Goal: Communication & Community: Answer question/provide support

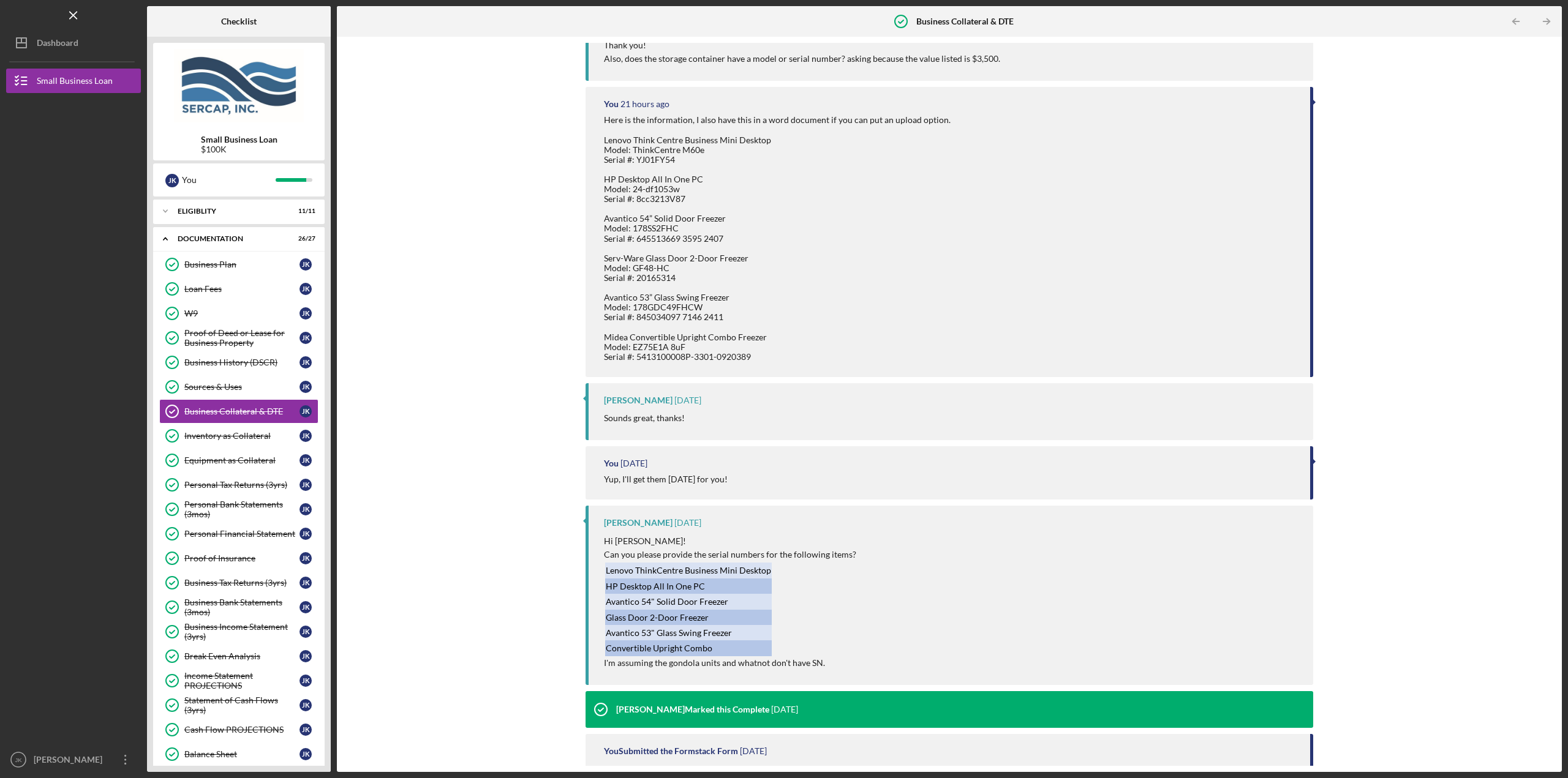
scroll to position [349, 0]
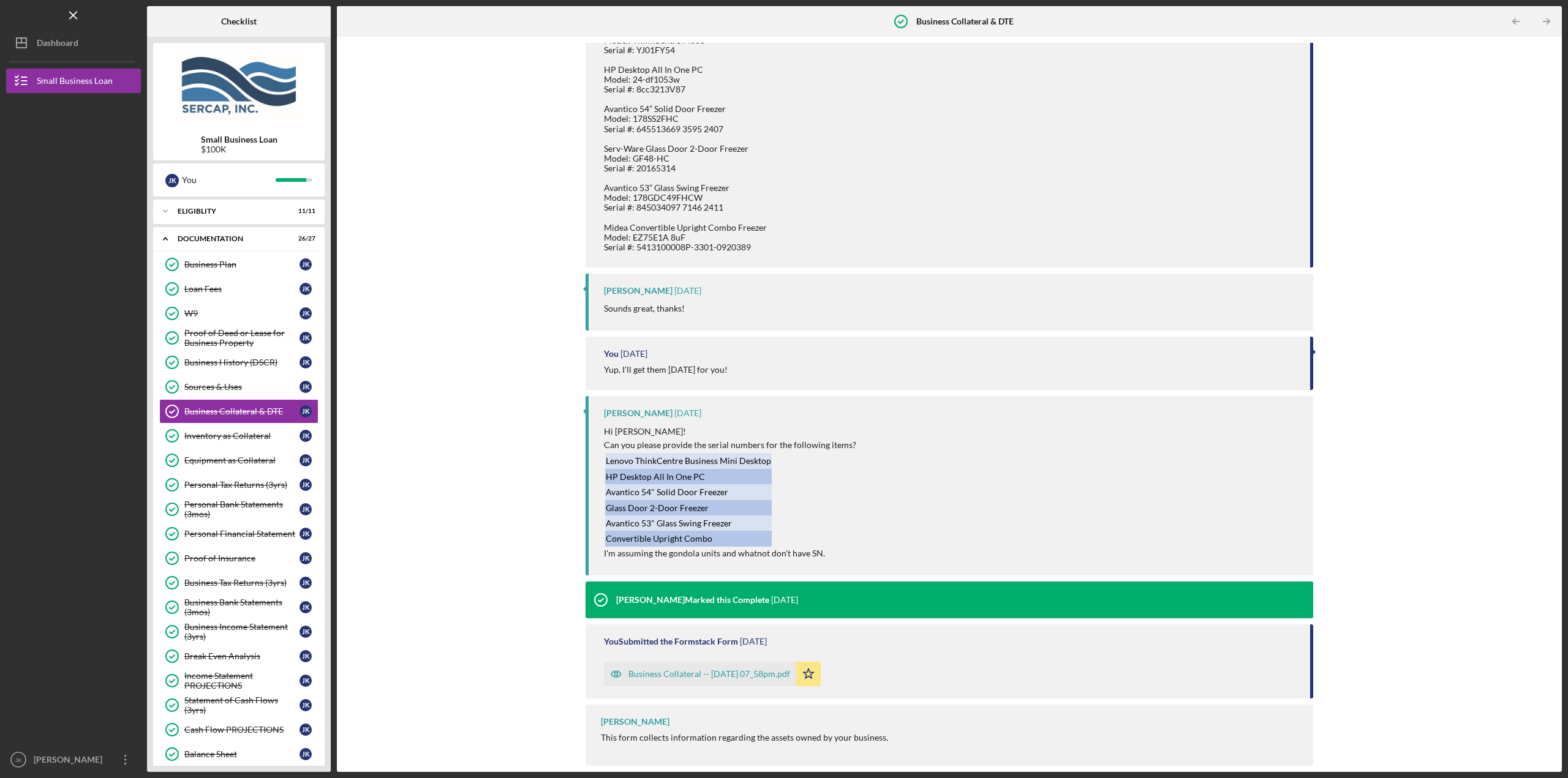
click at [766, 673] on div "Business Collateral -- [DATE] 07_58pm.pdf" at bounding box center [709, 674] width 162 height 10
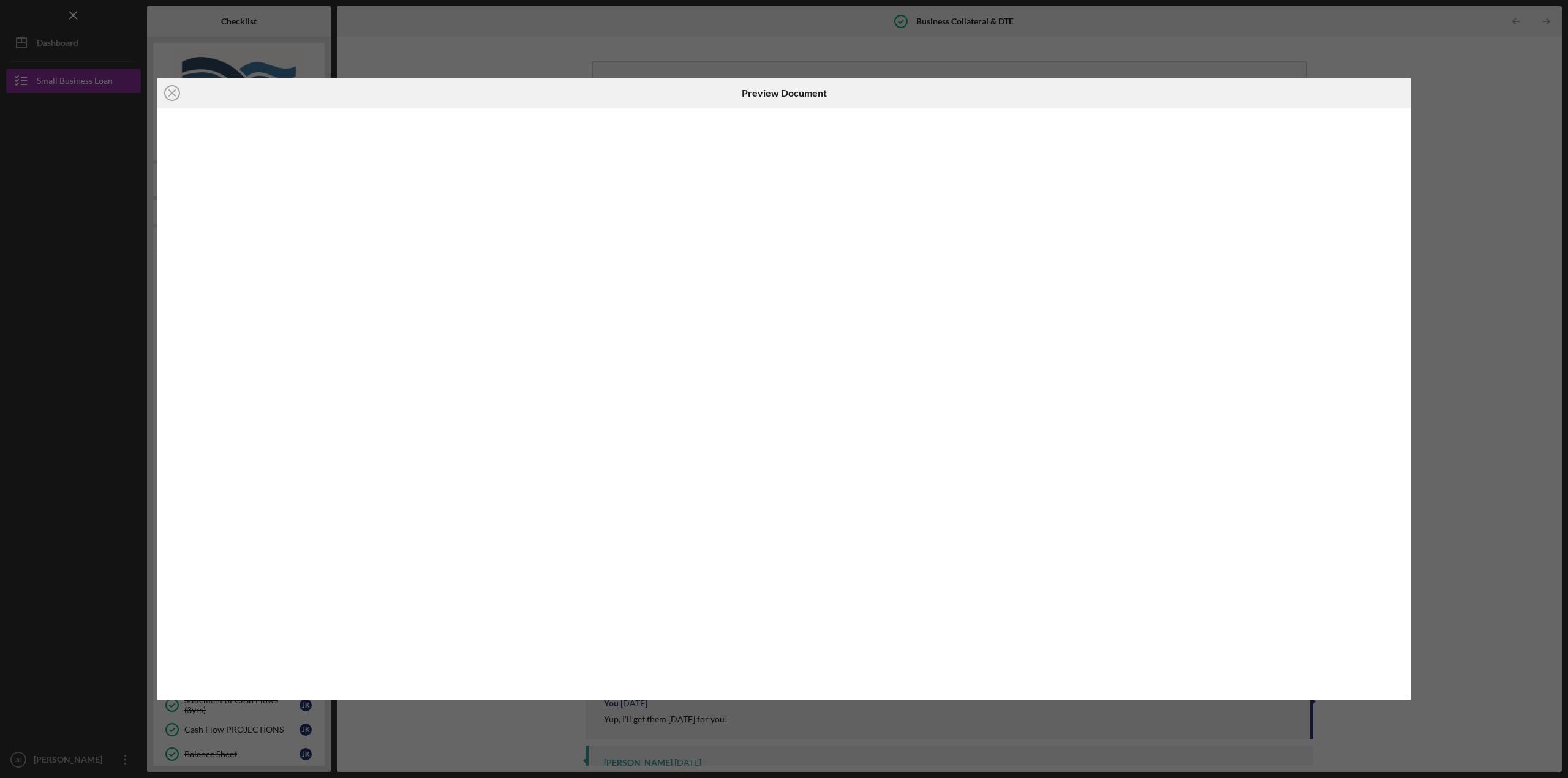
scroll to position [349, 0]
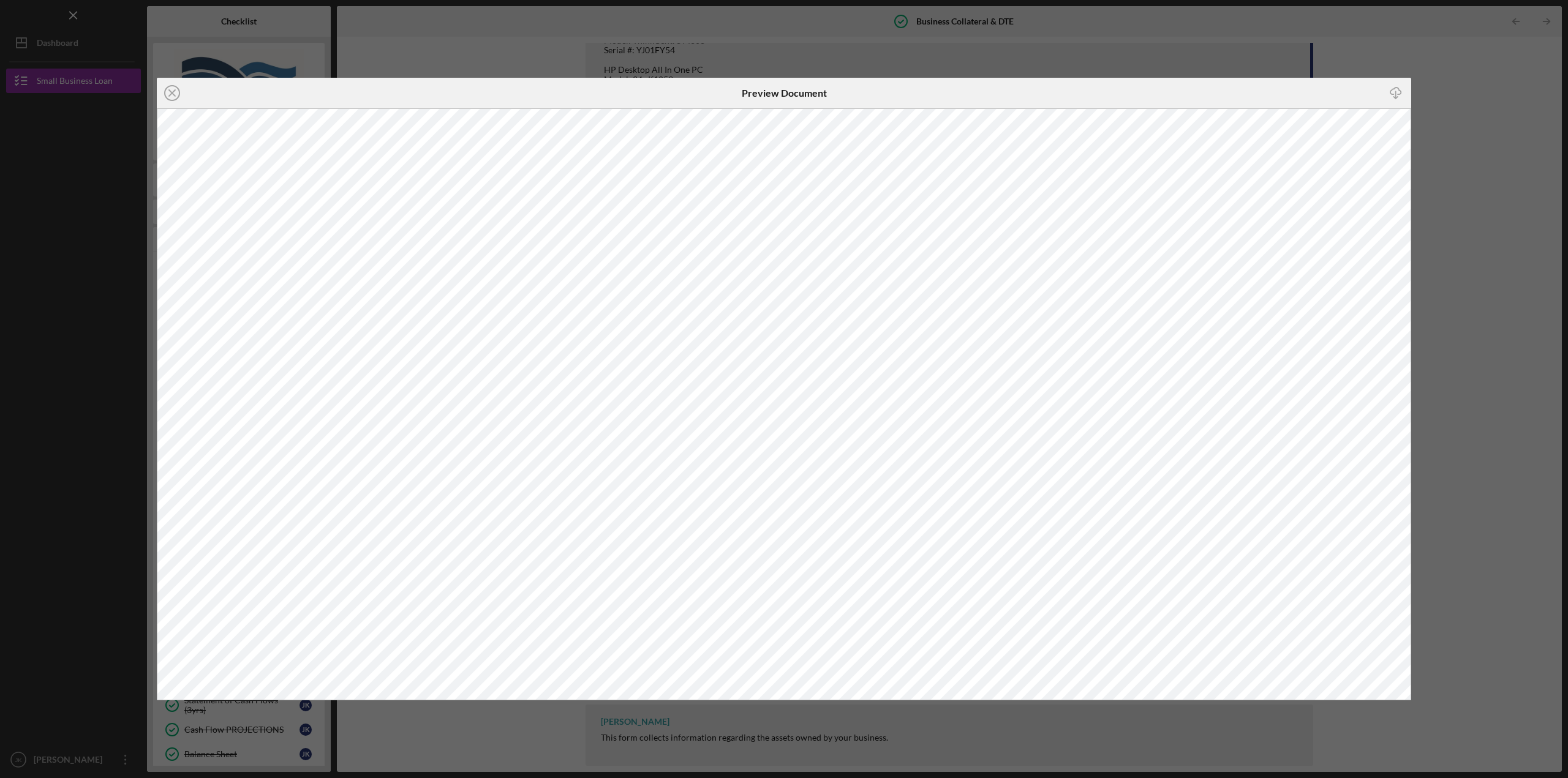
click at [499, 56] on div "Icon/Close Preview Document Icon/Download" at bounding box center [784, 389] width 1568 height 778
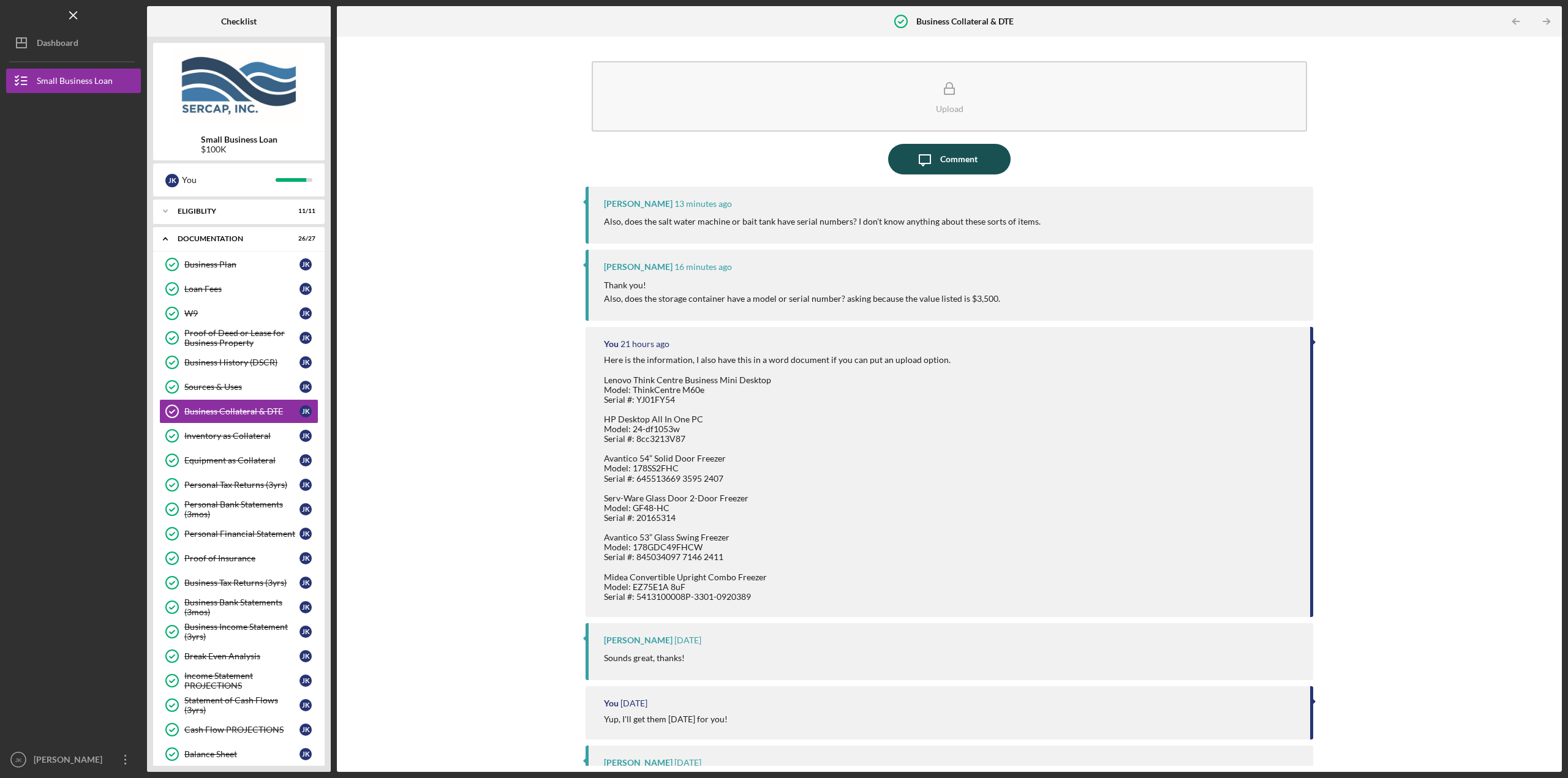
click at [949, 157] on div "Comment" at bounding box center [958, 159] width 37 height 30
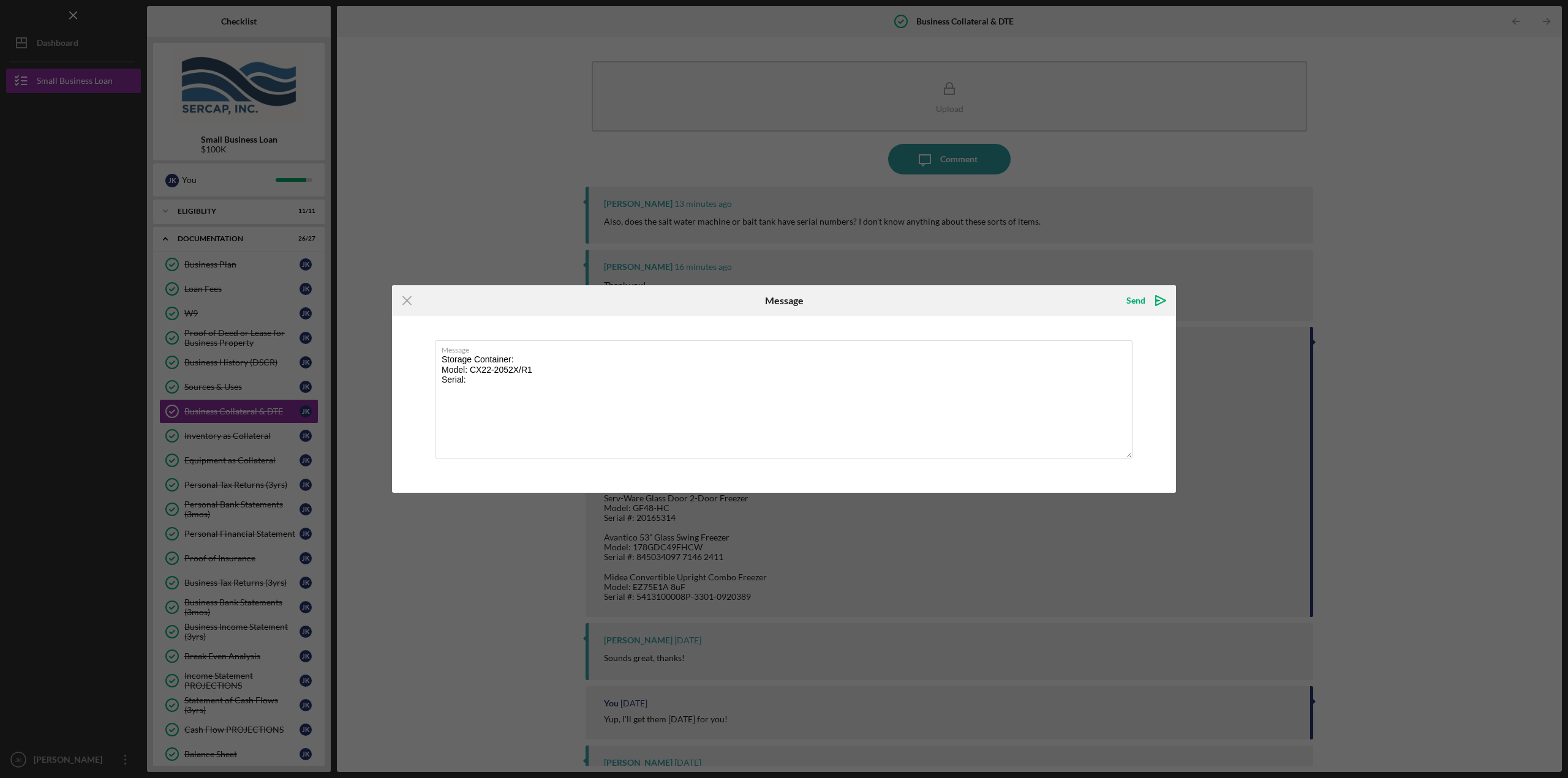
drag, startPoint x: 483, startPoint y: 379, endPoint x: 434, endPoint y: 345, distance: 59.6
click at [434, 345] on div "Message Storage Container: Model: CX22-2052X/R1 Serial:" at bounding box center [784, 404] width 784 height 177
type textarea "c"
type textarea "Can I upload the picture of the nameplate for the container?"
click at [1141, 297] on div "Send" at bounding box center [1136, 301] width 19 height 25
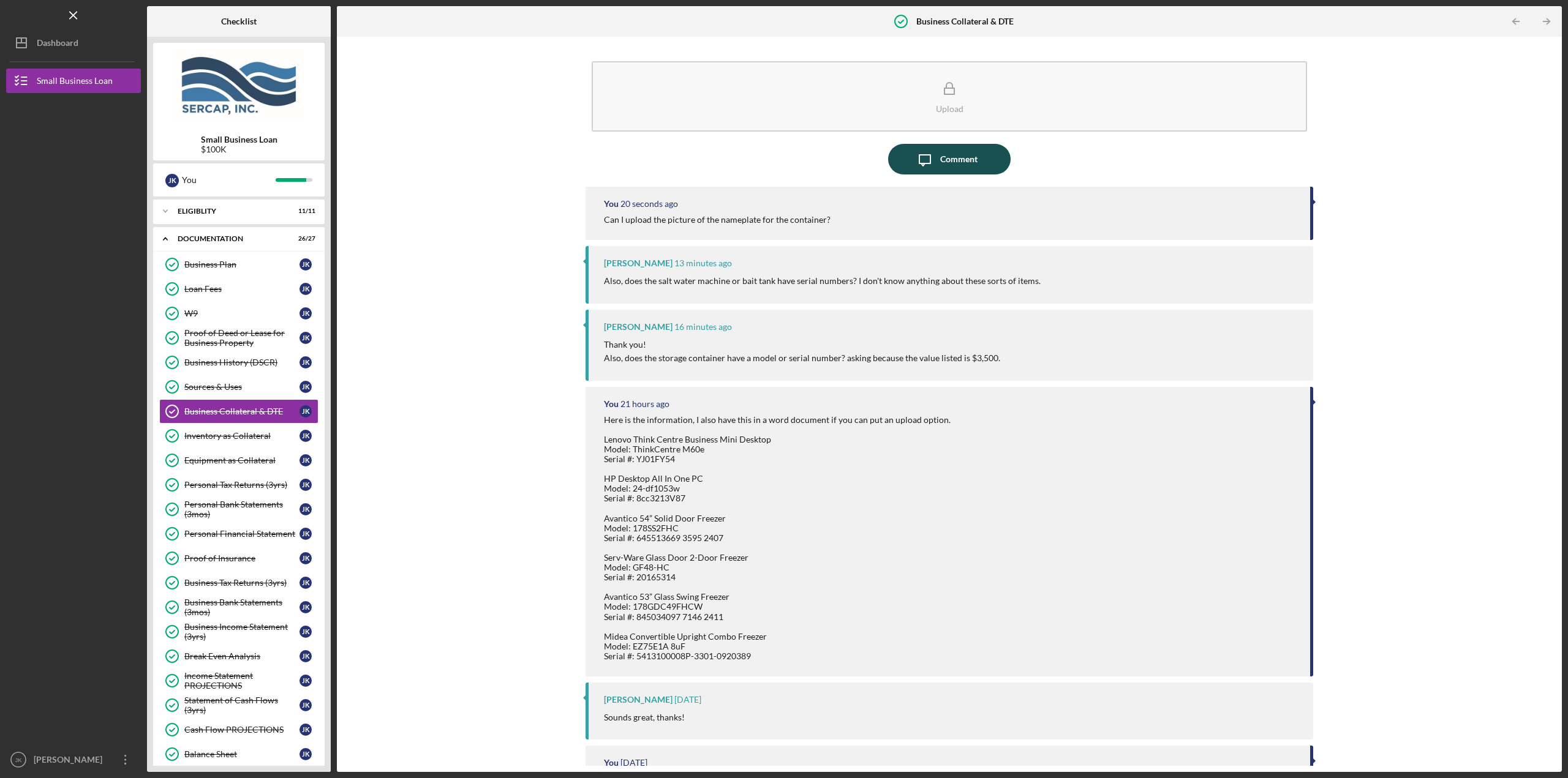
click at [951, 172] on div "Comment" at bounding box center [958, 159] width 37 height 30
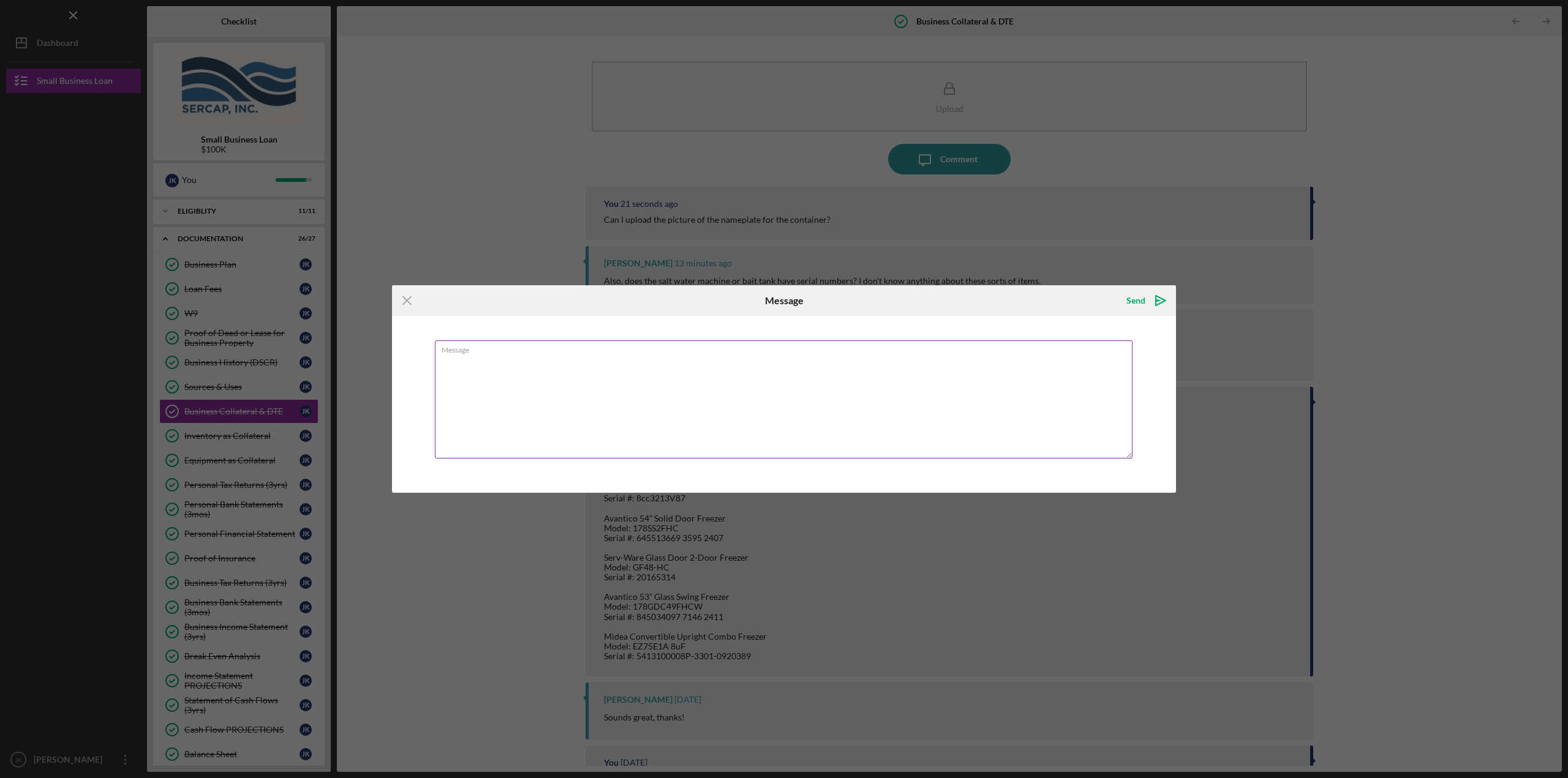
click at [572, 392] on textarea "Message" at bounding box center [784, 400] width 698 height 118
type textarea "S"
type textarea "Chiller: 728707 Serial: 240033723"
click at [1147, 295] on icon "Icon/icon-invite-send" at bounding box center [1160, 300] width 30 height 30
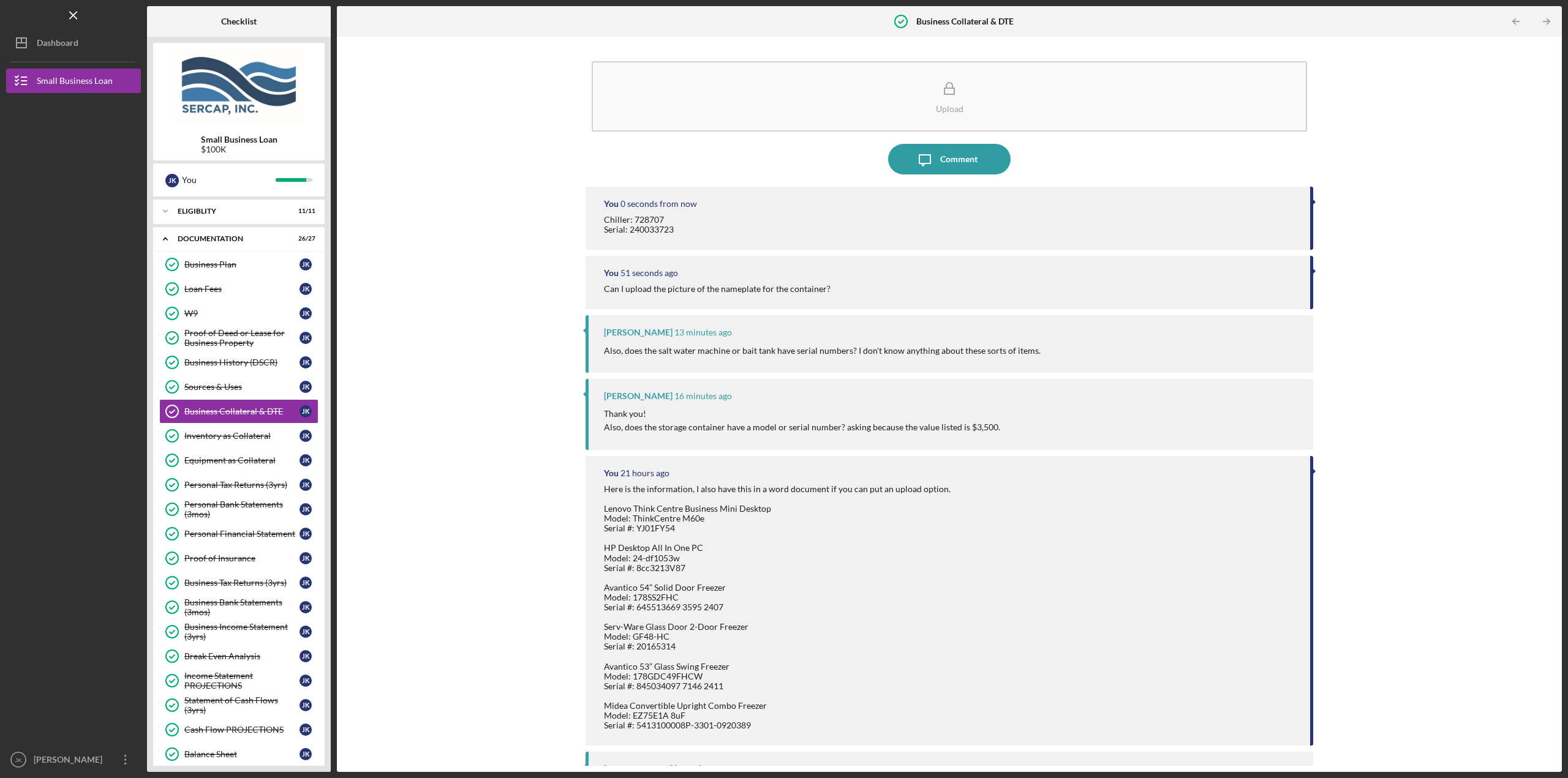
click at [449, 256] on div "Upload Icon/Message Comment You 0 seconds from now Chiller: 728707 Serial: 2400…" at bounding box center [949, 404] width 1212 height 723
click at [944, 152] on div "Comment" at bounding box center [958, 159] width 37 height 30
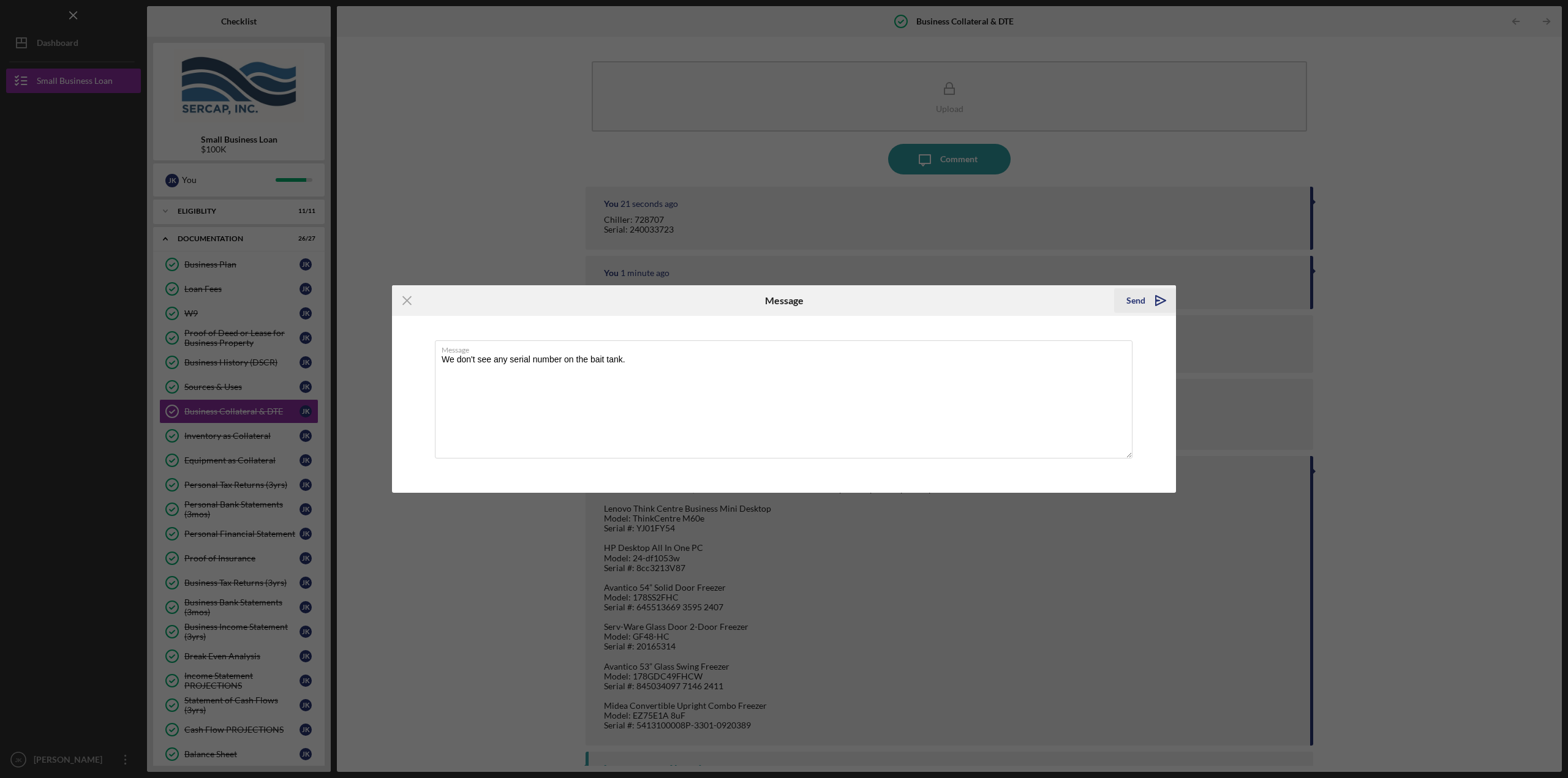
type textarea "We don't see any serial number on the bait tank."
click at [1164, 297] on icon "Icon/icon-invite-send" at bounding box center [1160, 300] width 30 height 30
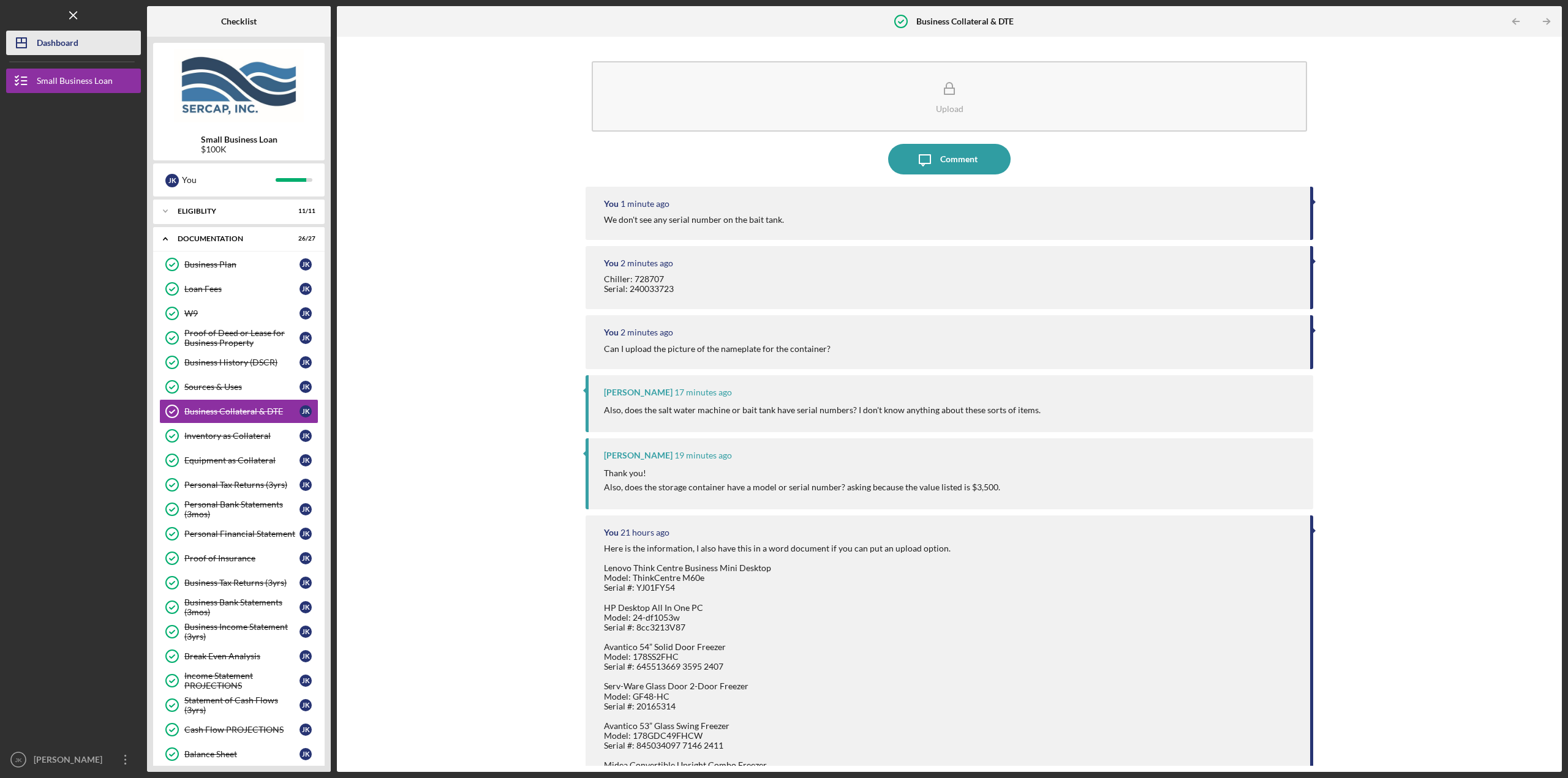
click at [70, 38] on div "Dashboard" at bounding box center [57, 44] width 42 height 27
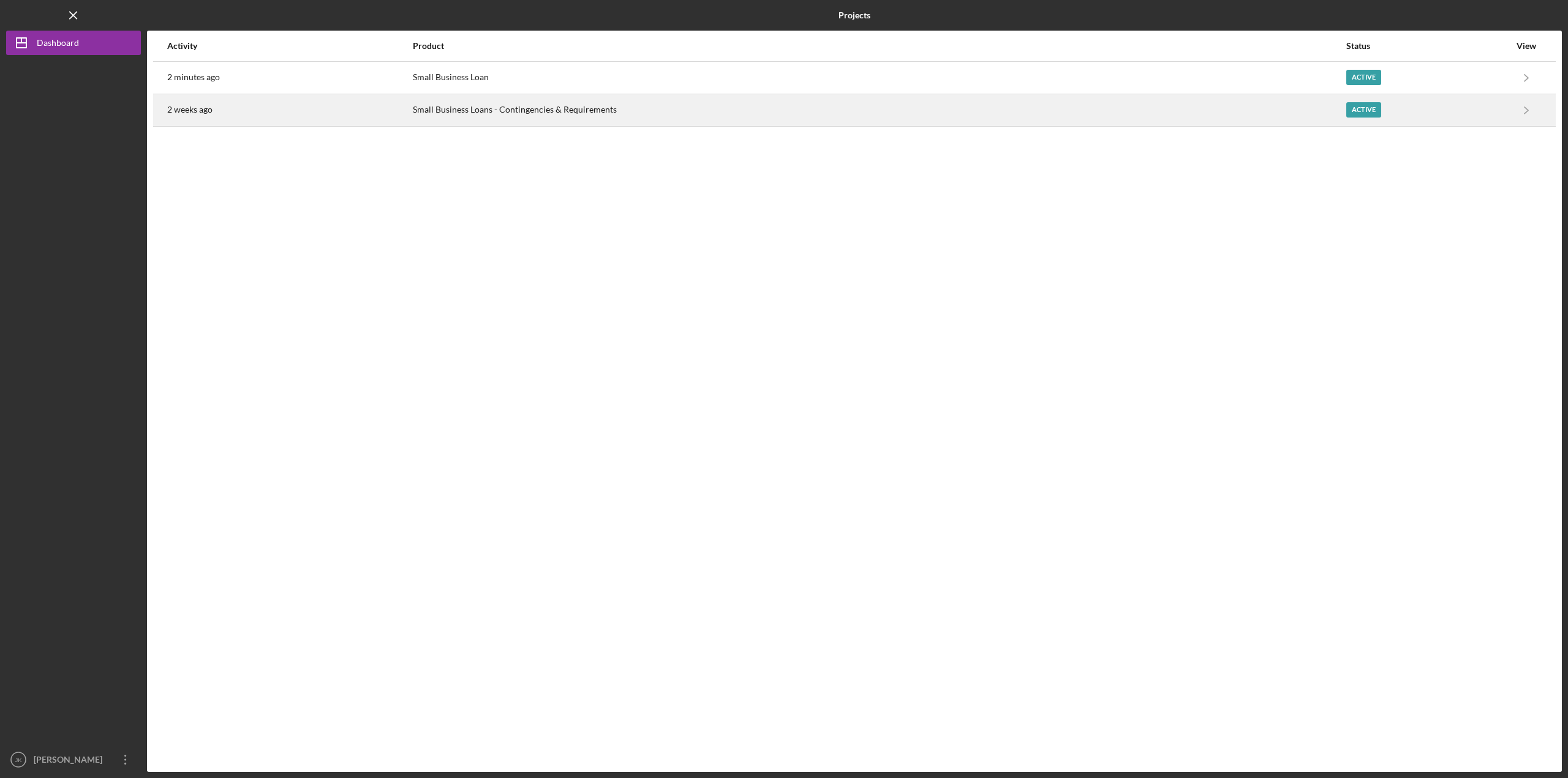
click at [222, 107] on div "2 weeks ago" at bounding box center [289, 110] width 244 height 30
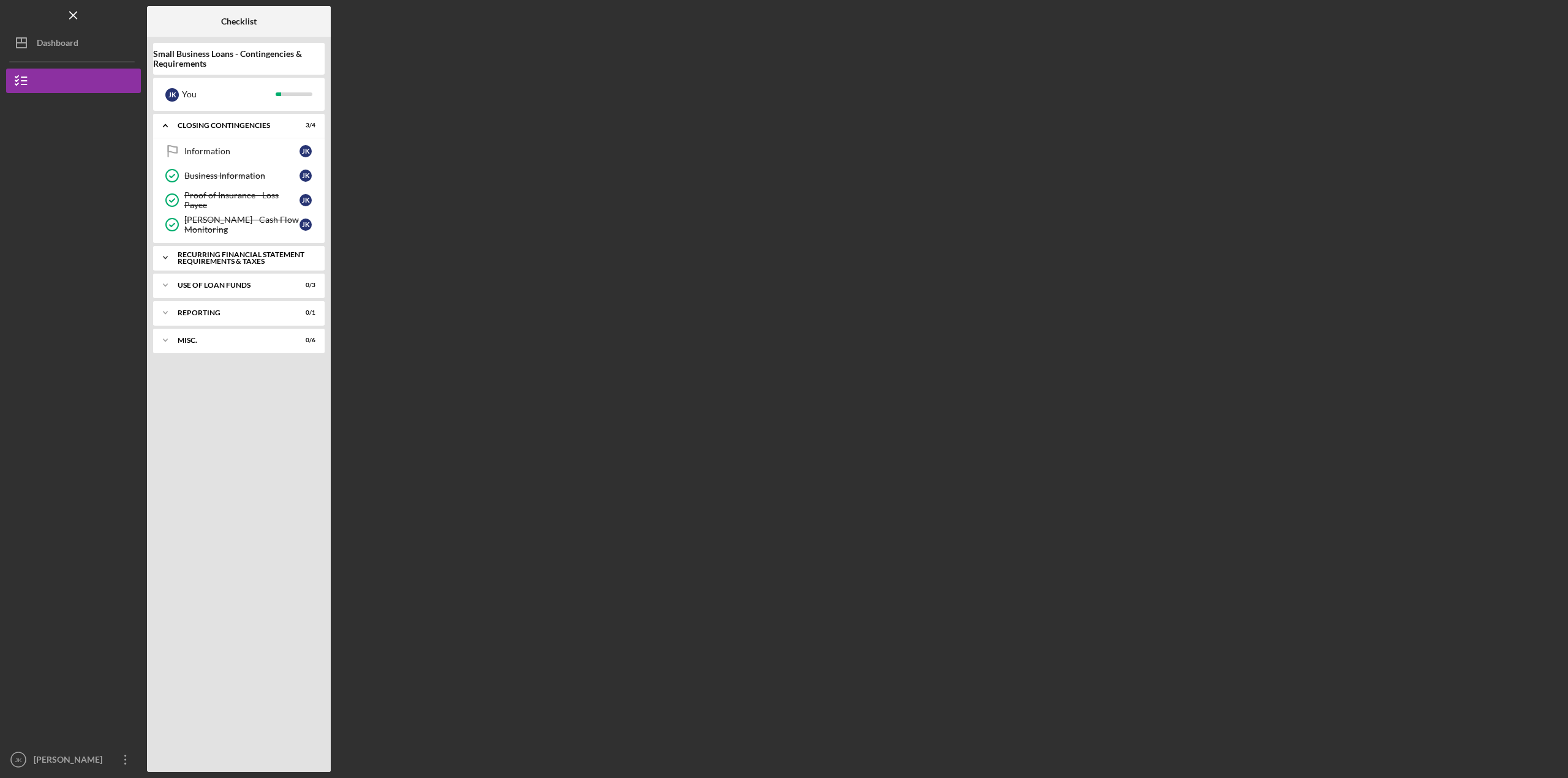
click at [226, 249] on div "Icon/Expander Recurring Financial Statement Requirements & Taxes 0 / 5" at bounding box center [239, 258] width 172 height 25
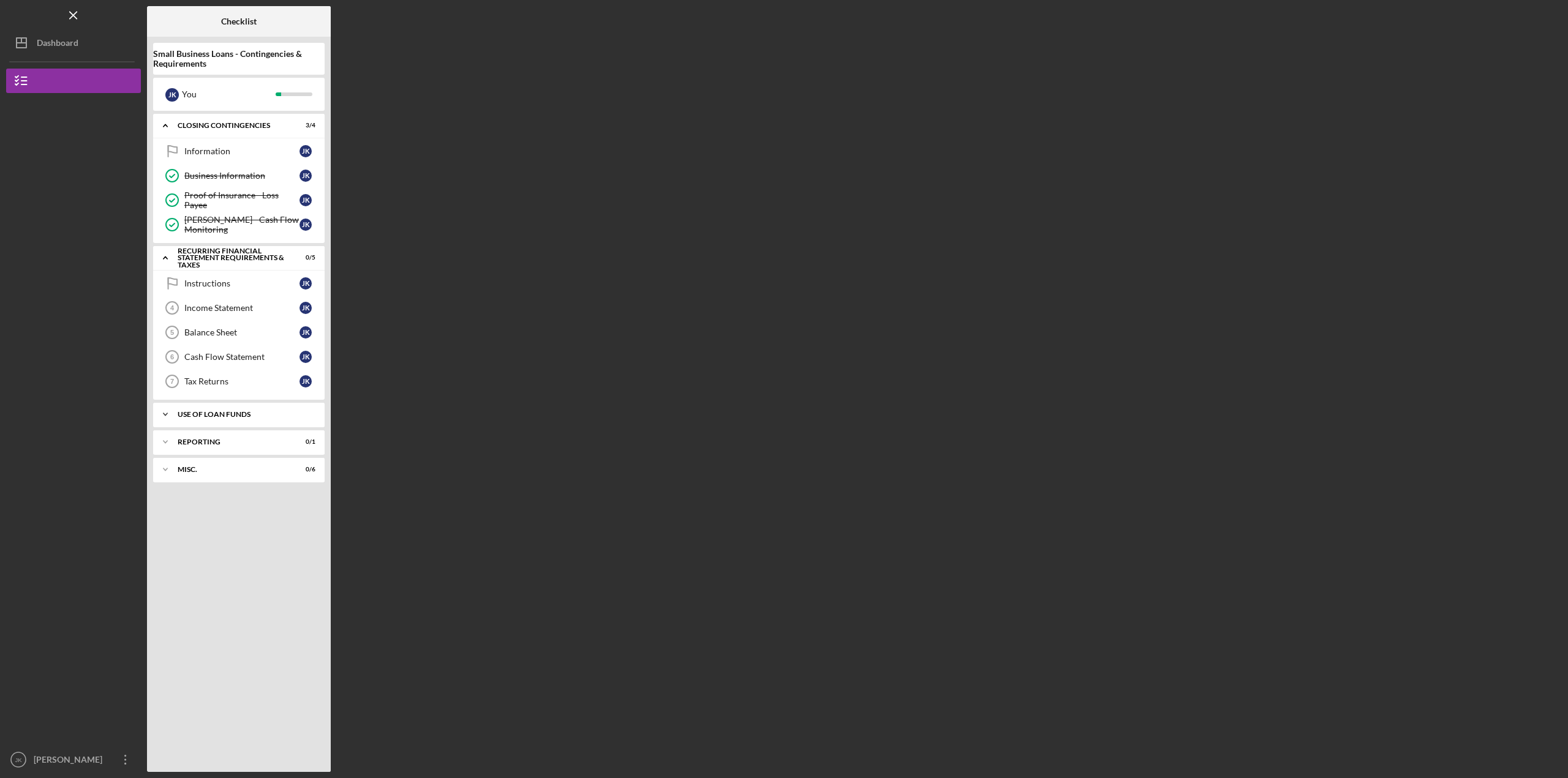
click at [239, 404] on div "Icon/Expander Use of Loan Funds 0 / 3" at bounding box center [239, 414] width 172 height 25
click at [240, 509] on div "Icon/Expander Closing Contingencies 3 / 4 Information Information J K Business …" at bounding box center [239, 440] width 172 height 652
click at [238, 525] on div "Reporting" at bounding box center [243, 522] width 132 height 7
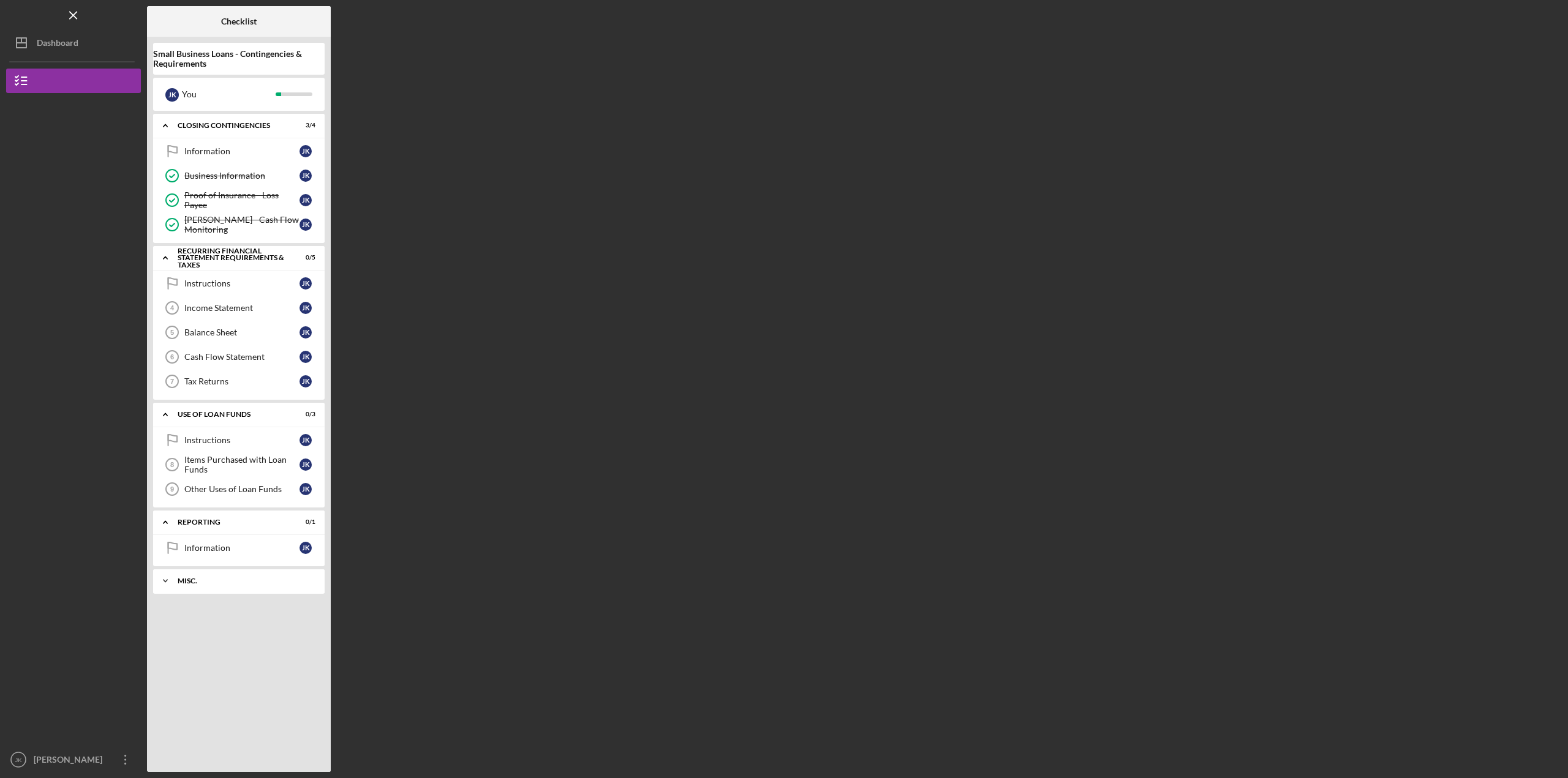
click at [228, 584] on div "Misc." at bounding box center [243, 581] width 132 height 7
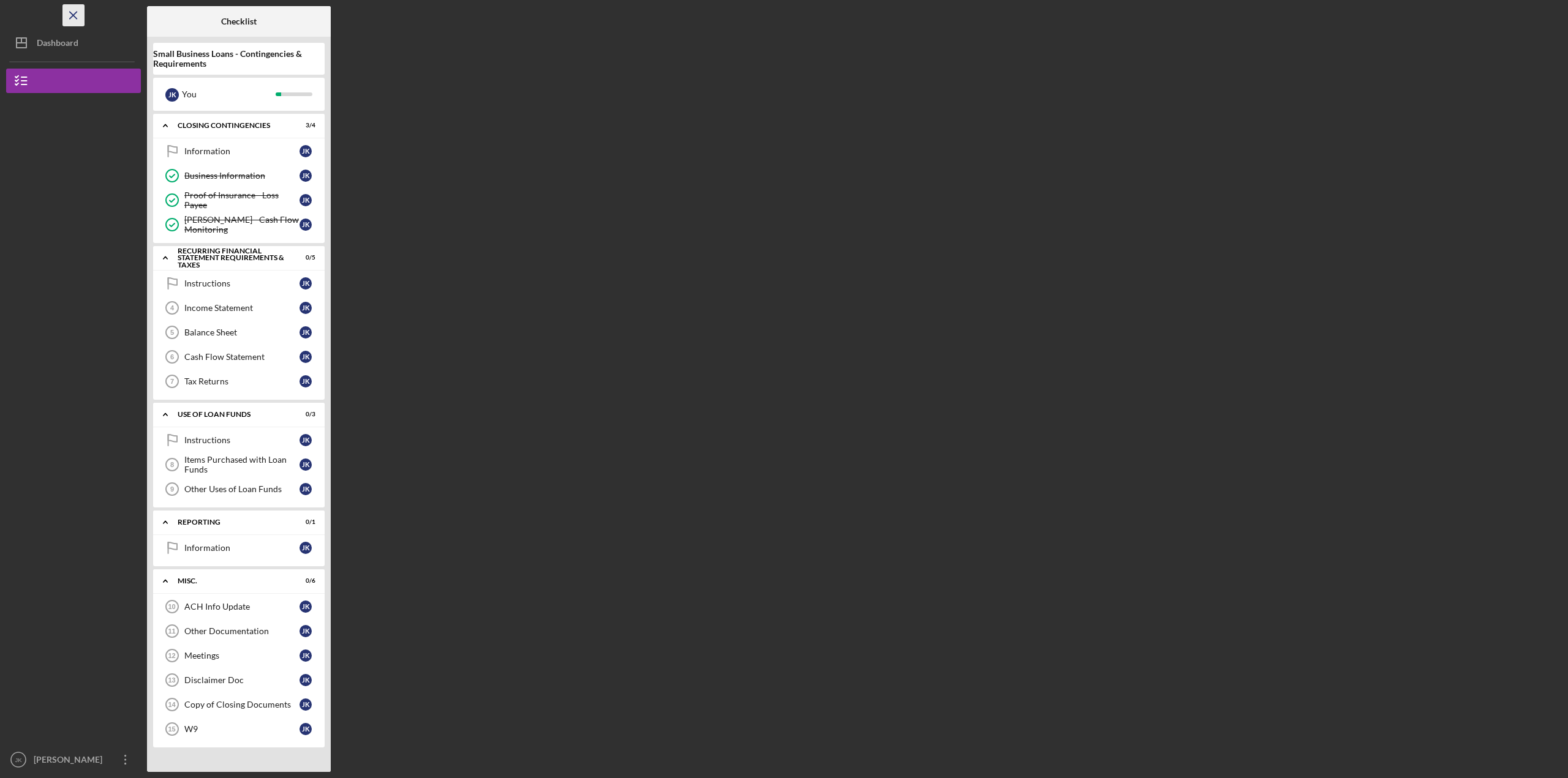
click at [69, 17] on icon "Icon/Menu Close" at bounding box center [74, 15] width 27 height 27
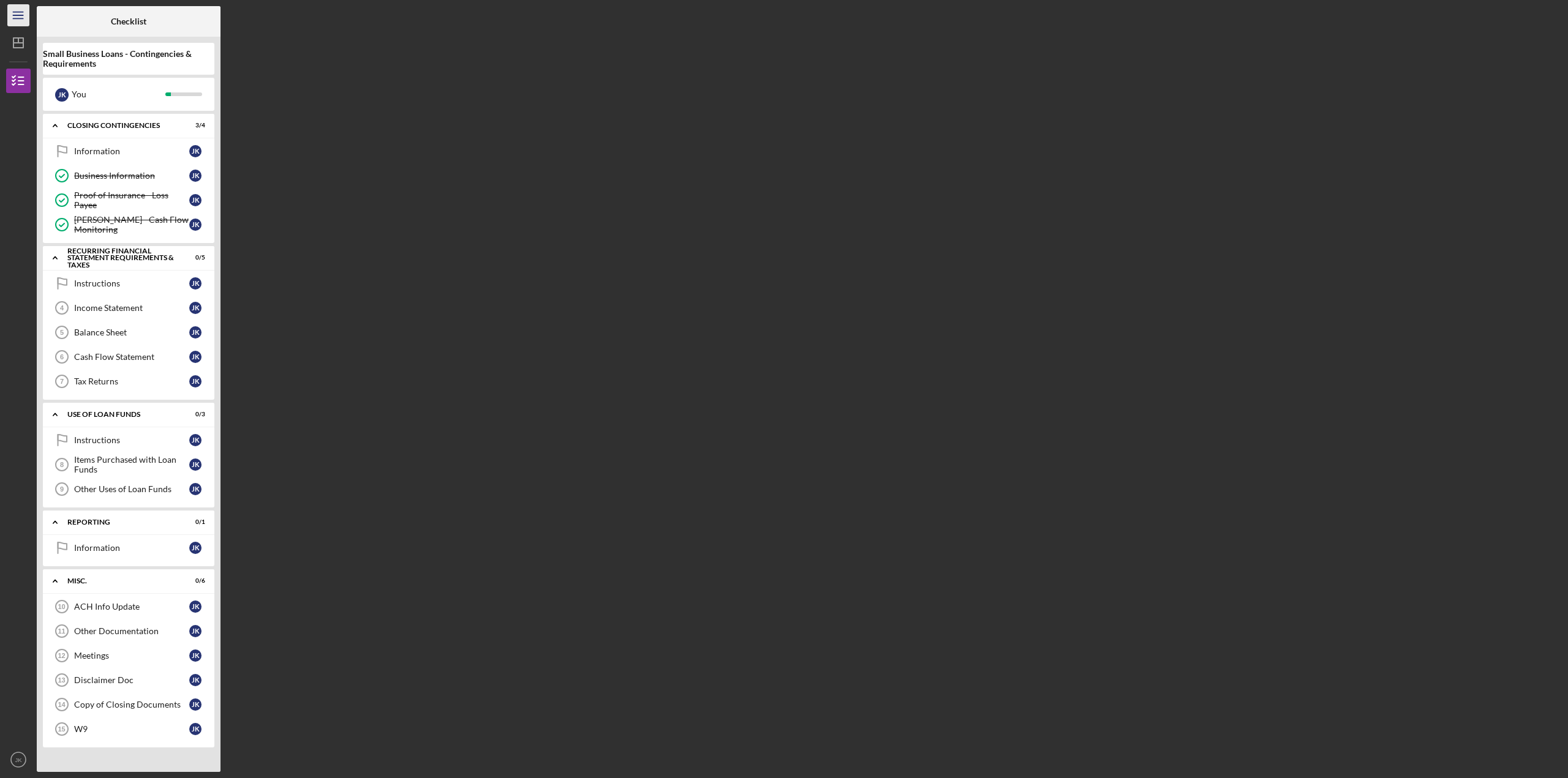
click at [18, 21] on icon "Icon/Menu" at bounding box center [19, 15] width 27 height 27
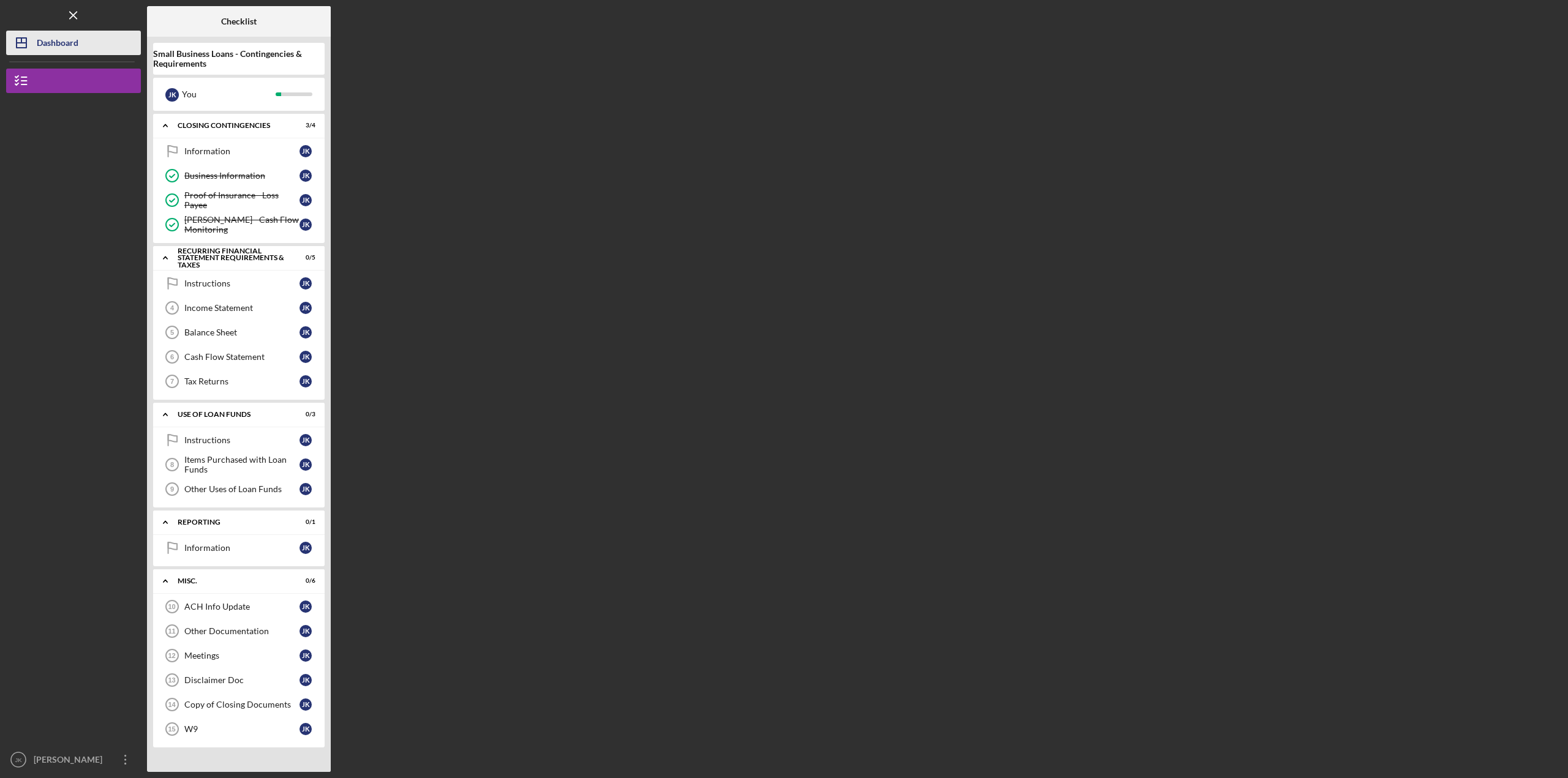
click at [51, 45] on div "Dashboard" at bounding box center [57, 44] width 42 height 27
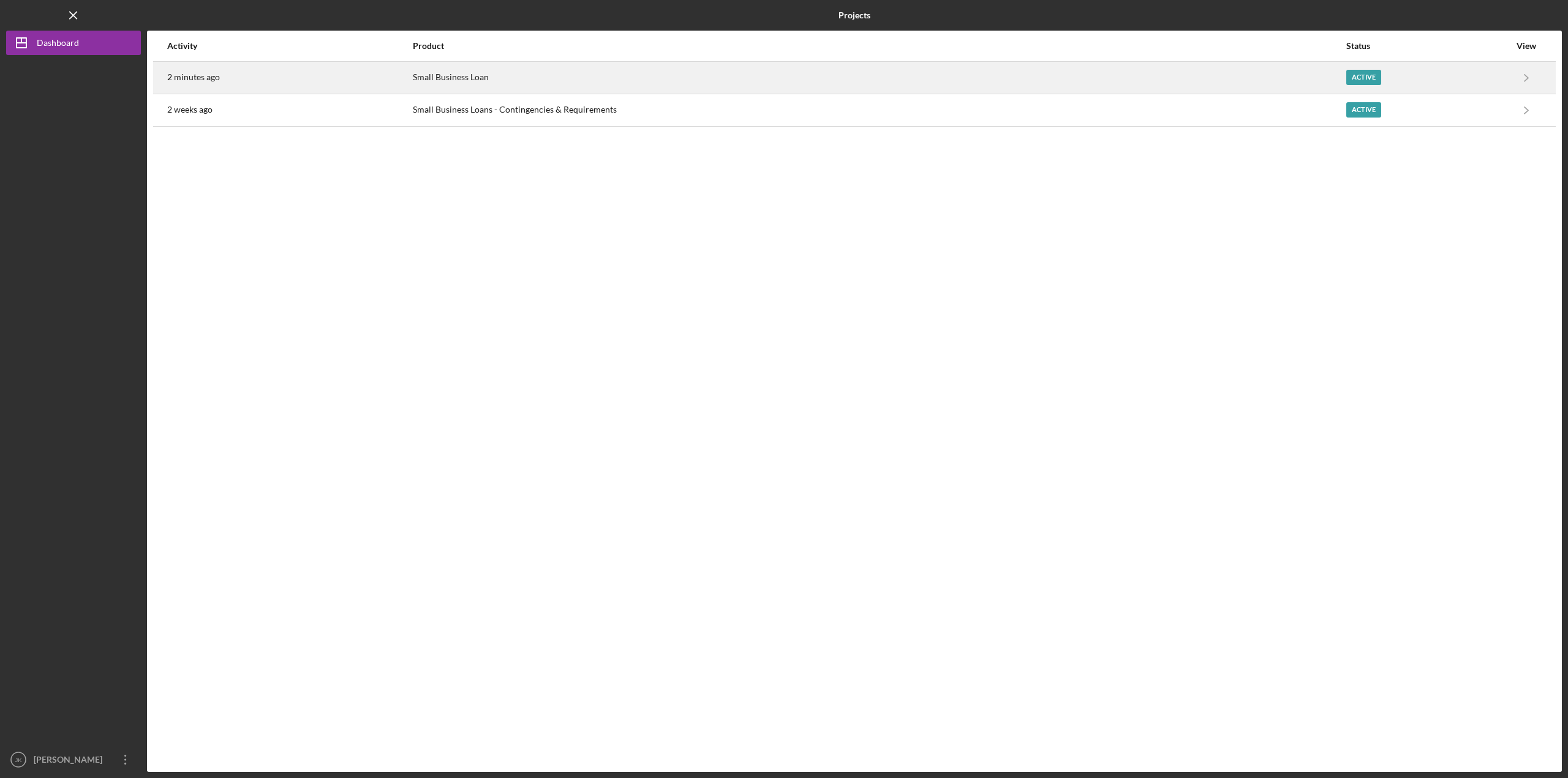
click at [203, 84] on div "2 minutes ago" at bounding box center [289, 77] width 244 height 30
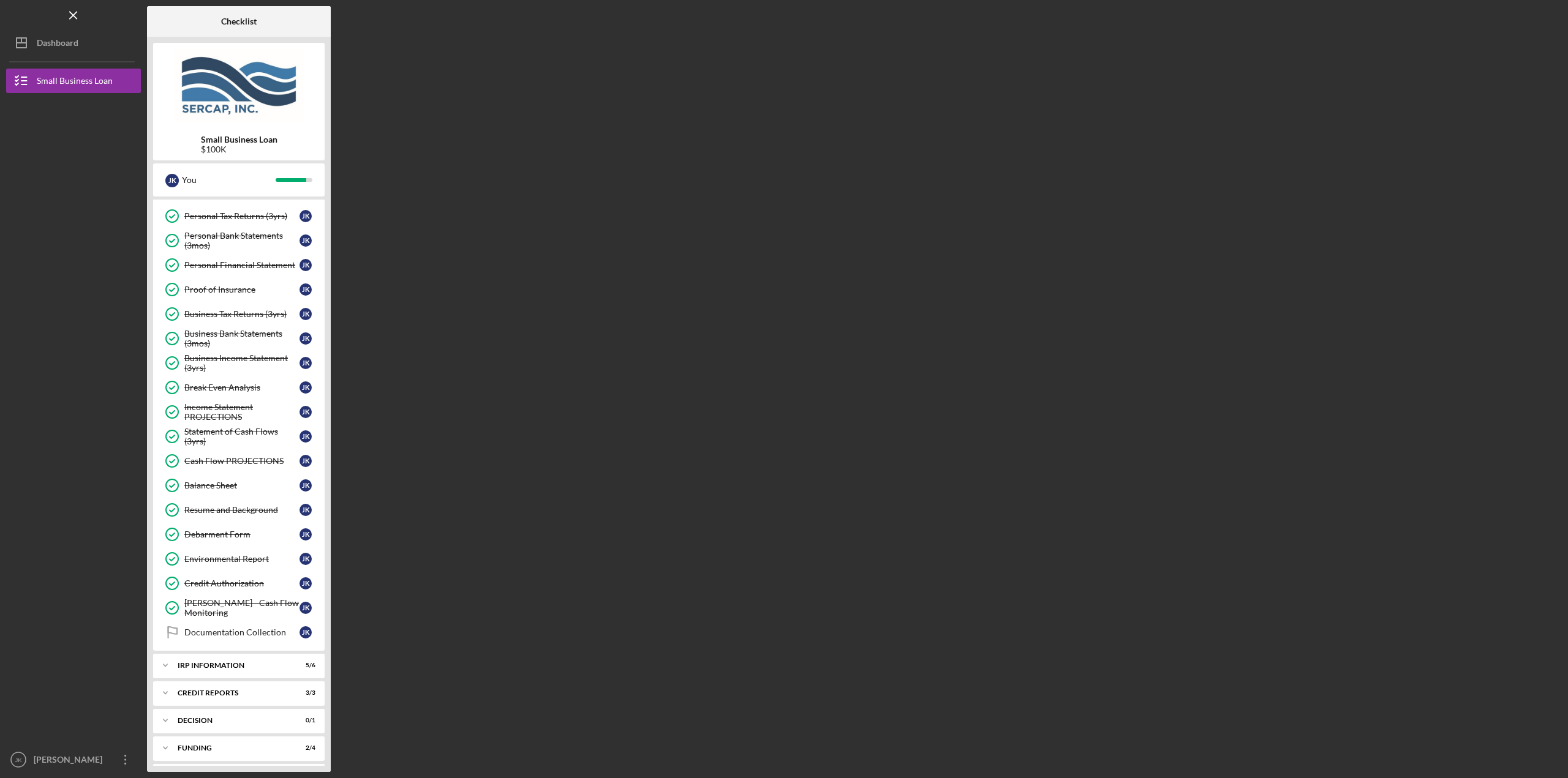
scroll to position [297, 0]
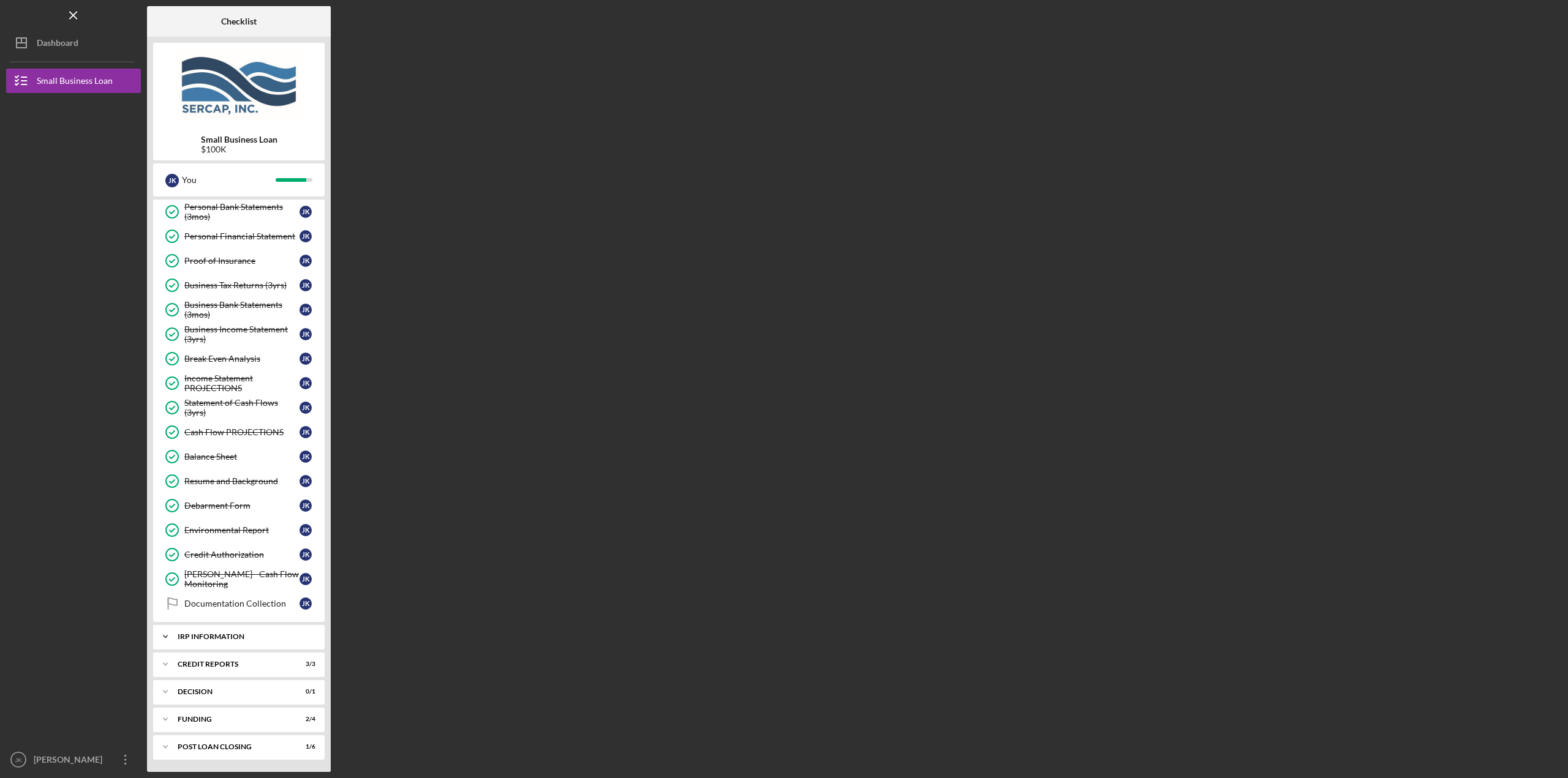
click at [218, 640] on div "IRP Information" at bounding box center [243, 637] width 132 height 7
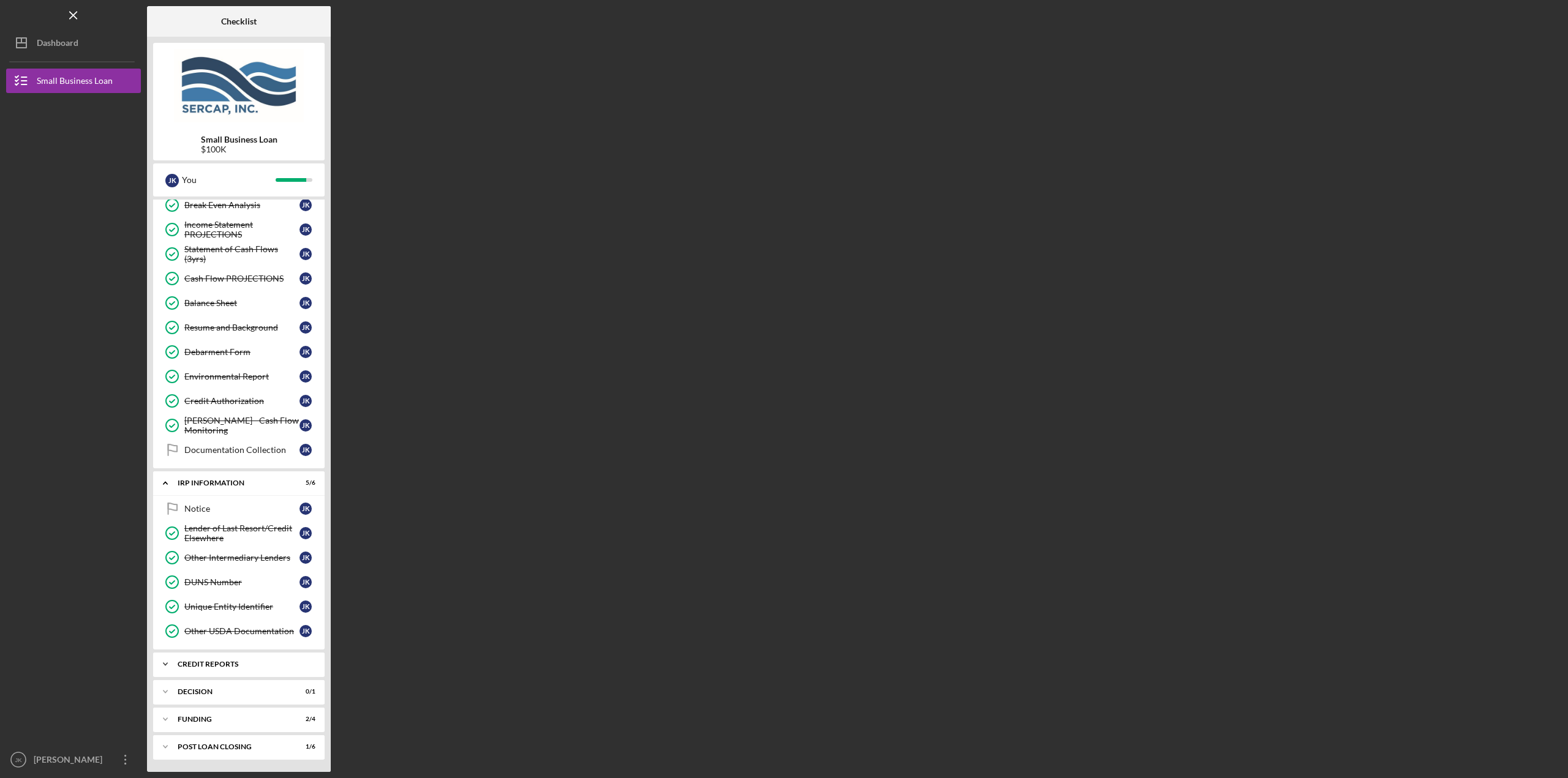
click at [218, 665] on div "credit reports" at bounding box center [243, 665] width 132 height 7
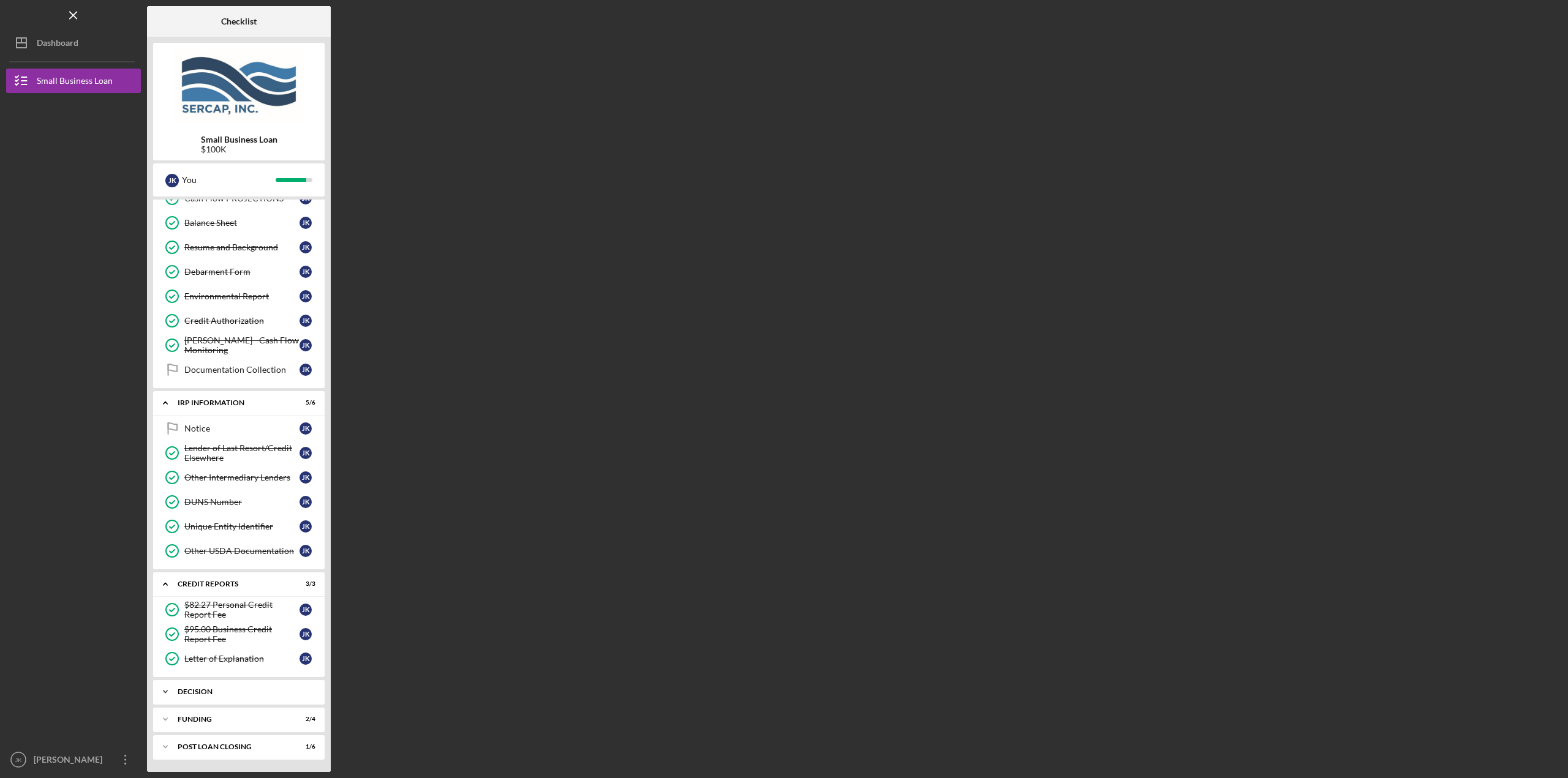
click at [216, 688] on div "Decision" at bounding box center [243, 692] width 132 height 7
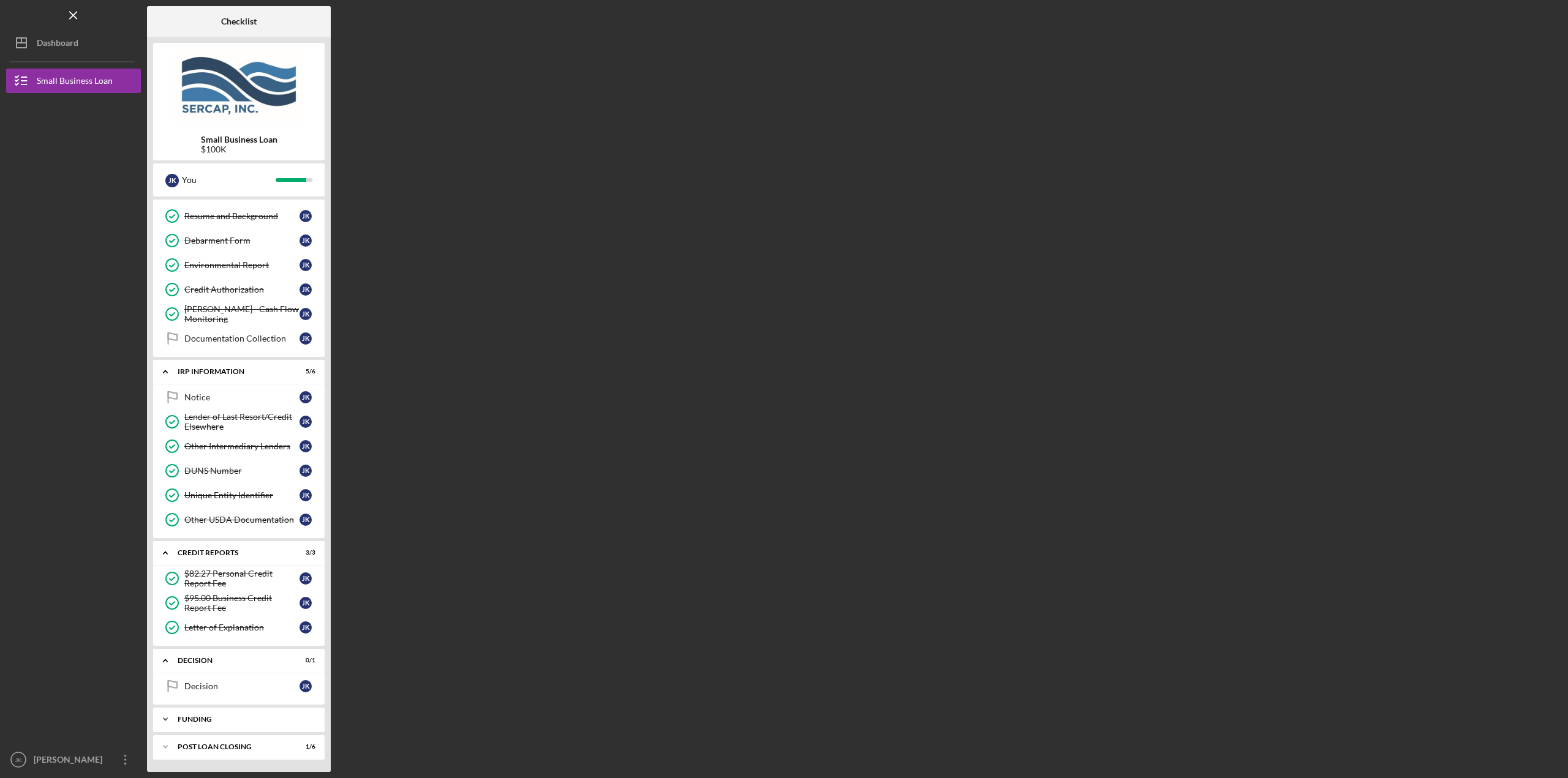
click at [234, 719] on div "Funding" at bounding box center [243, 720] width 132 height 7
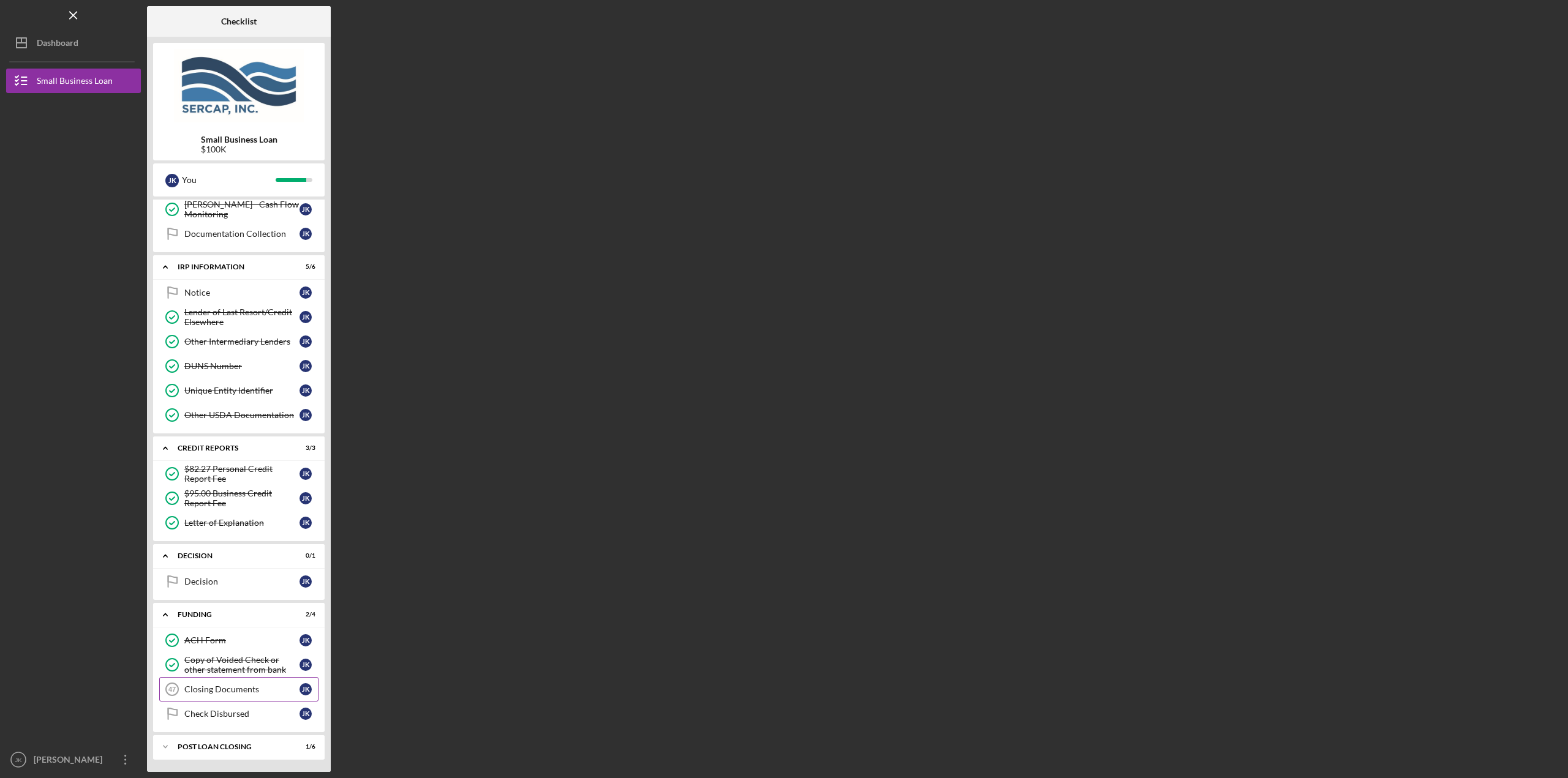
click at [236, 688] on div "Closing Documents" at bounding box center [242, 689] width 115 height 10
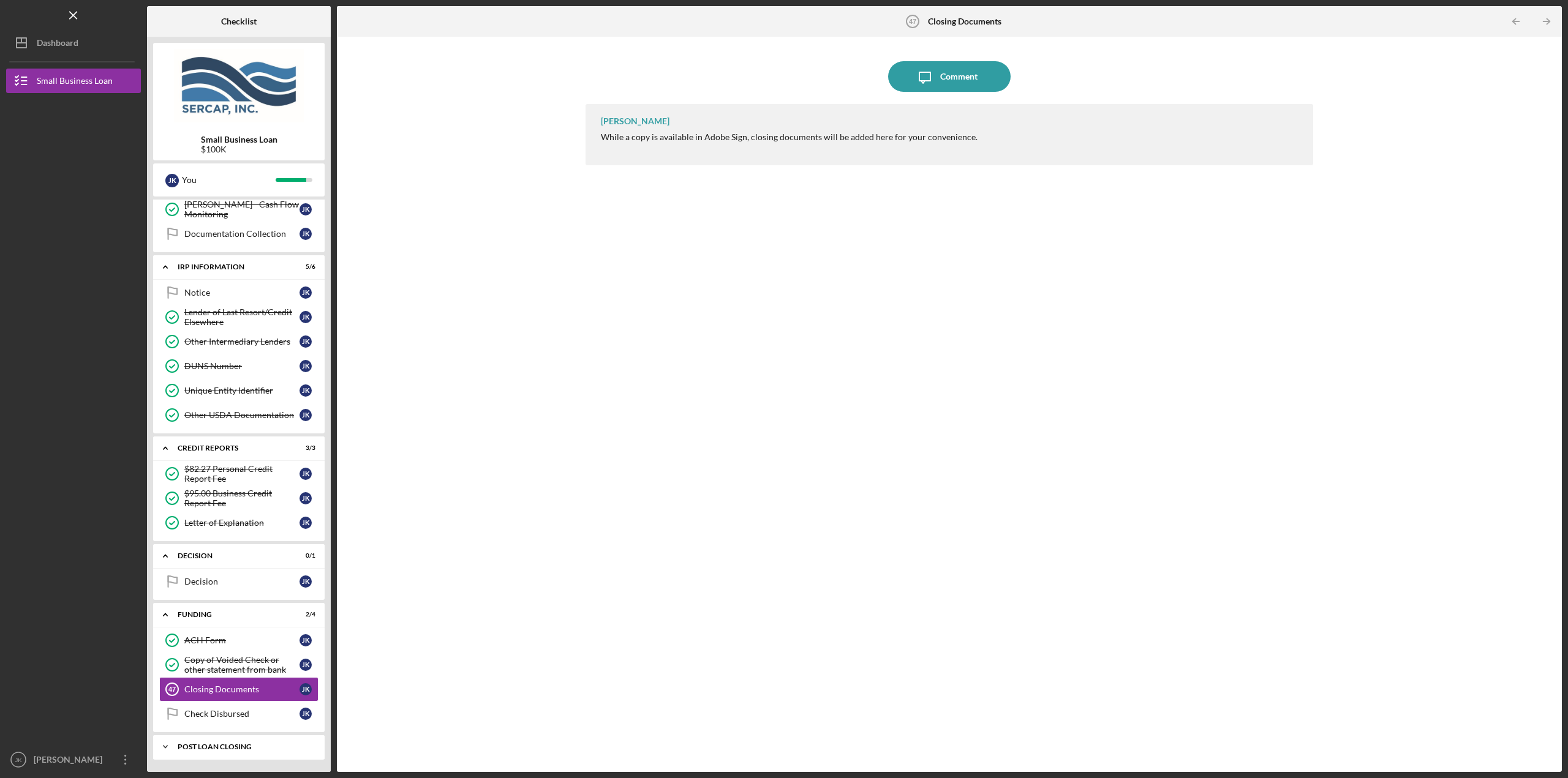
click at [223, 745] on div "POST LOAN CLOSING" at bounding box center [243, 747] width 132 height 7
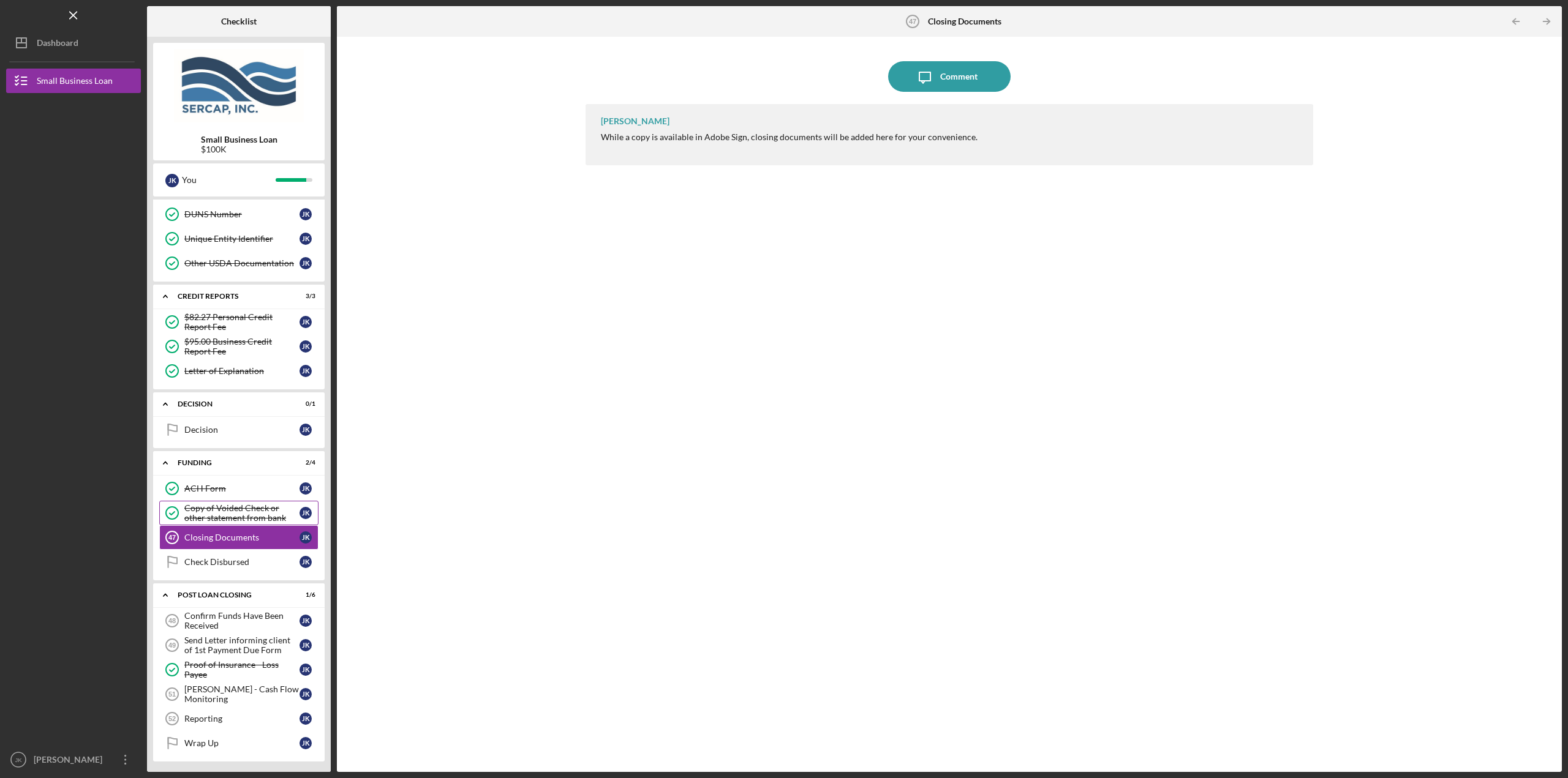
scroll to position [821, 0]
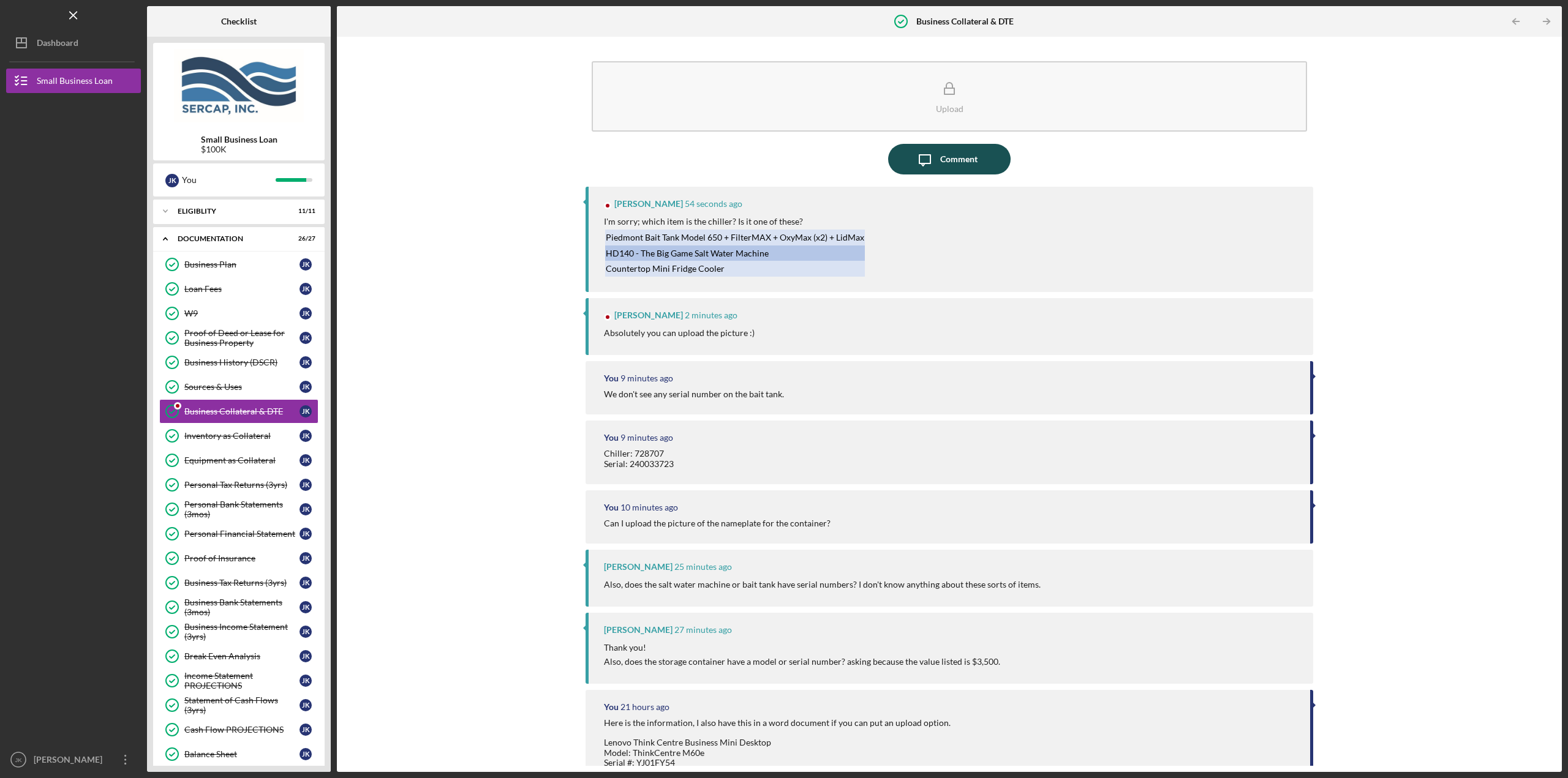
click at [945, 154] on div "Comment" at bounding box center [958, 159] width 37 height 30
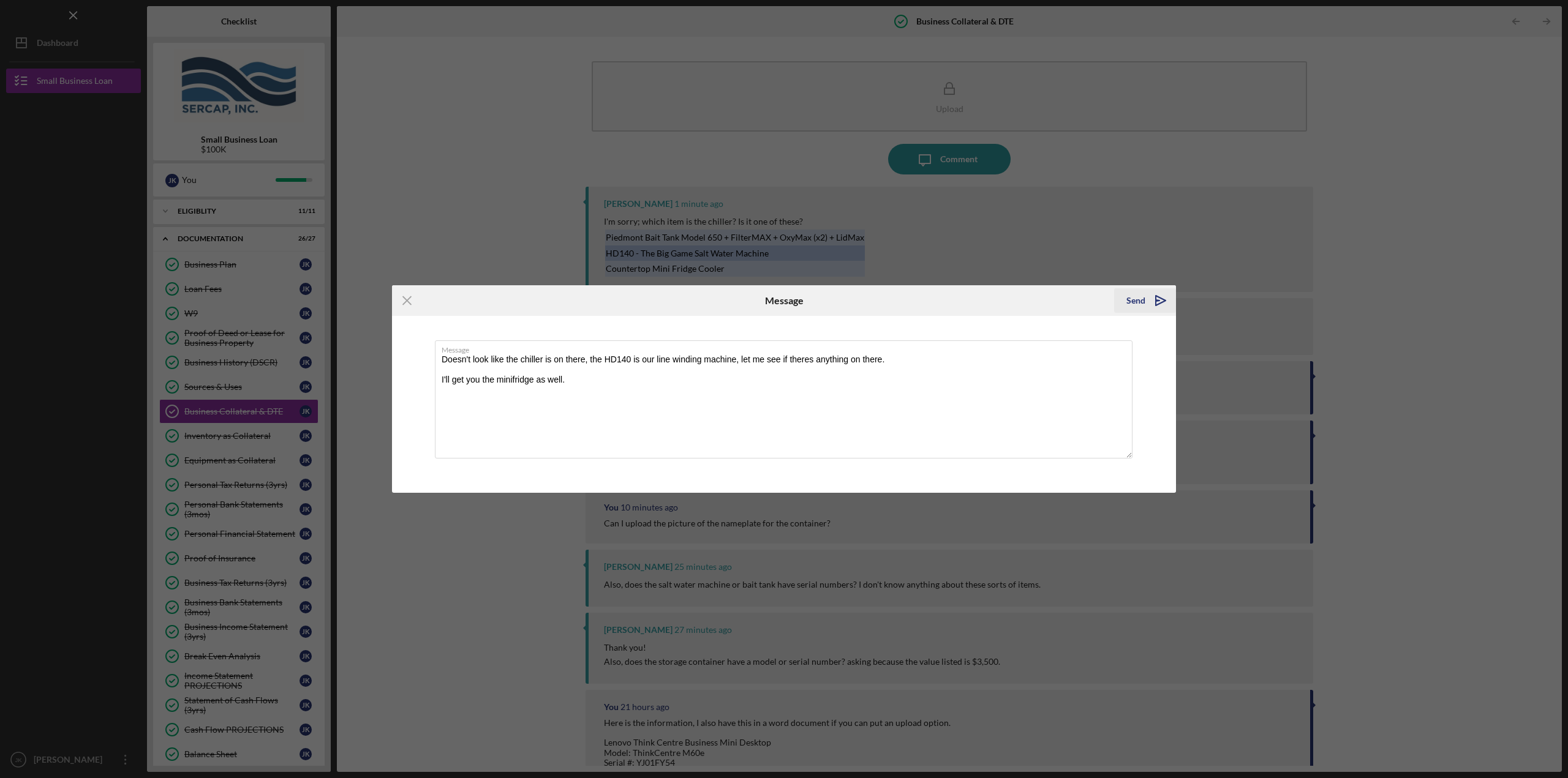
type textarea "Doesn't look like the chiller is on there, the HD140 is our line winding machin…"
click at [1162, 301] on icon "Icon/icon-invite-send" at bounding box center [1160, 300] width 30 height 30
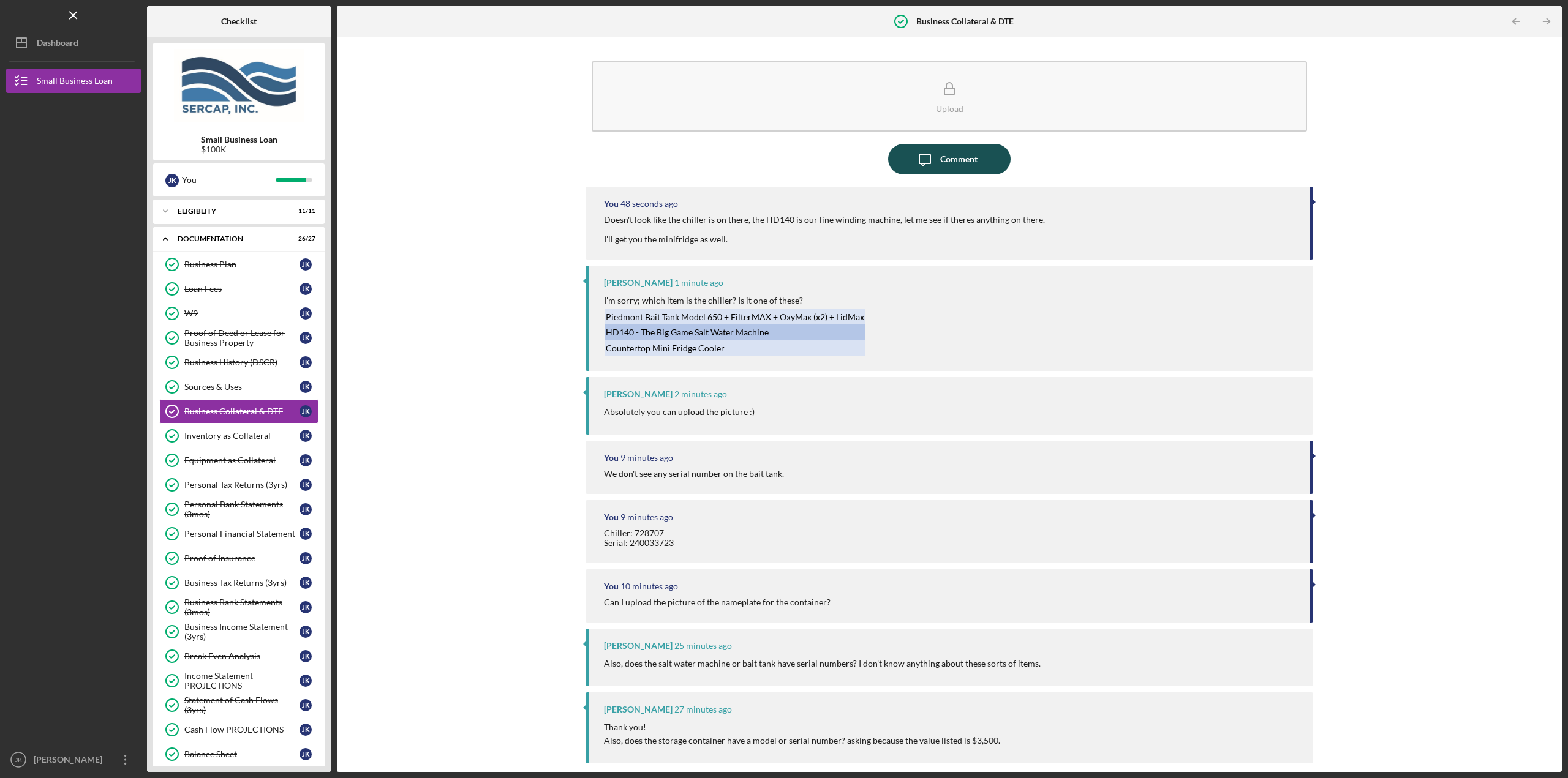
click at [961, 157] on div "Comment" at bounding box center [958, 159] width 37 height 30
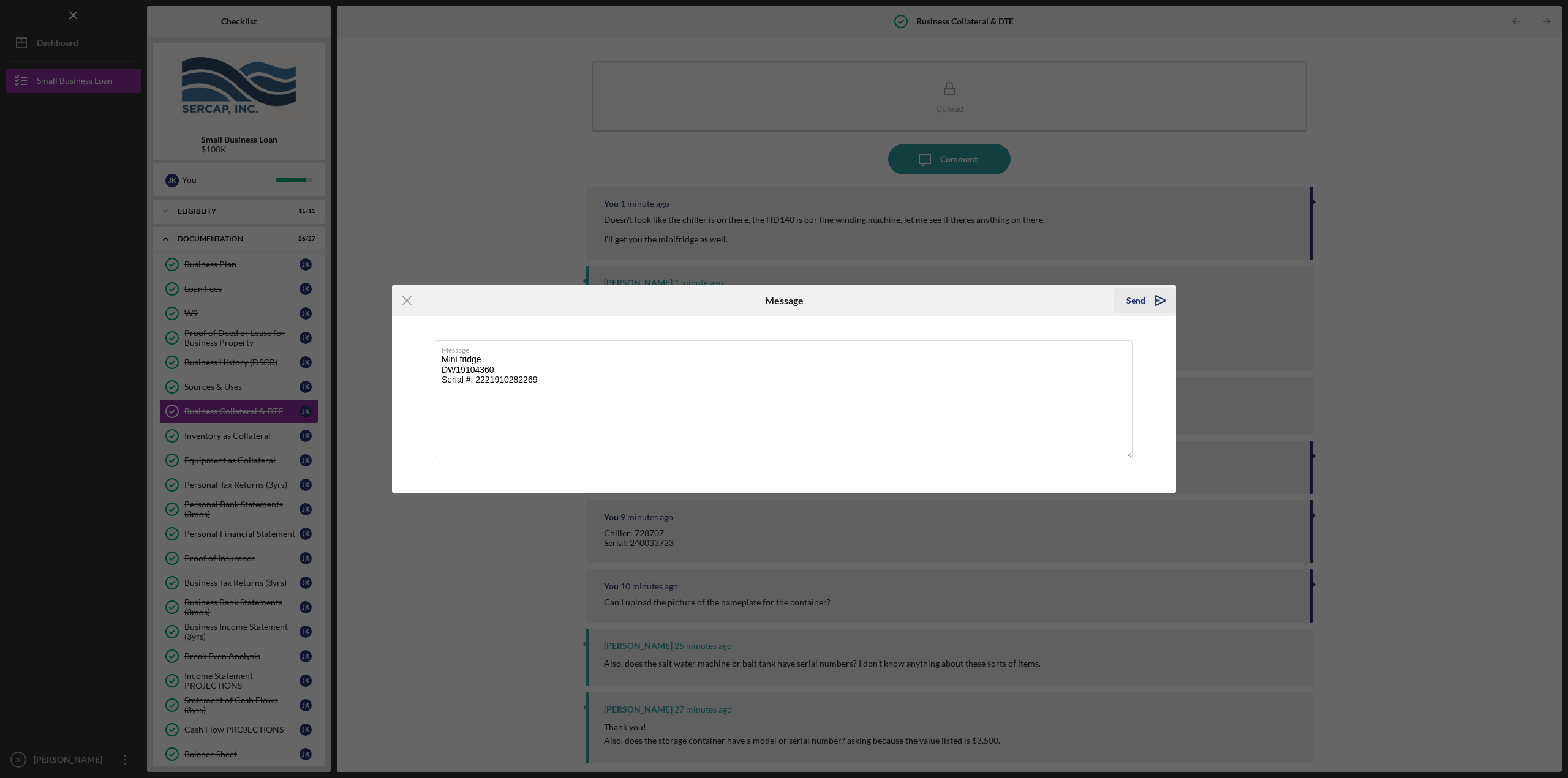
type textarea "Mini fridge DW19104360 Serial #: 2221910282269"
click at [1141, 305] on div "Send" at bounding box center [1136, 301] width 19 height 25
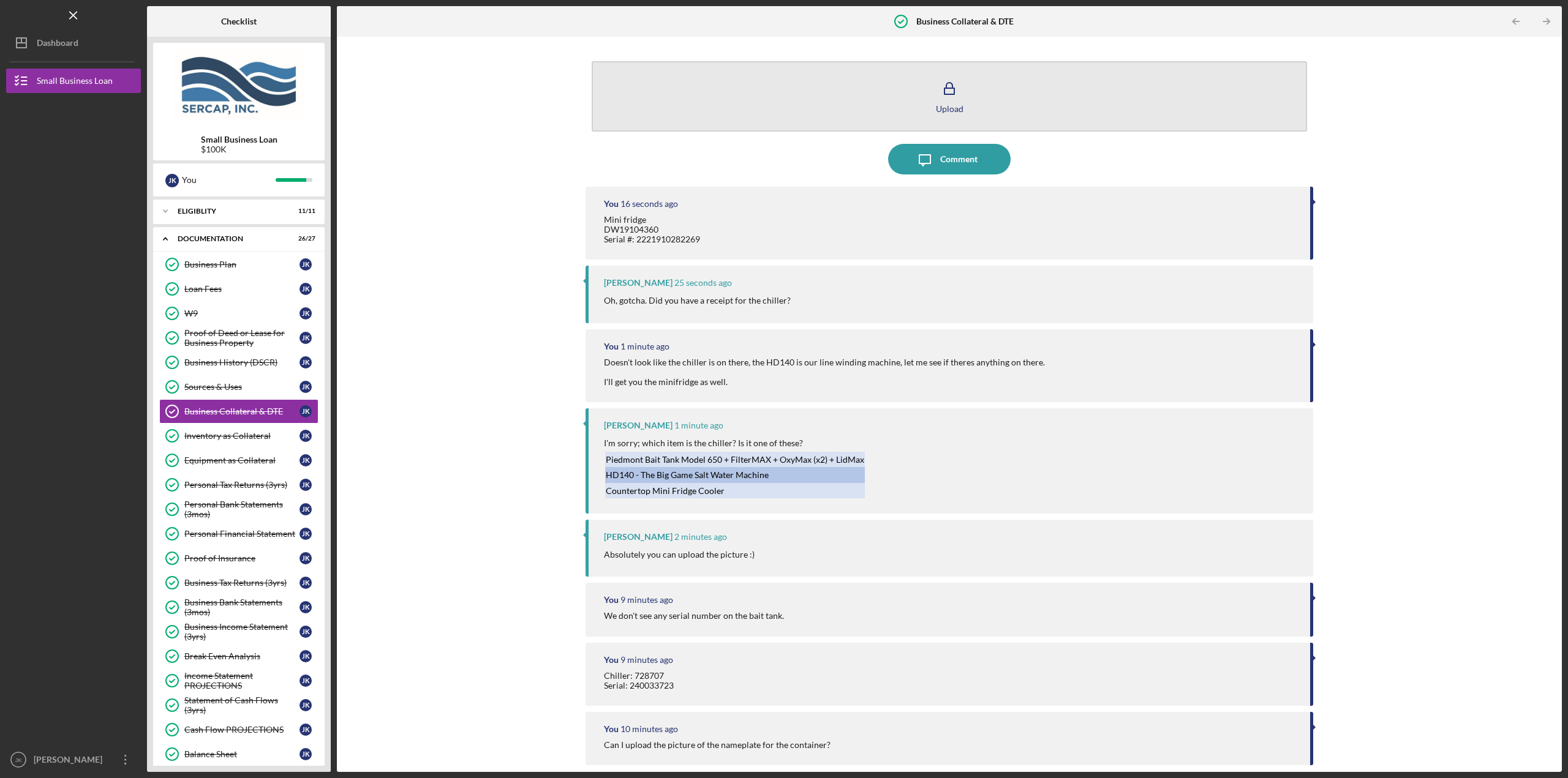
click at [888, 113] on button "Upload" at bounding box center [949, 97] width 716 height 71
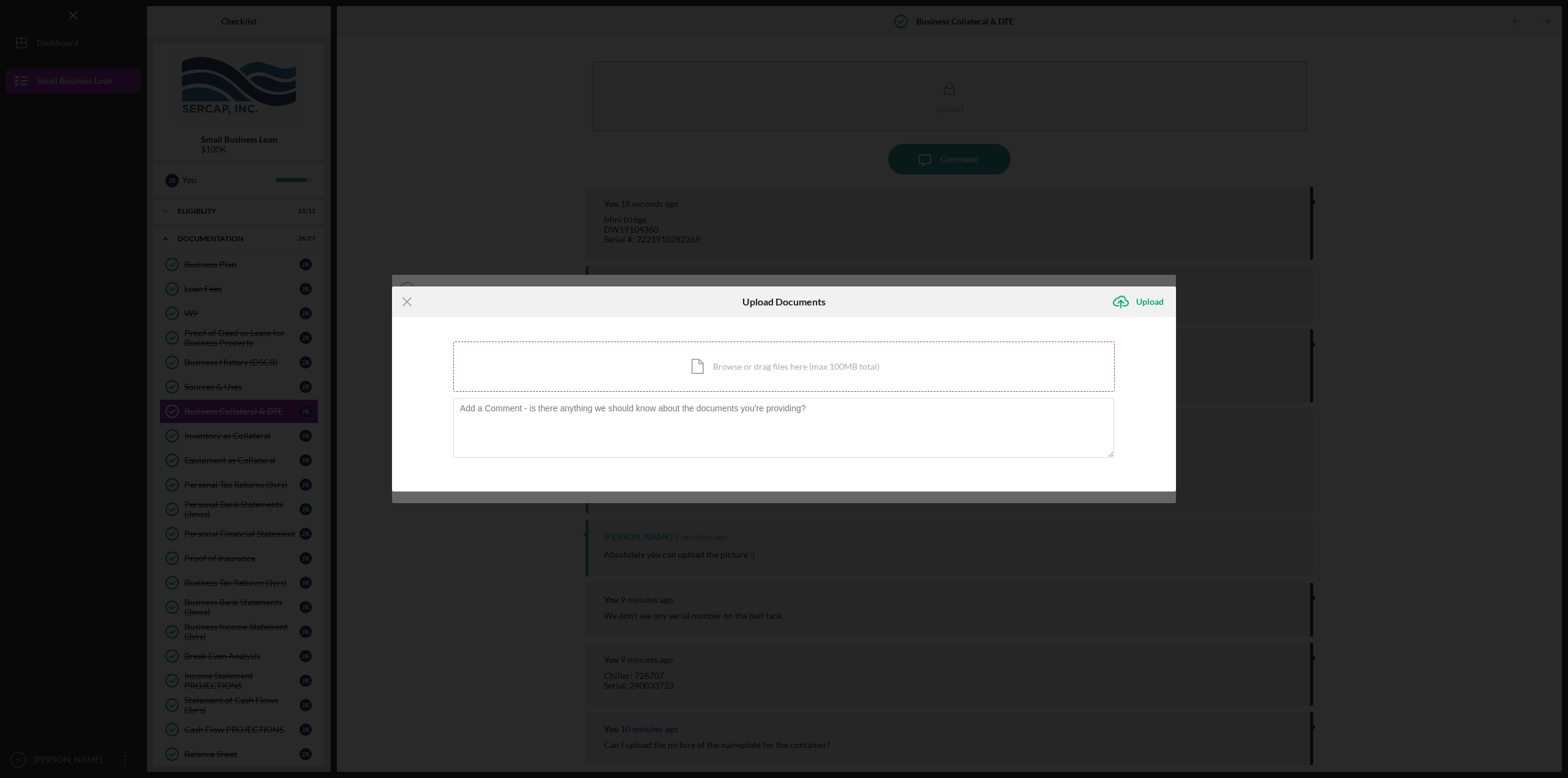
click at [771, 367] on div "Icon/Document Browse or drag files here (max 100MB total) Tap to choose files o…" at bounding box center [784, 367] width 662 height 50
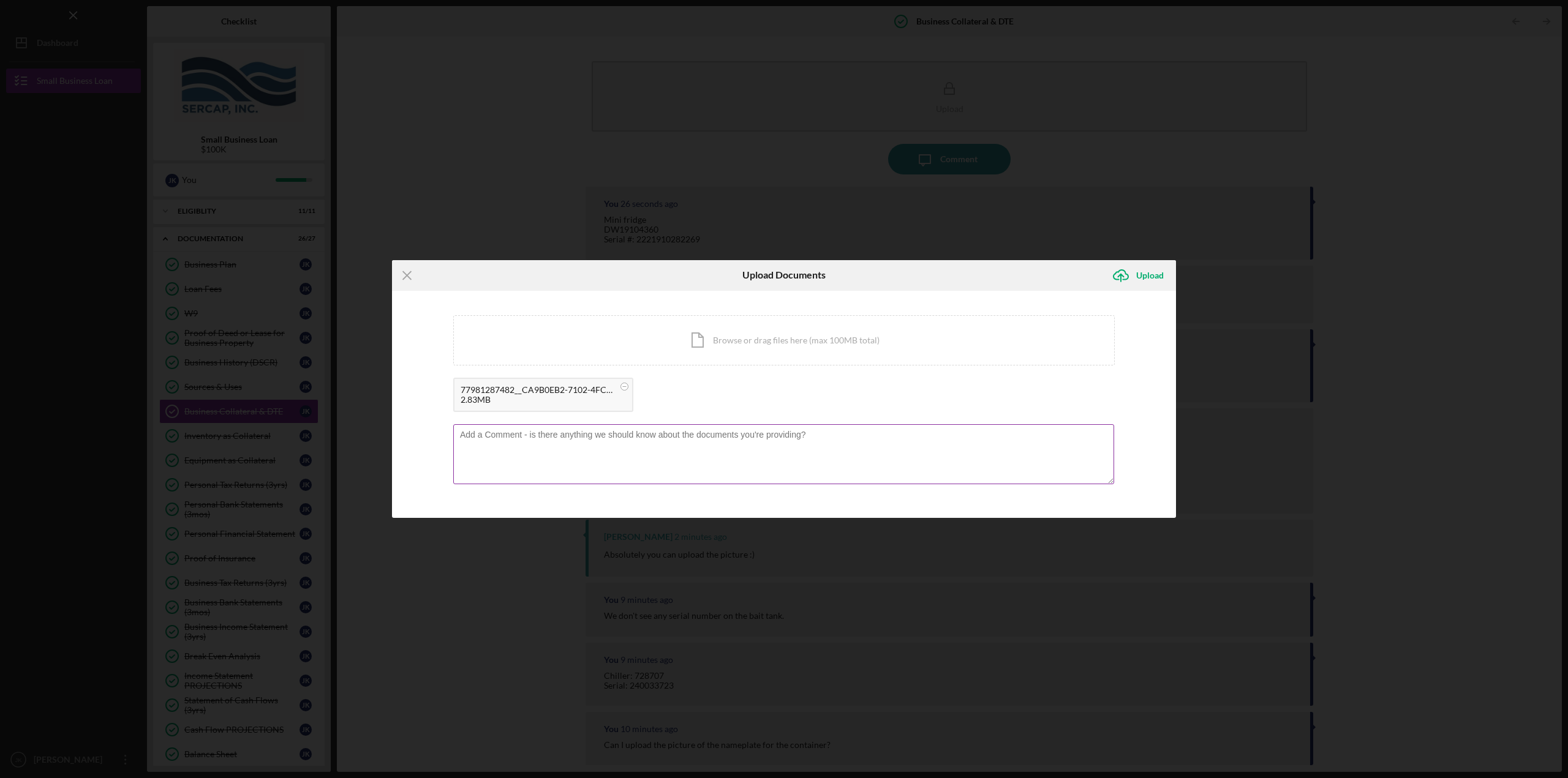
click at [566, 439] on textarea at bounding box center [784, 454] width 661 height 60
type textarea "Storage Container"
click at [1145, 279] on div "Upload" at bounding box center [1150, 276] width 27 height 25
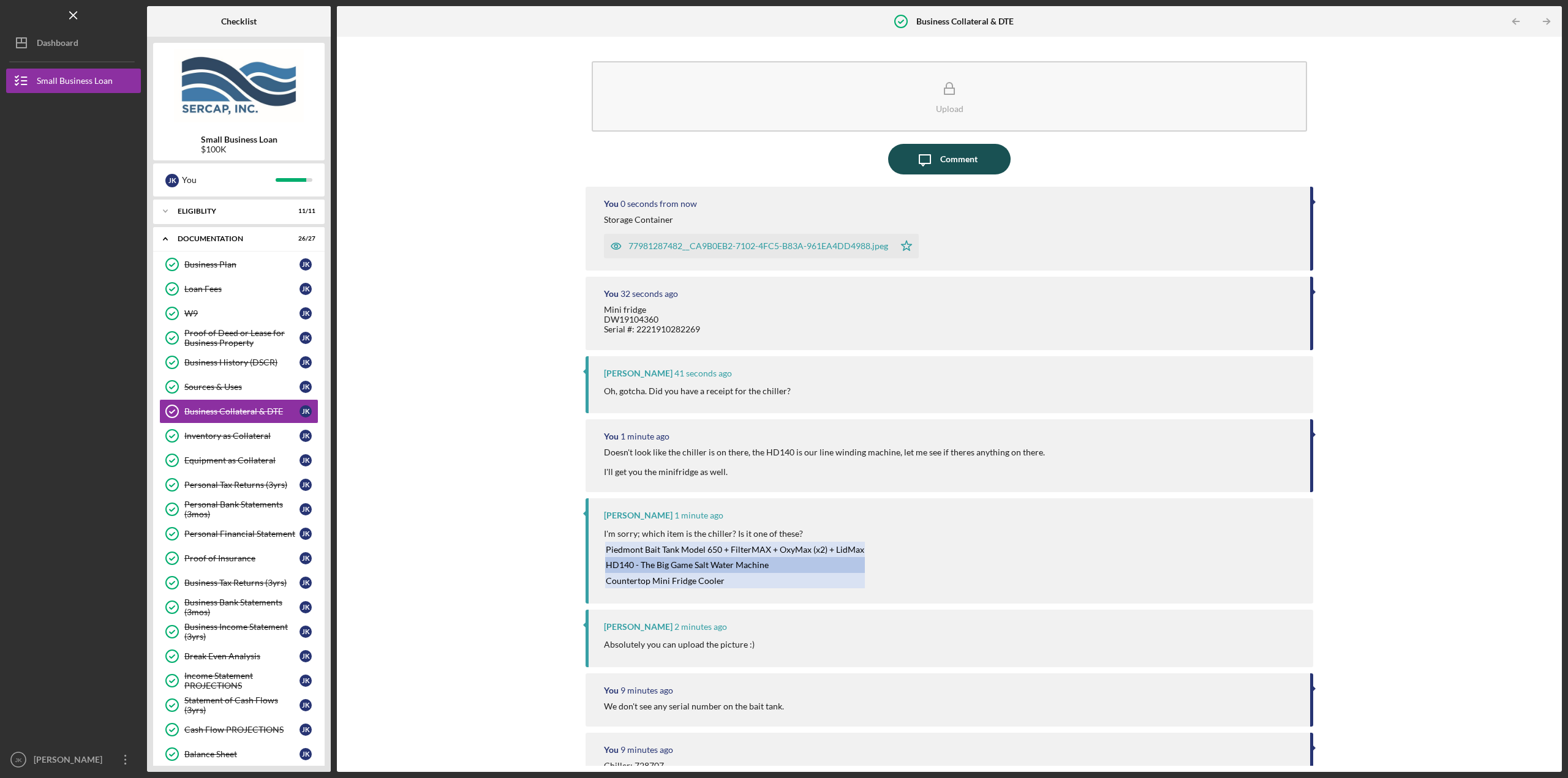
click at [958, 162] on div "Comment" at bounding box center [958, 159] width 37 height 30
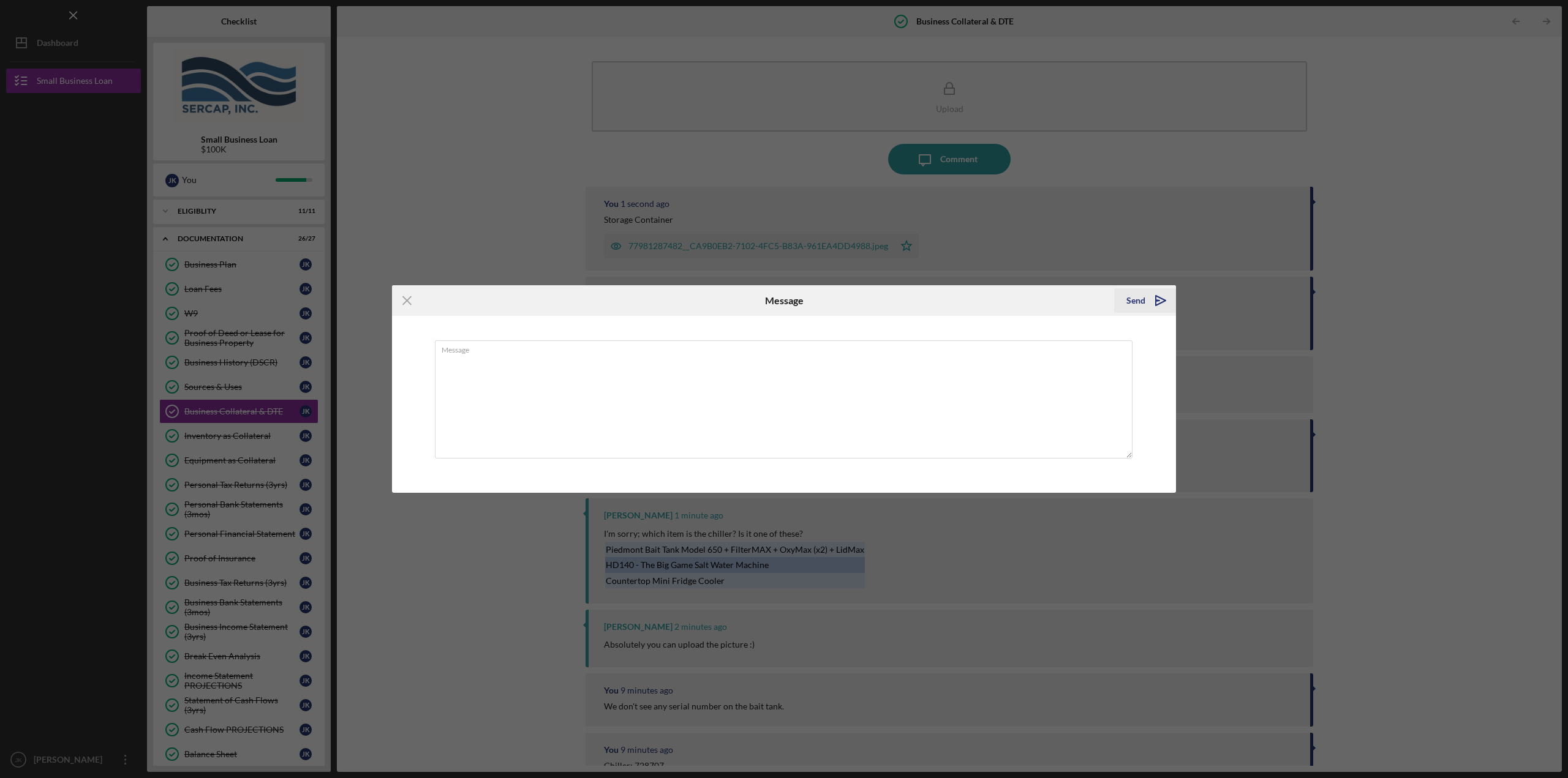
click at [1134, 300] on div "Send" at bounding box center [1136, 301] width 19 height 25
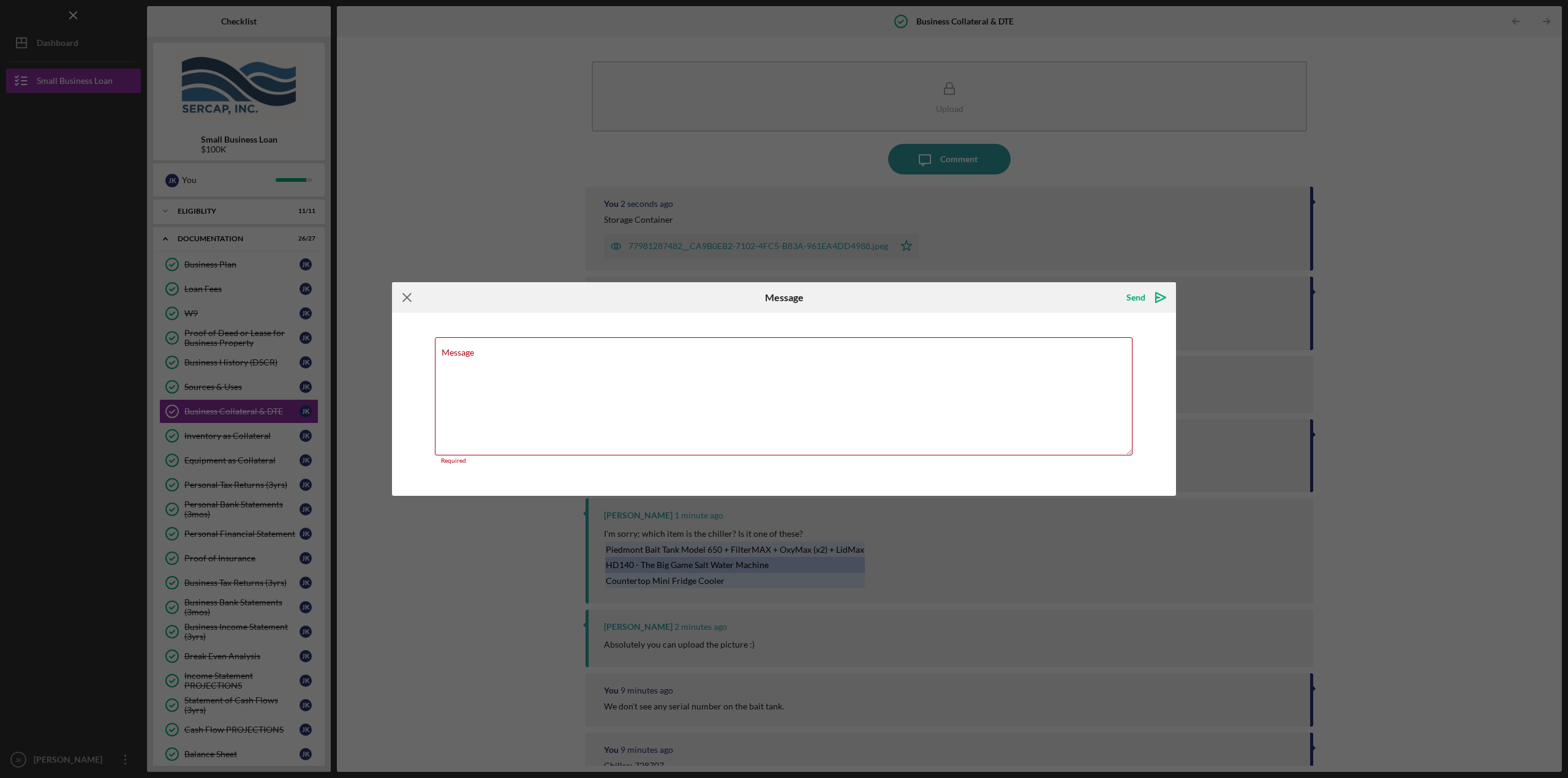
click at [406, 303] on icon "Icon/Menu Close" at bounding box center [407, 297] width 30 height 30
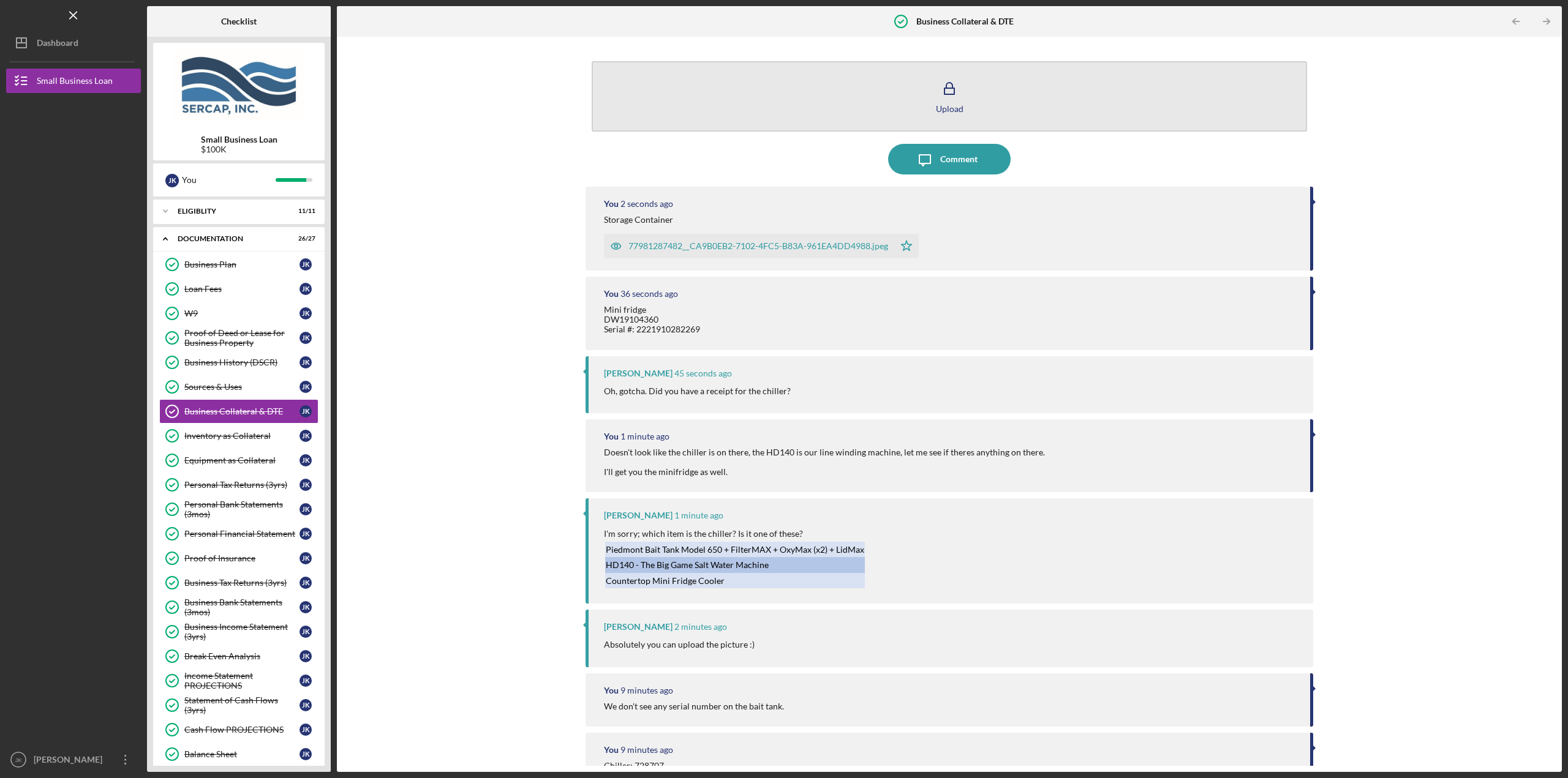
click at [983, 89] on button "Upload" at bounding box center [949, 97] width 716 height 71
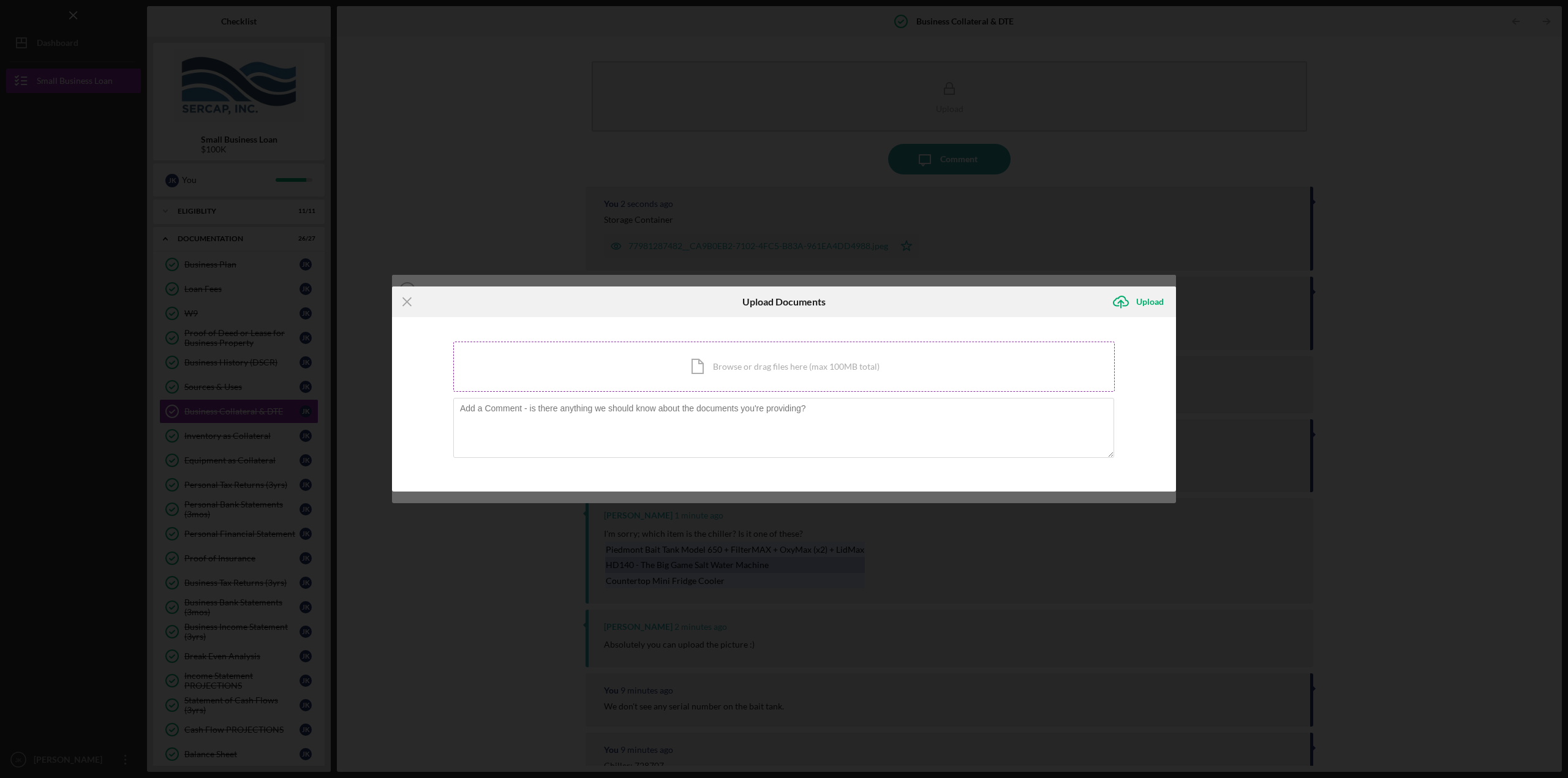
click at [707, 362] on div "Icon/Document Browse or drag files here (max 100MB total) Tap to choose files o…" at bounding box center [784, 367] width 662 height 50
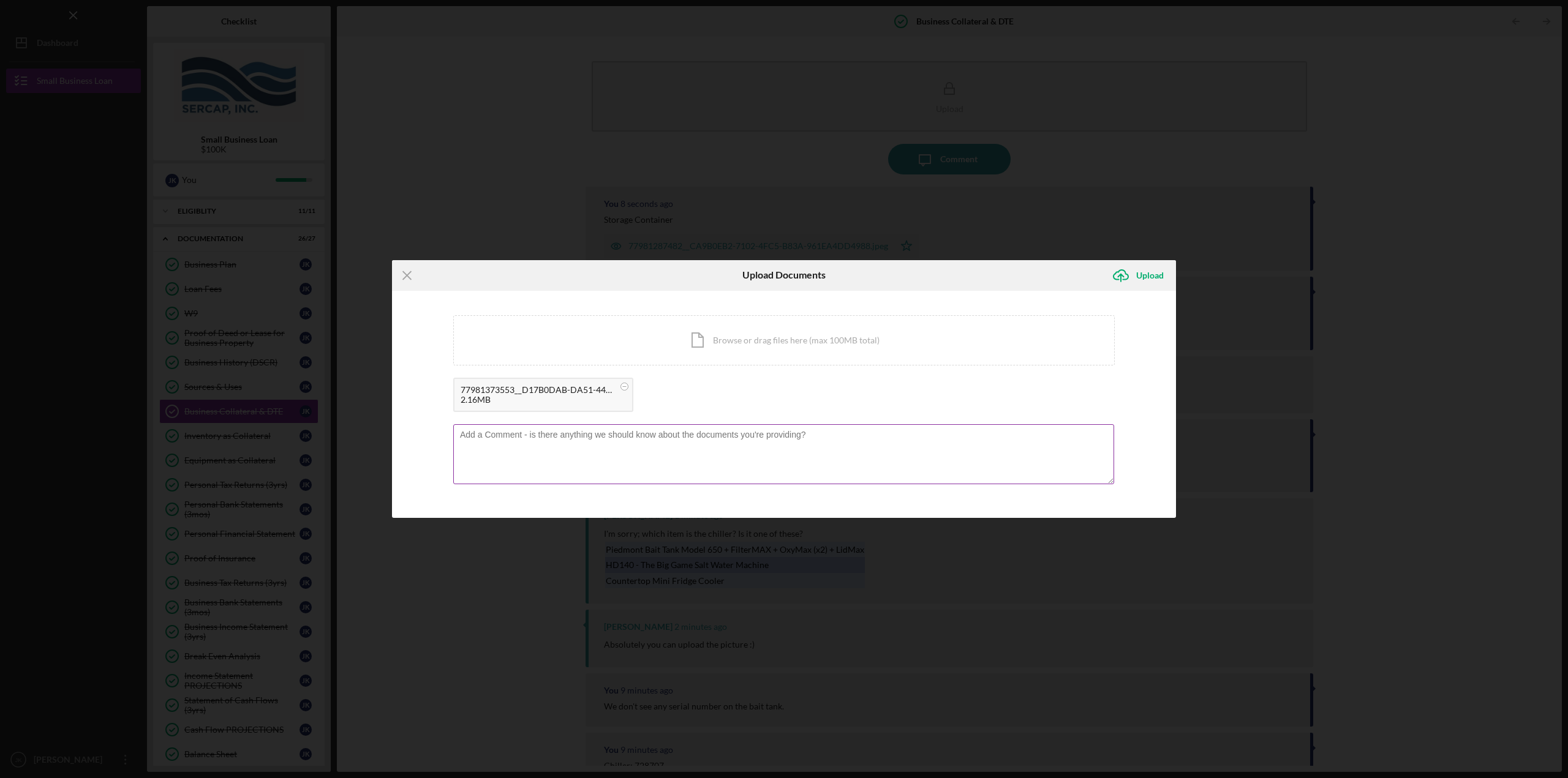
click at [670, 443] on textarea at bounding box center [784, 454] width 661 height 60
type textarea "Chiller"
click at [1124, 271] on icon "submit" at bounding box center [1121, 274] width 15 height 9
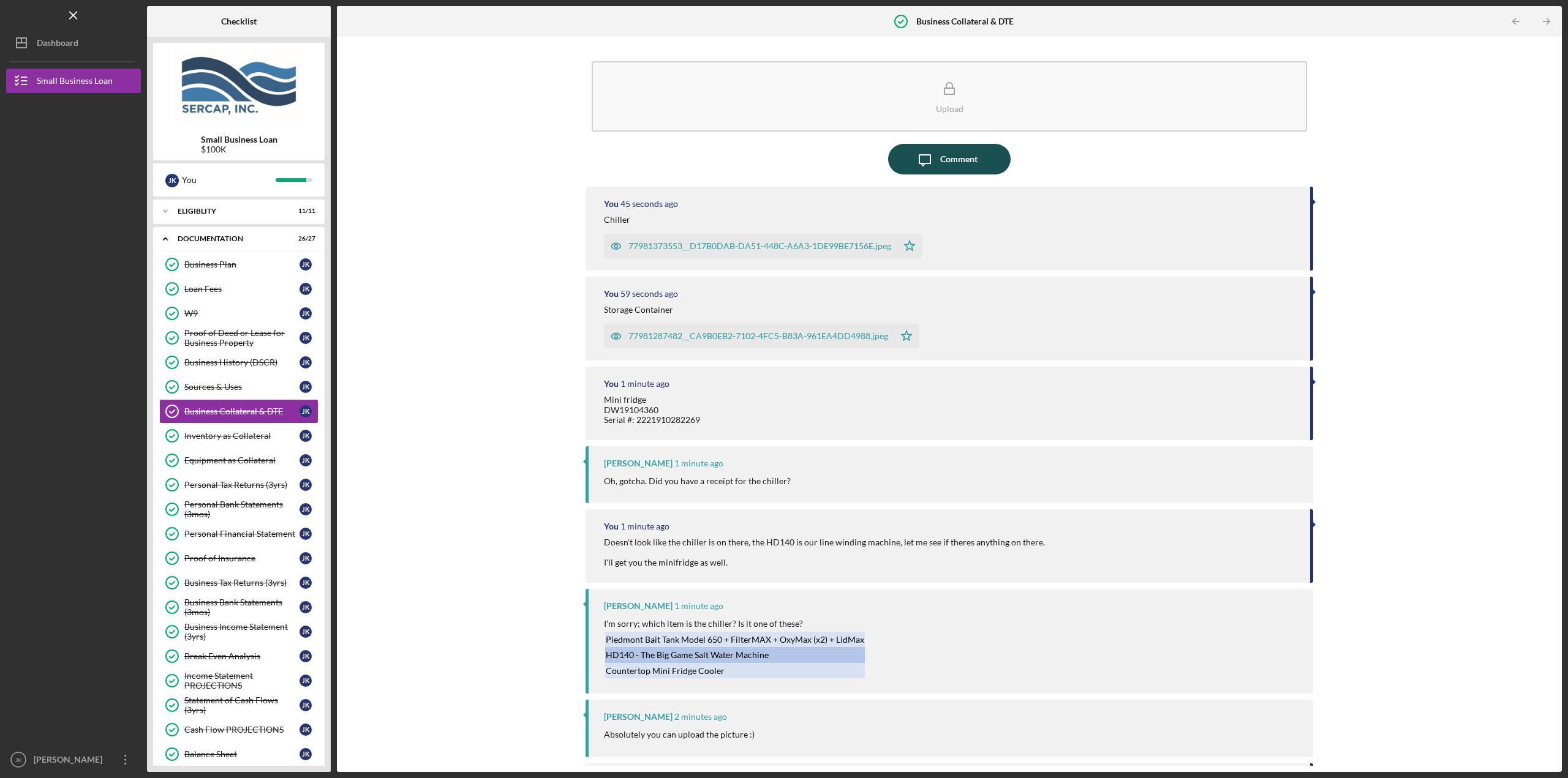
click at [975, 154] on button "Icon/Message Comment" at bounding box center [949, 159] width 123 height 30
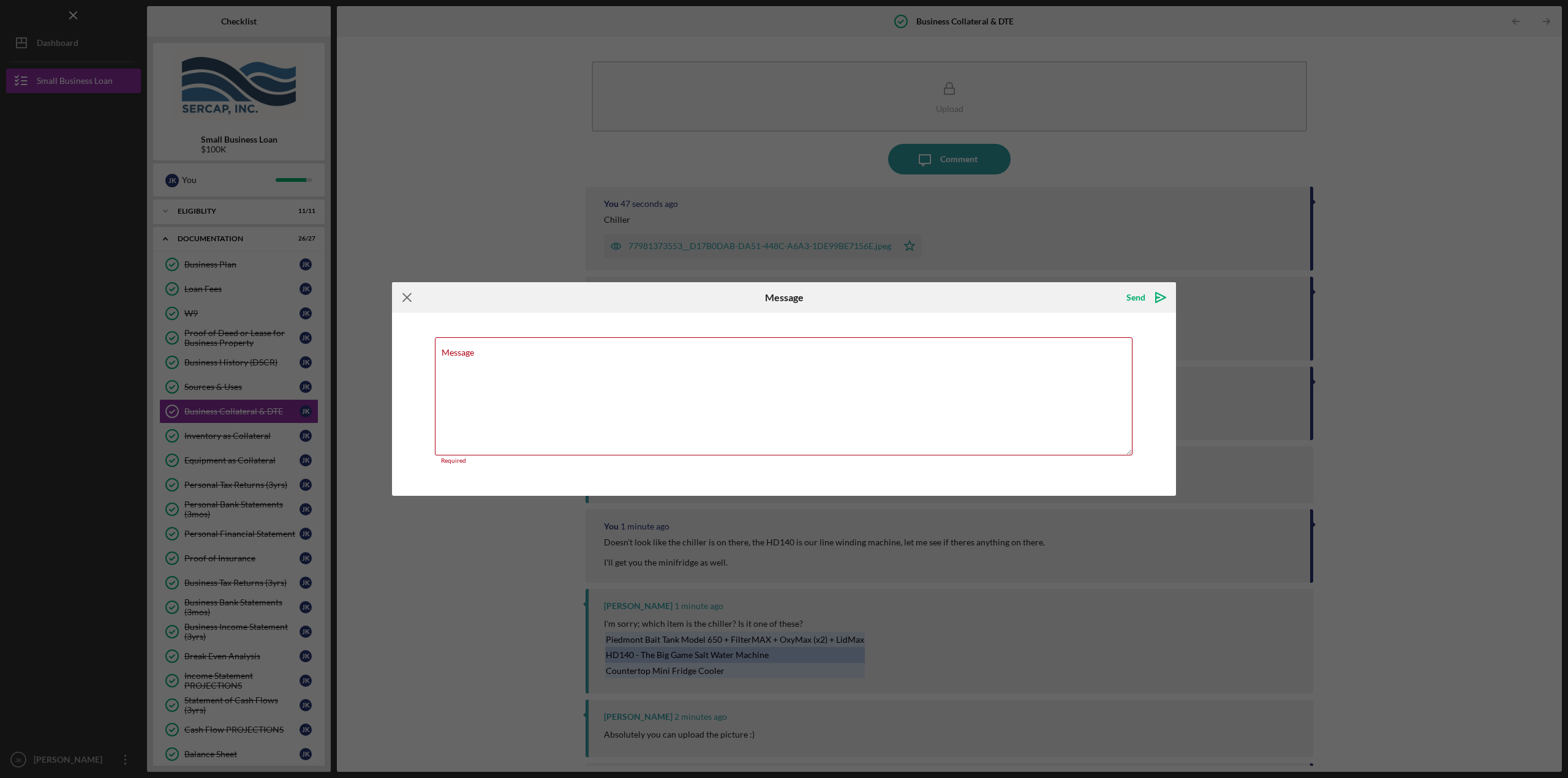
click at [403, 297] on icon "Icon/Menu Close" at bounding box center [407, 297] width 30 height 30
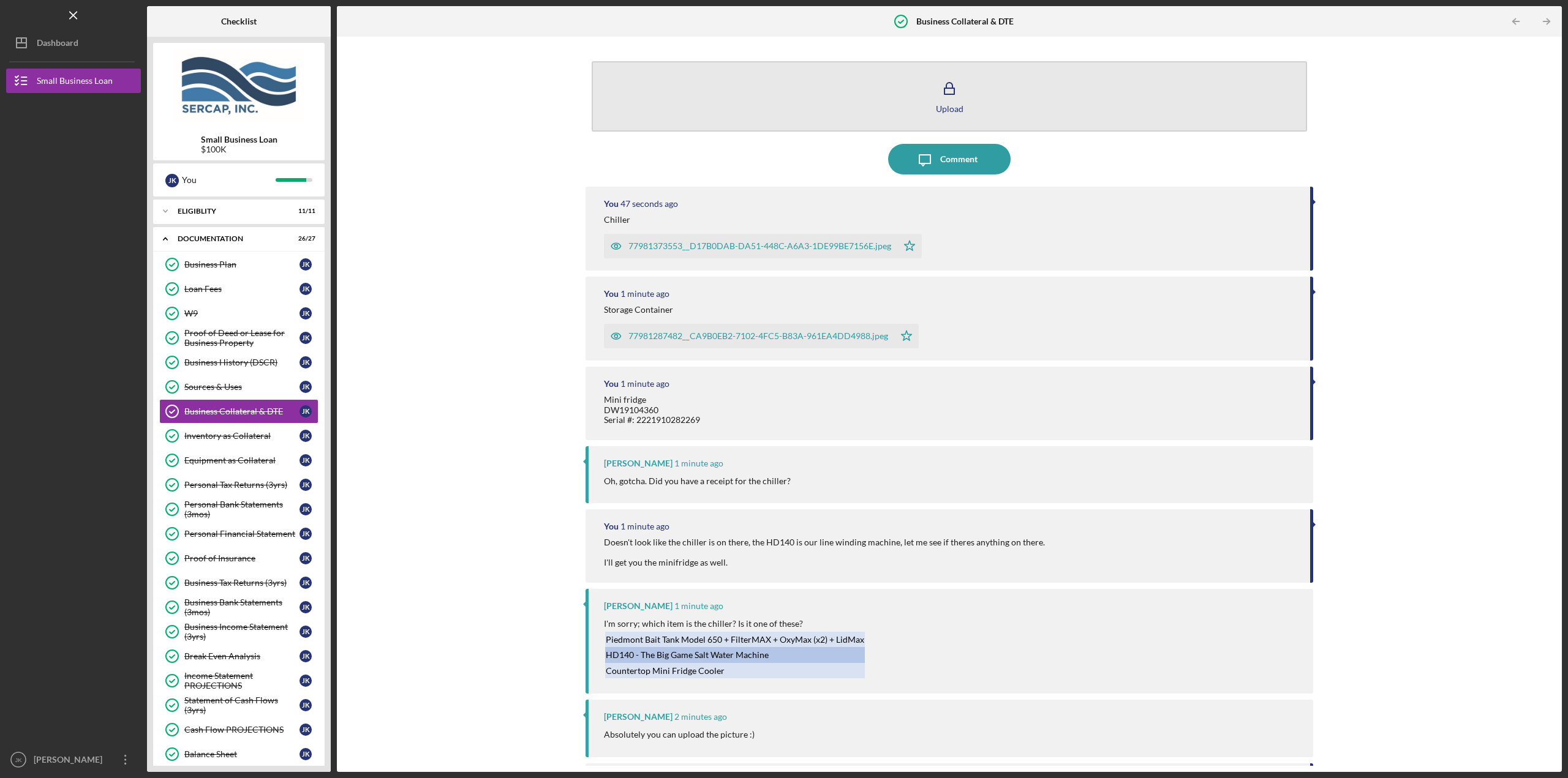
click at [882, 89] on button "Upload" at bounding box center [949, 97] width 716 height 71
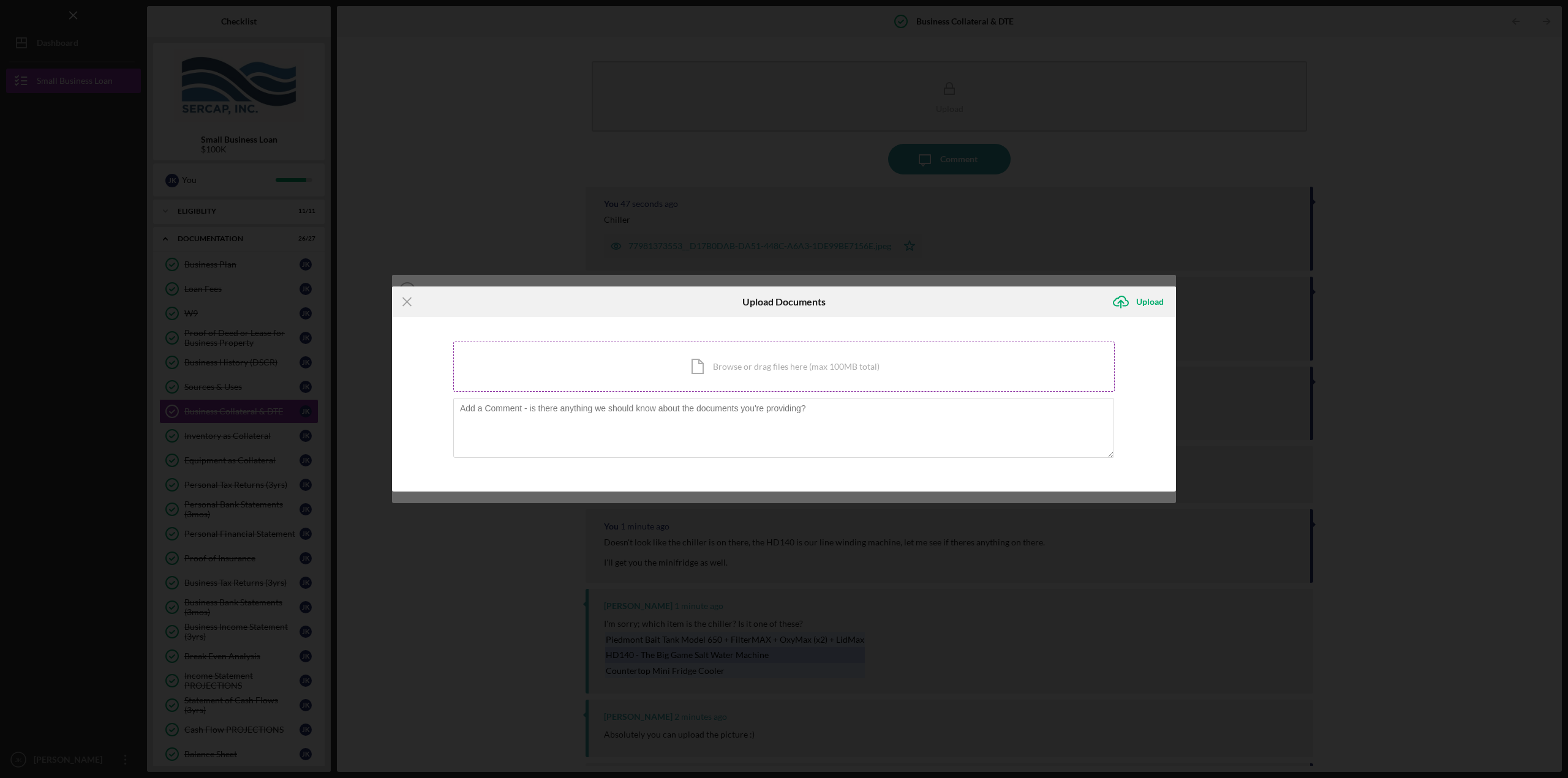
click at [695, 360] on div "Icon/Document Browse or drag files here (max 100MB total) Tap to choose files o…" at bounding box center [784, 367] width 662 height 50
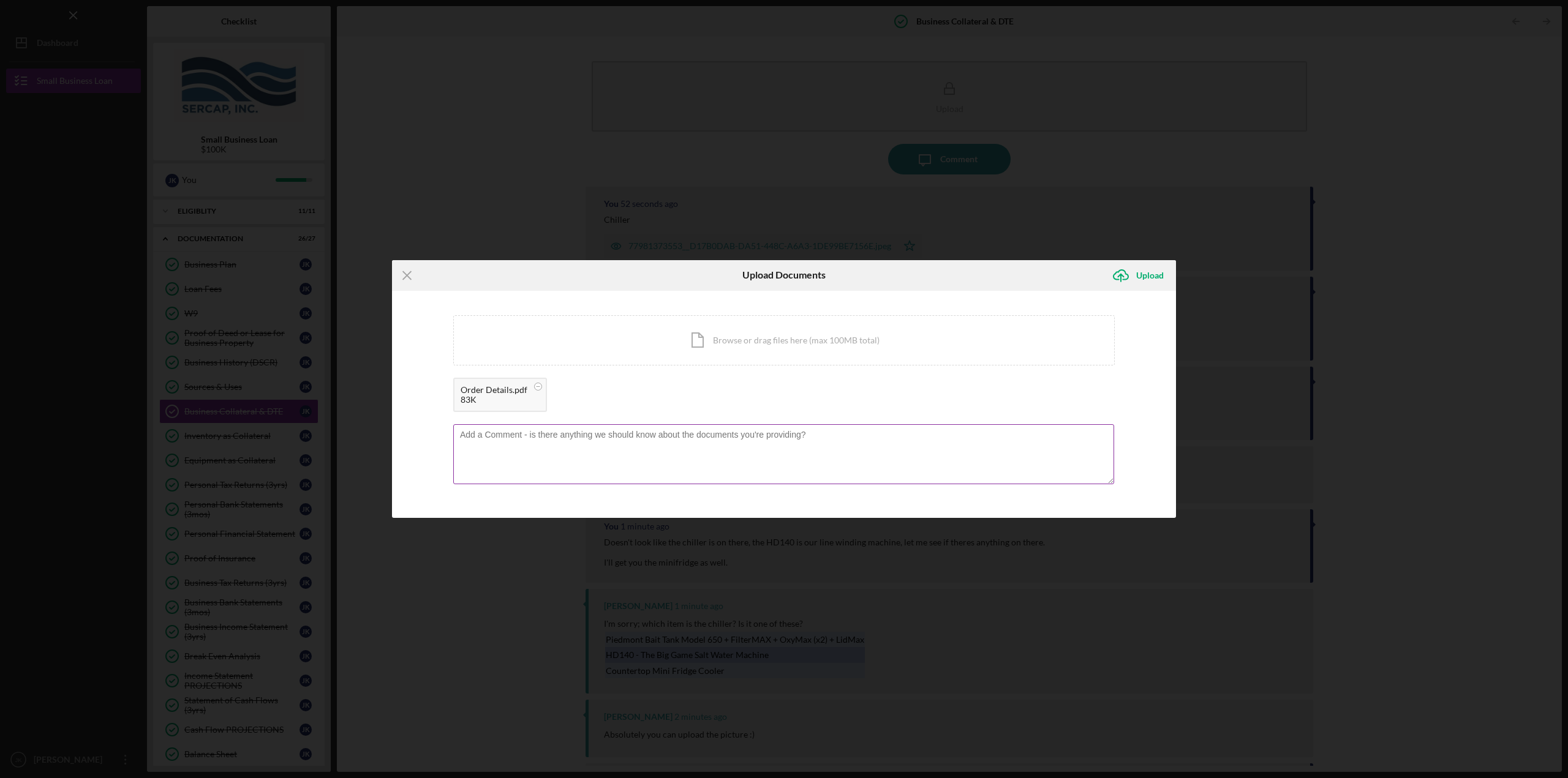
click at [659, 445] on textarea at bounding box center [784, 454] width 661 height 60
type textarea "Chiller Receipt, it serves the bait tank as an add on and cools the water down.…"
click at [1160, 283] on div "Upload" at bounding box center [1150, 276] width 27 height 25
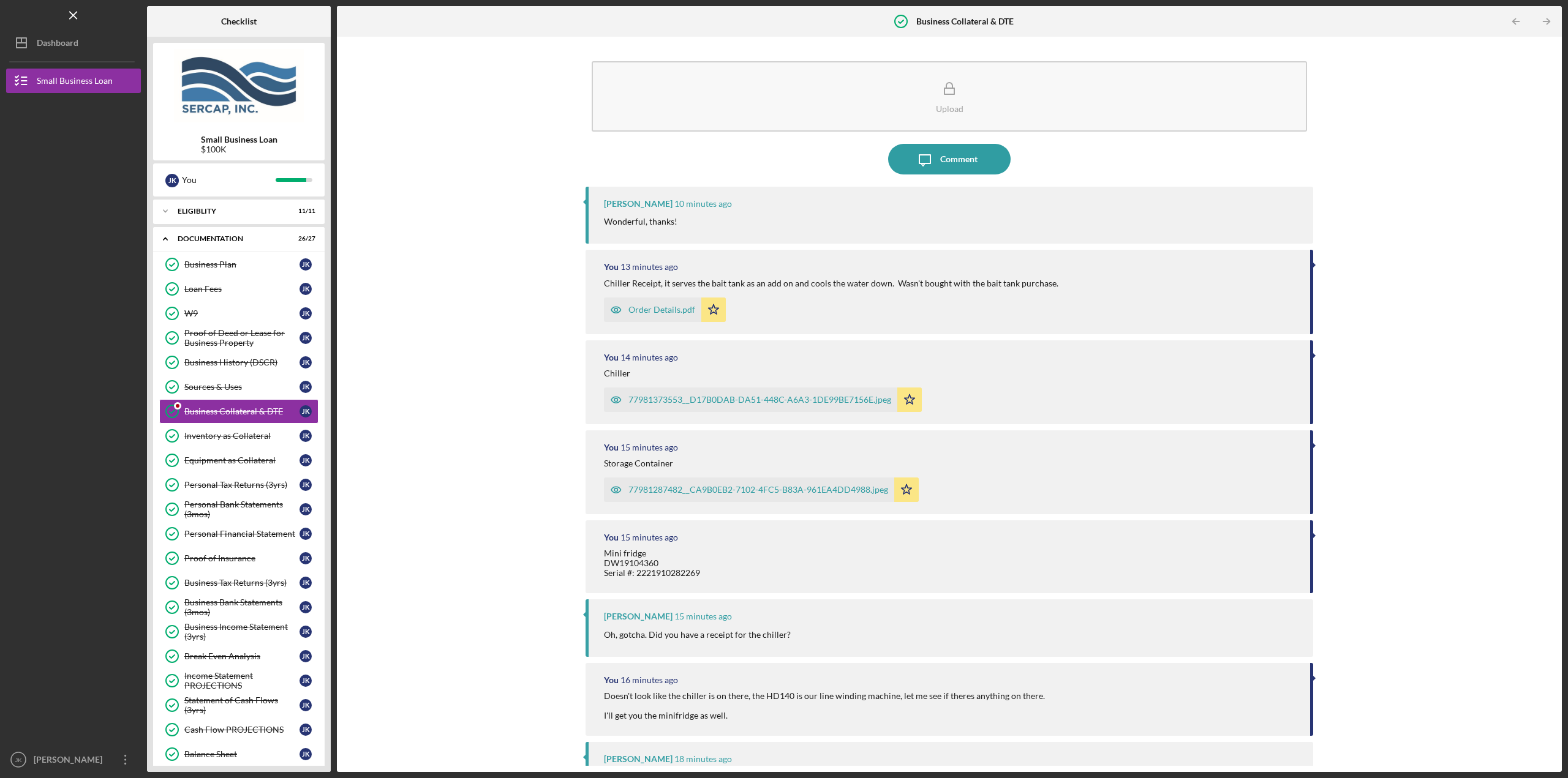
click at [549, 276] on div "Upload Icon/Message Comment [PERSON_NAME] 10 minutes ago Wonderful, thanks! You…" at bounding box center [949, 404] width 1212 height 723
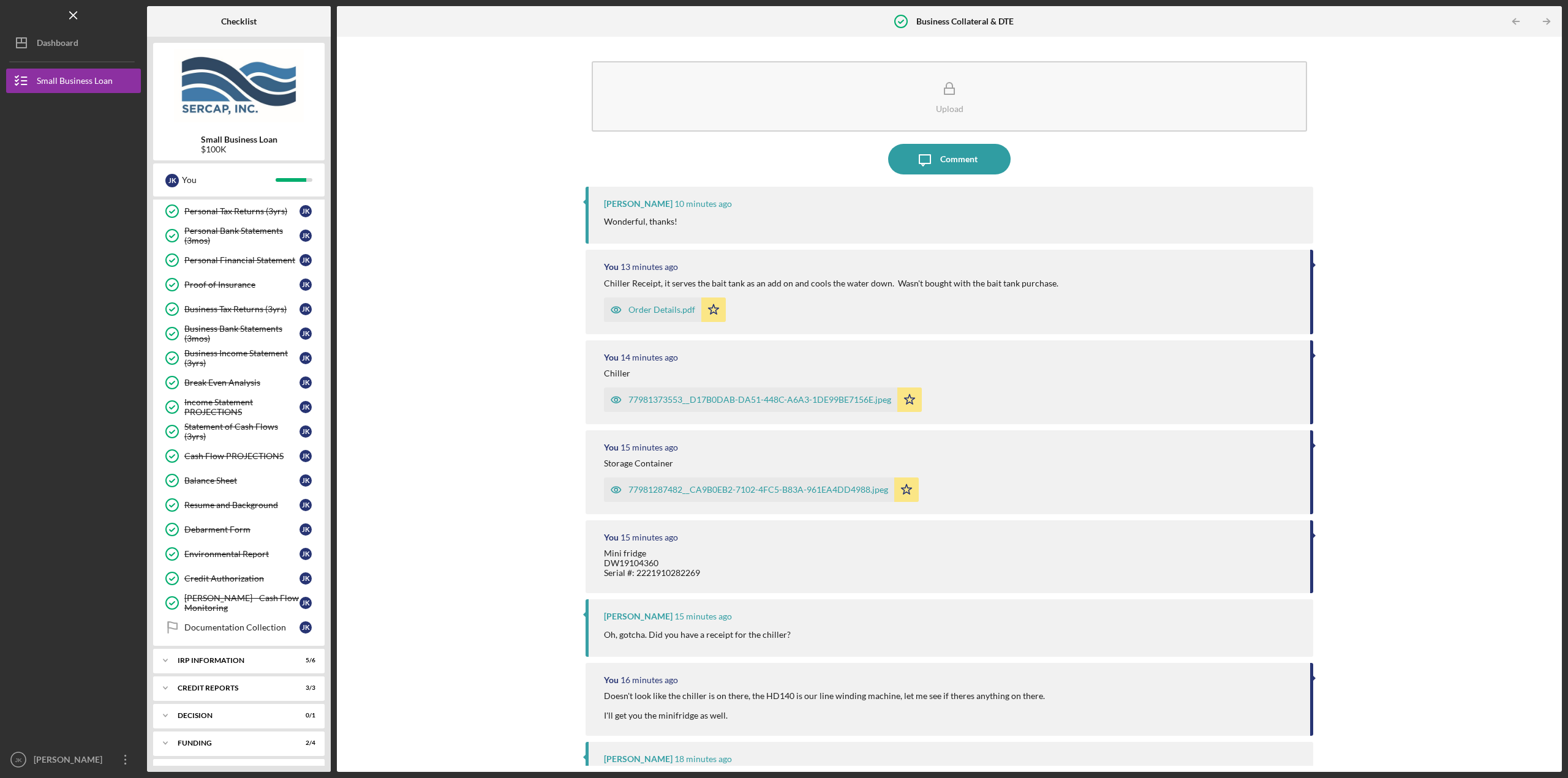
scroll to position [297, 0]
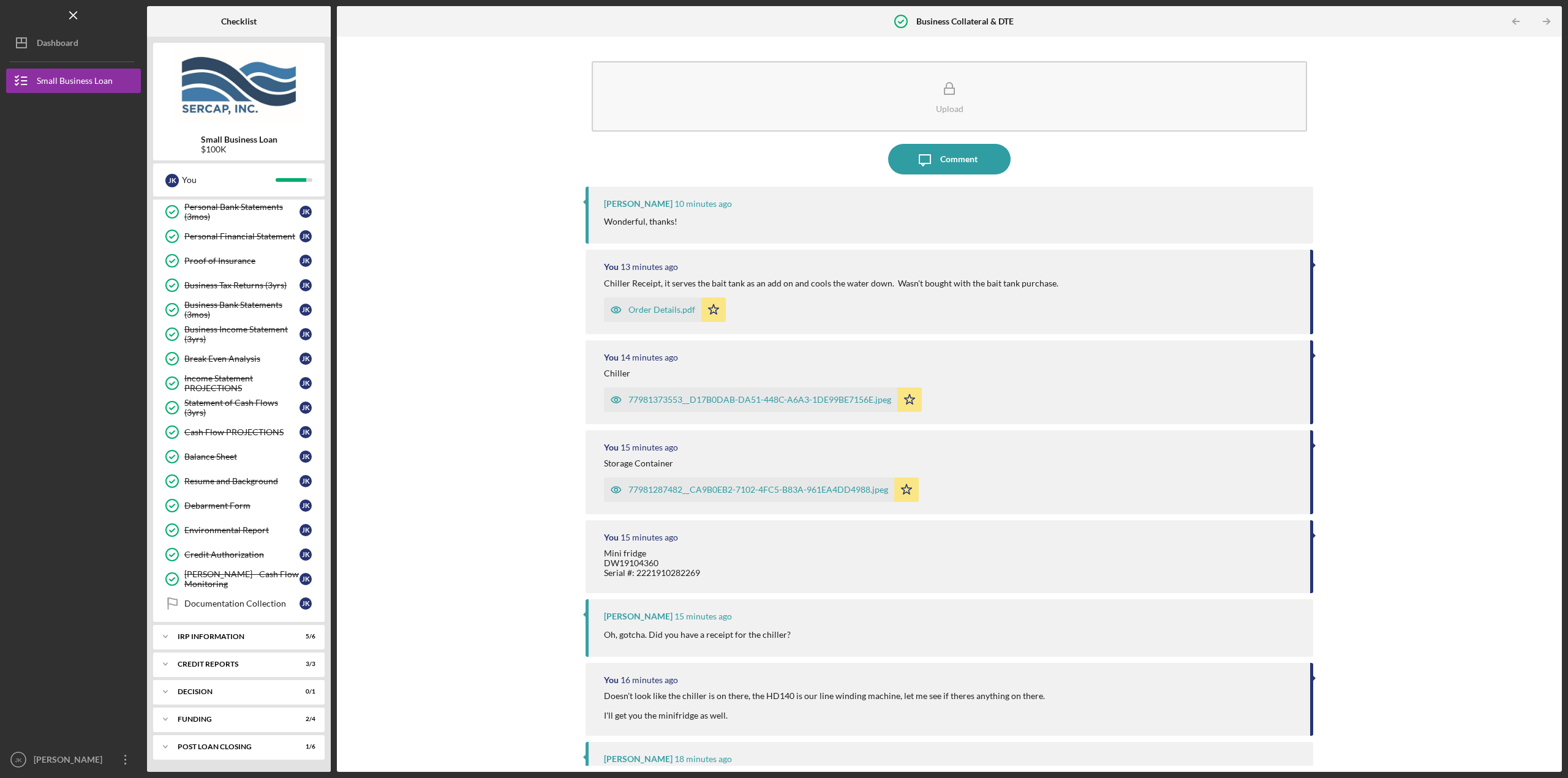
drag, startPoint x: 232, startPoint y: 642, endPoint x: 232, endPoint y: 621, distance: 21.0
click at [232, 642] on div "Icon/Expander IRP Information 5 / 6" at bounding box center [239, 637] width 172 height 25
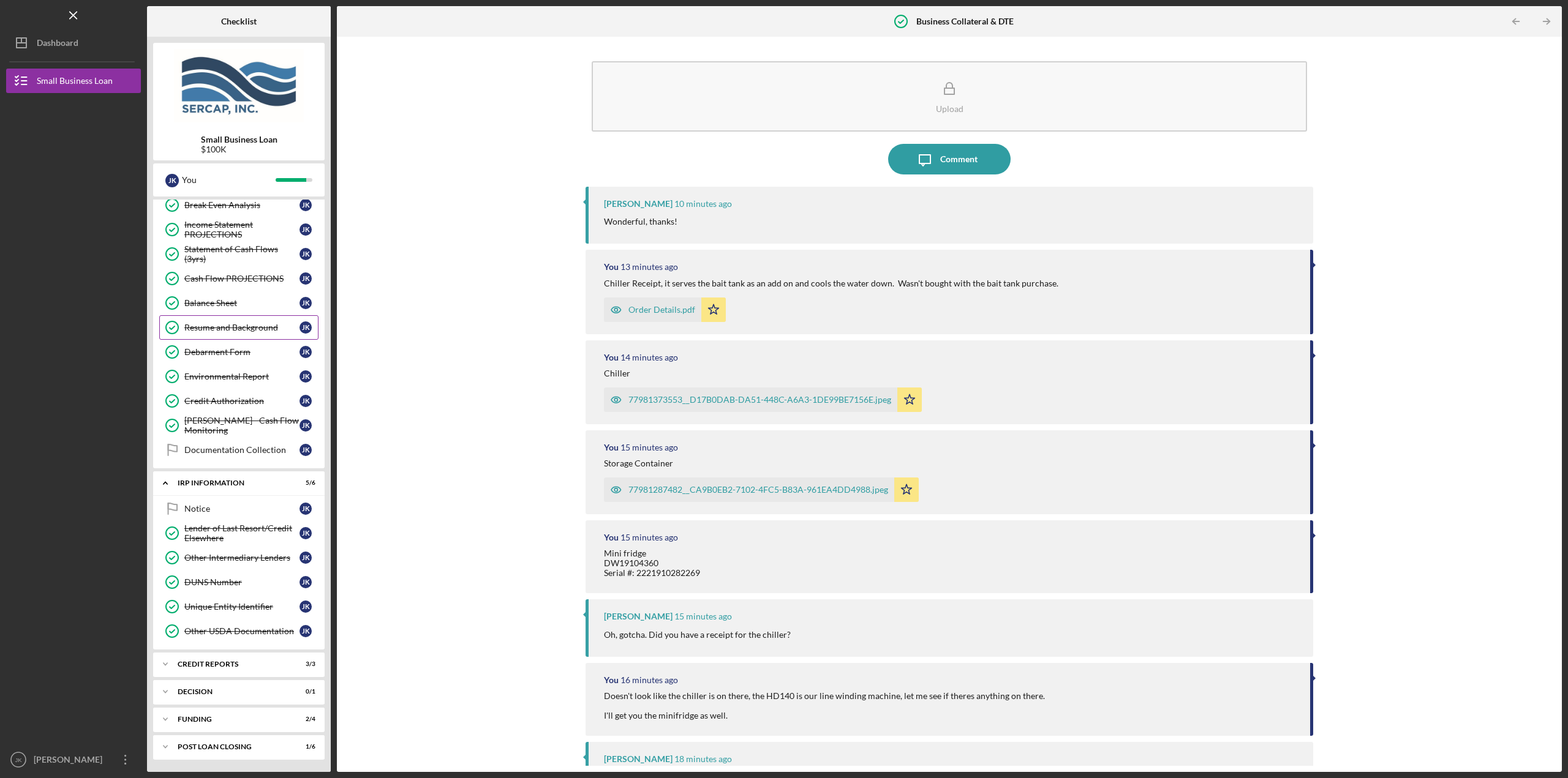
click at [227, 487] on div "Icon/Expander IRP Information 5 / 6" at bounding box center [239, 483] width 172 height 25
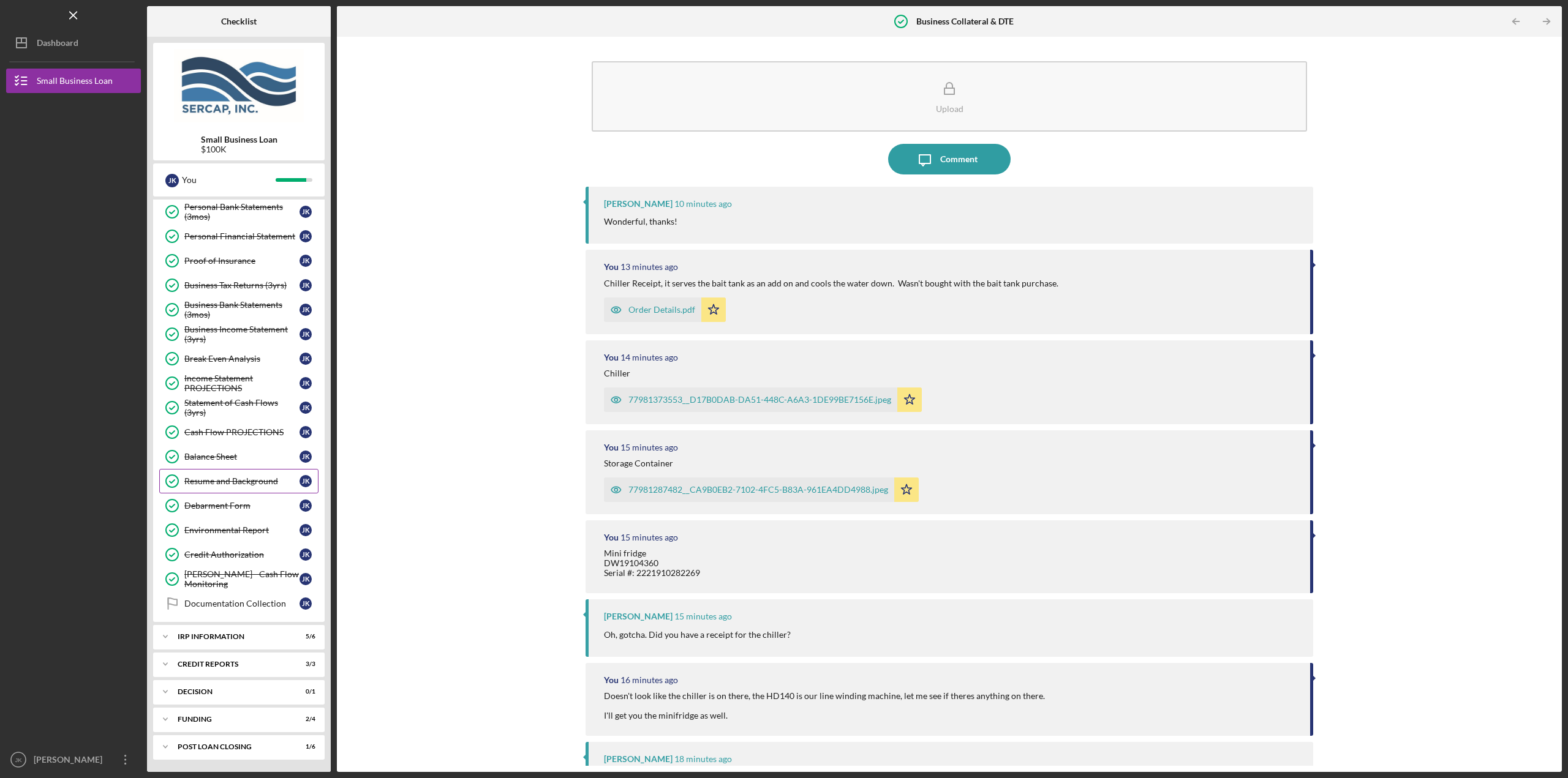
scroll to position [297, 0]
click at [218, 631] on div "Icon/Expander IRP Information 5 / 6" at bounding box center [239, 637] width 172 height 25
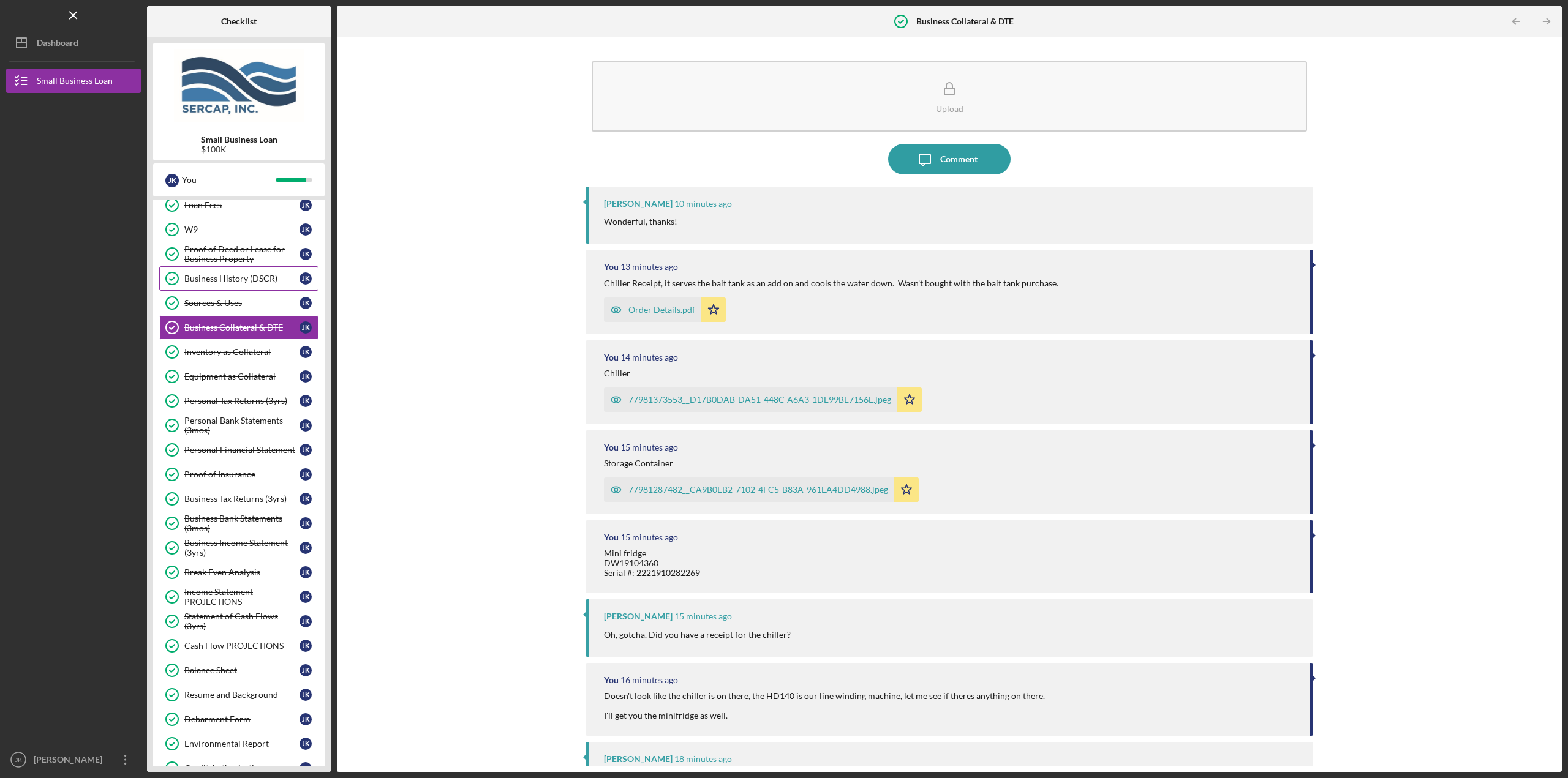
scroll to position [0, 0]
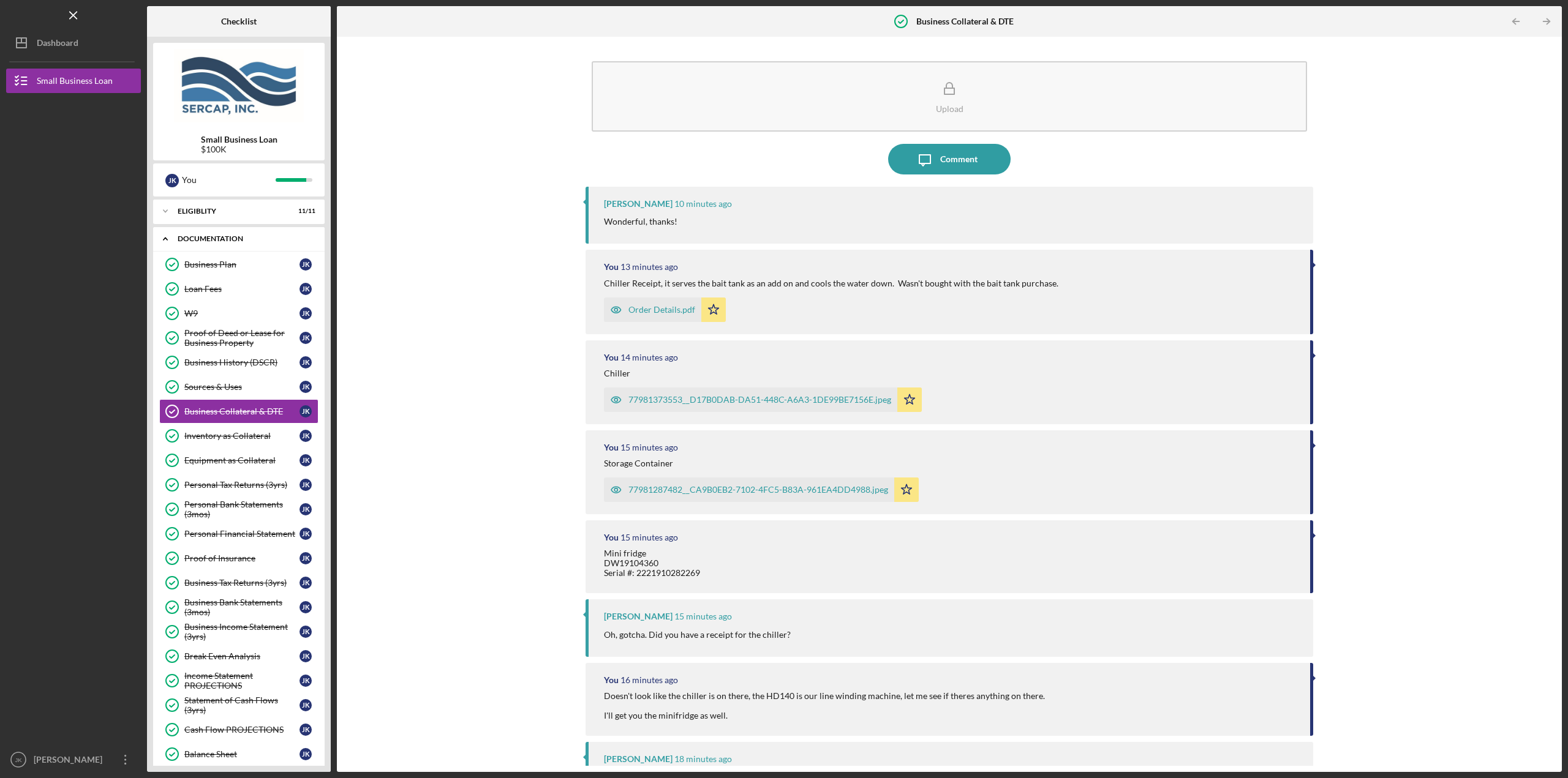
click at [239, 244] on div "Icon/Expander Documentation 26 / 27" at bounding box center [239, 239] width 172 height 25
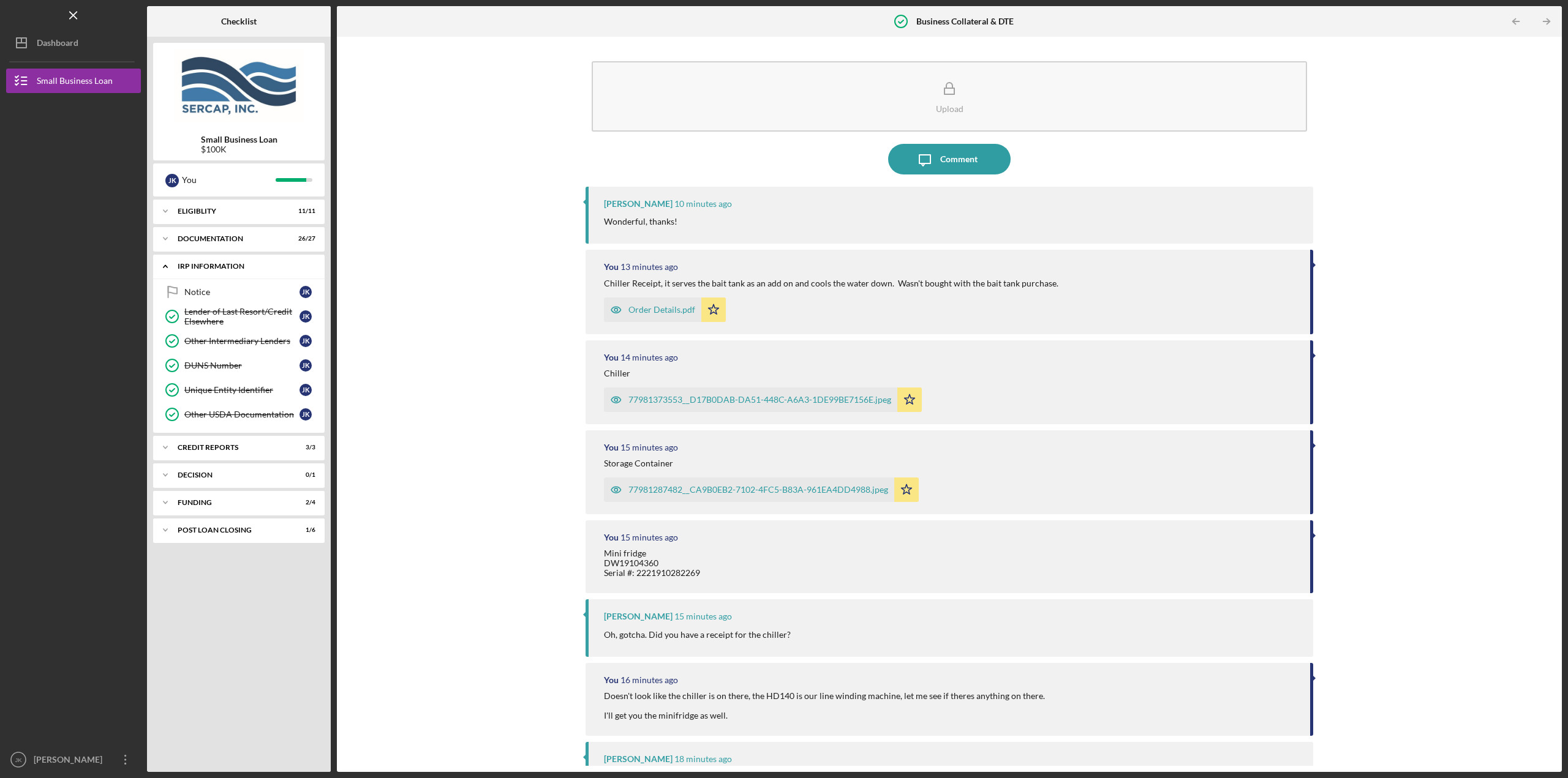
click at [230, 268] on div "IRP Information" at bounding box center [243, 266] width 132 height 7
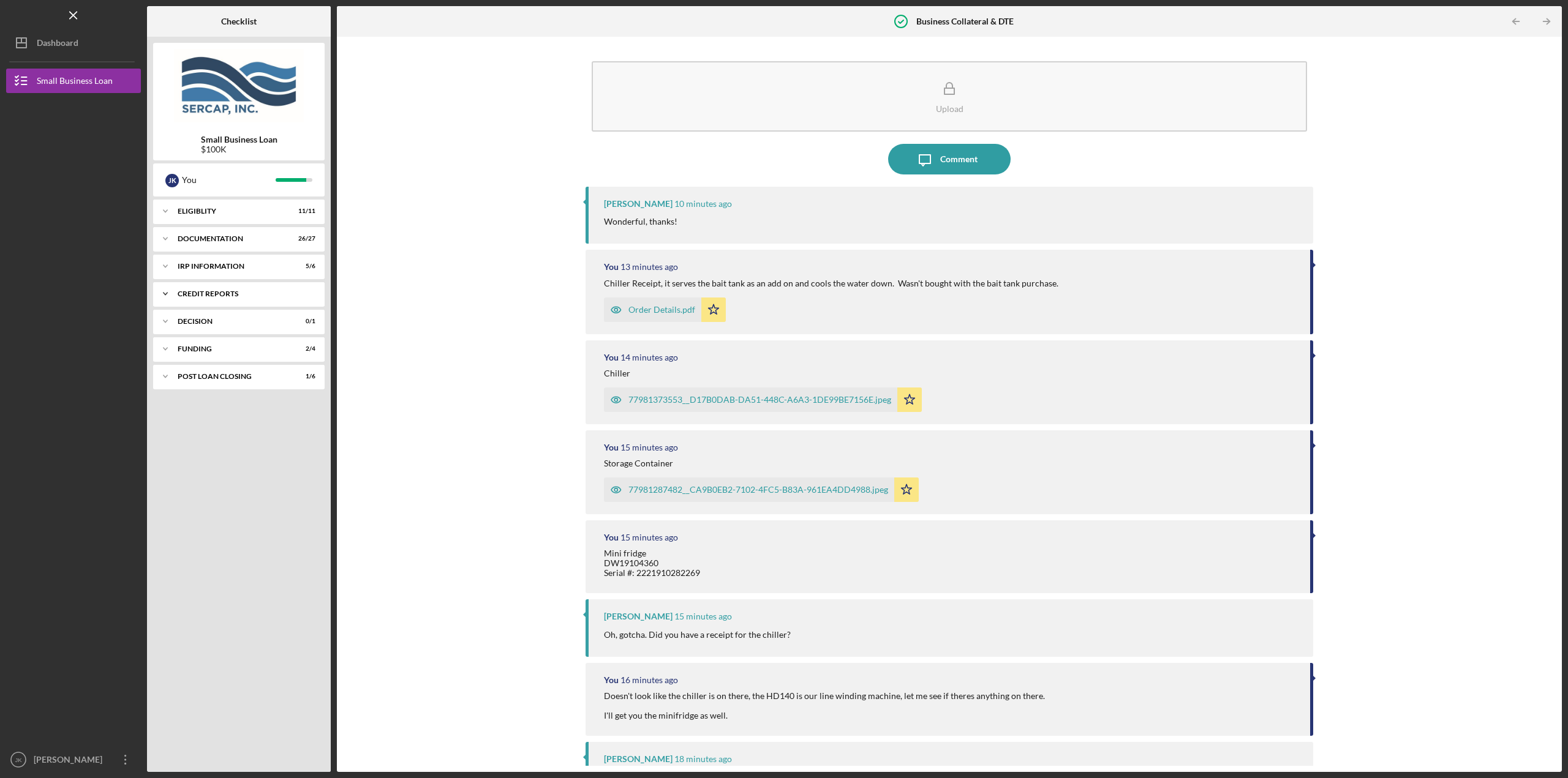
click at [226, 289] on div "Icon/Expander credit reports 3 / 3" at bounding box center [239, 294] width 172 height 25
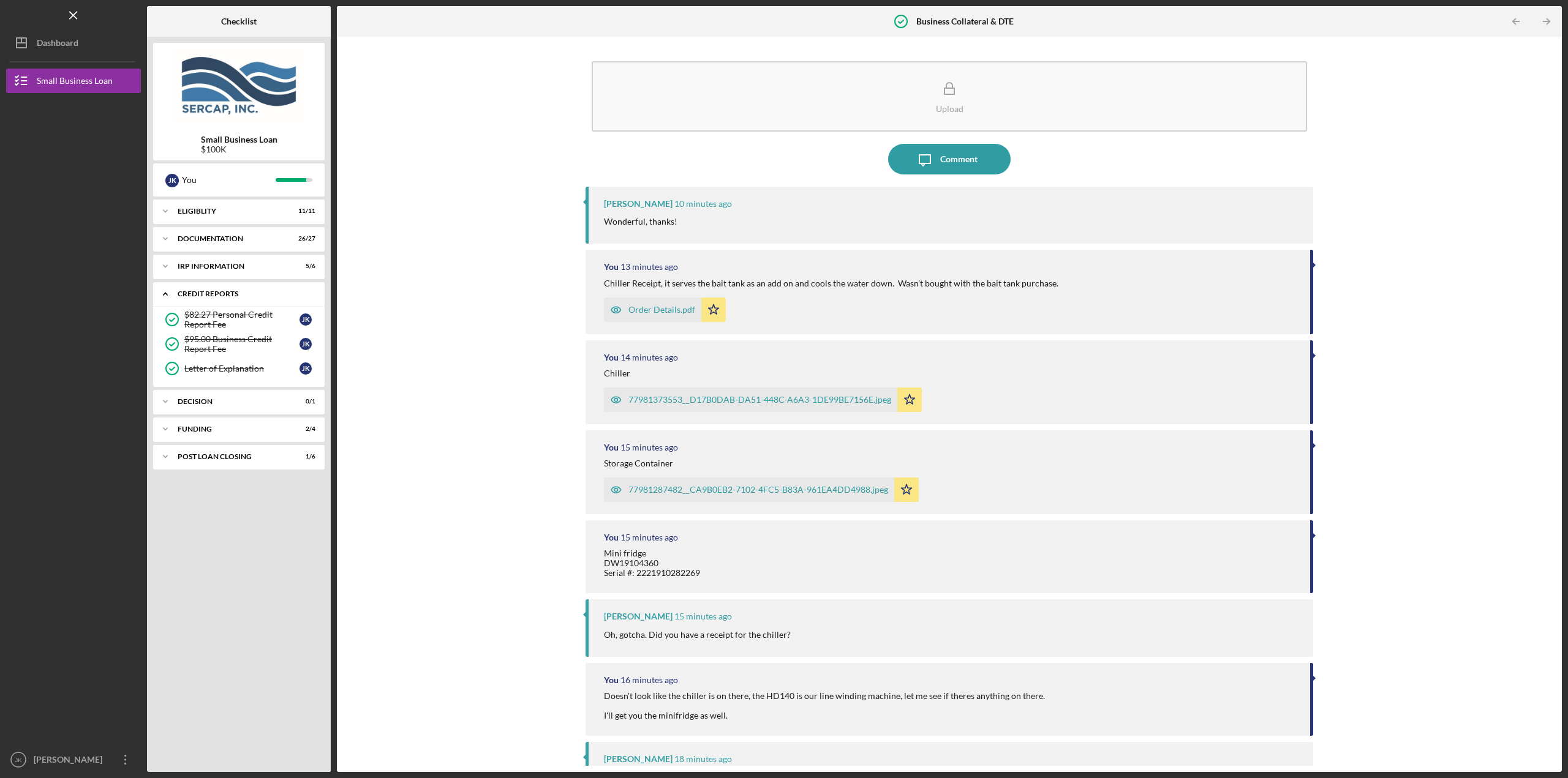
click at [226, 293] on div "credit reports" at bounding box center [243, 294] width 132 height 7
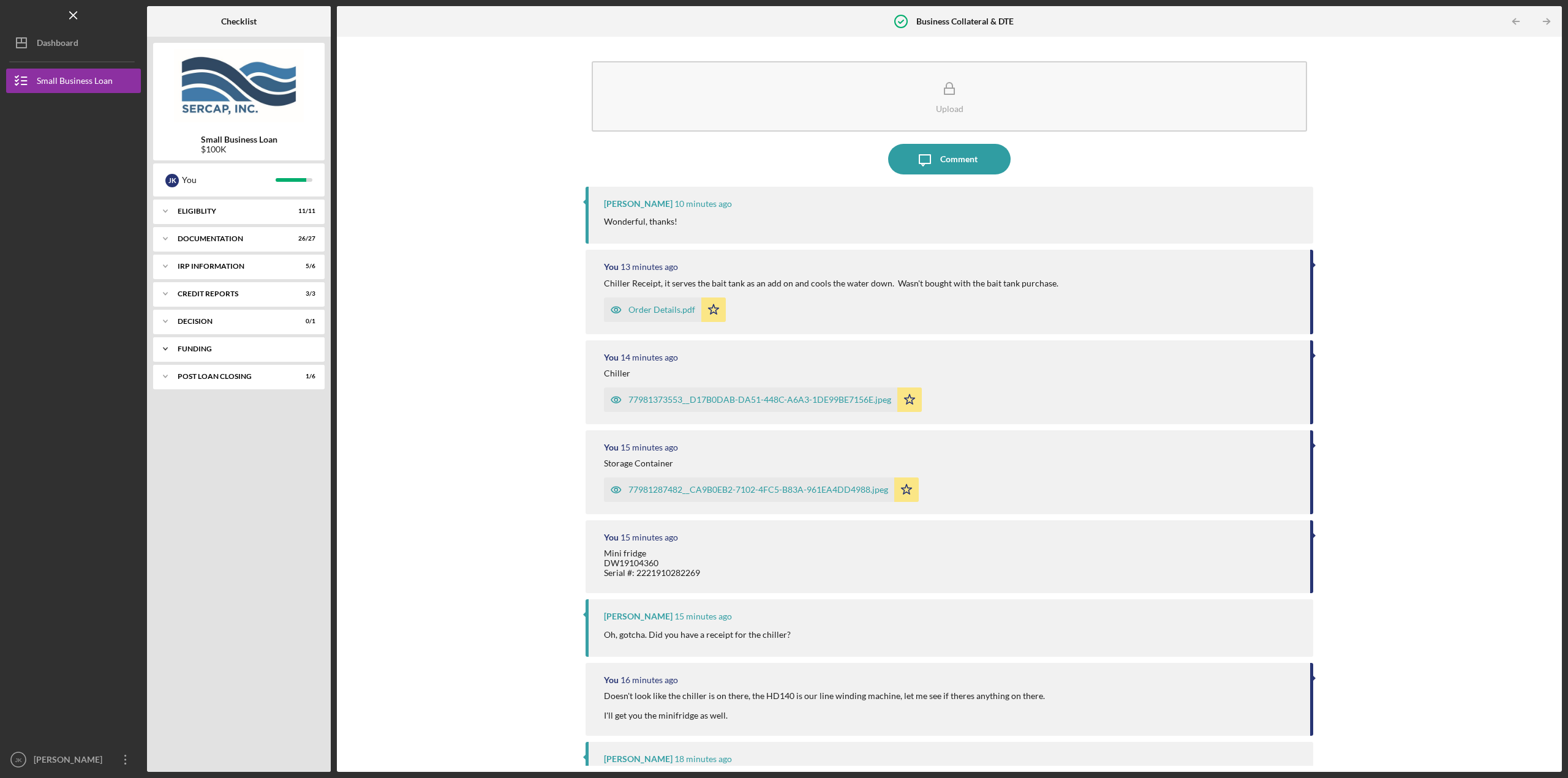
click at [222, 346] on div "Funding" at bounding box center [243, 349] width 132 height 7
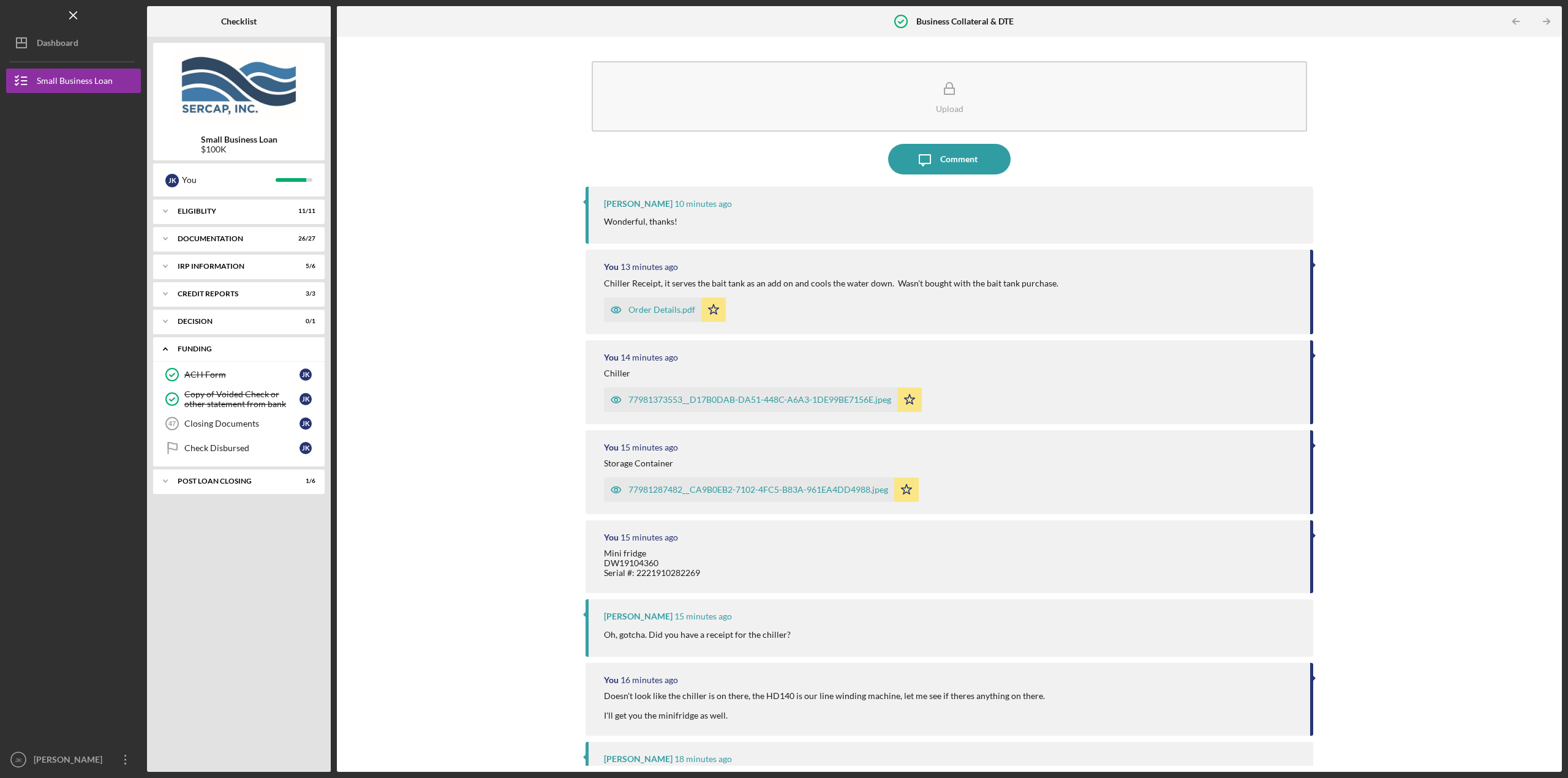
click at [221, 350] on div "Funding" at bounding box center [243, 349] width 132 height 7
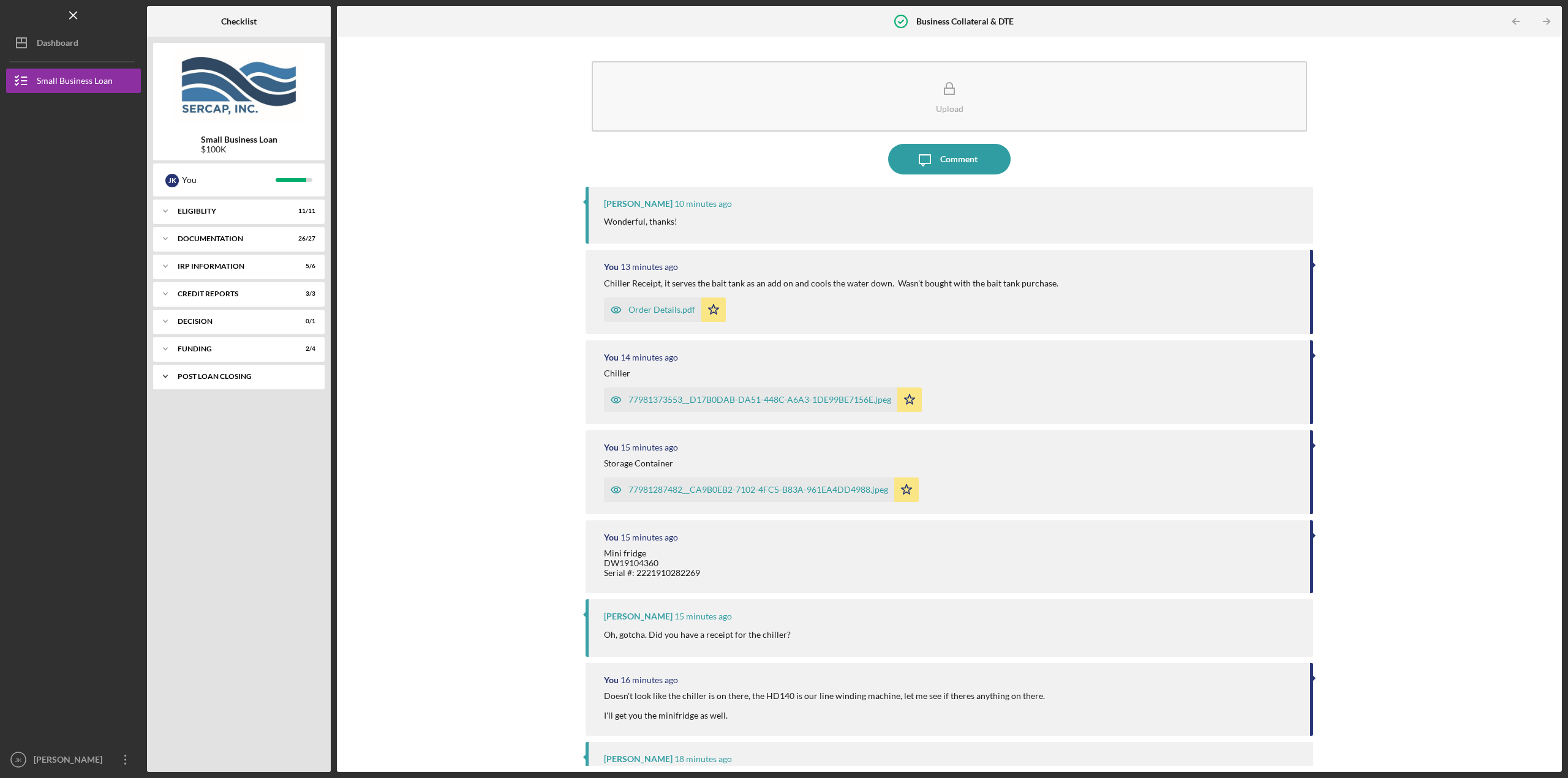
click at [221, 382] on div "Icon/Expander POST LOAN CLOSING 1 / 6" at bounding box center [239, 377] width 172 height 25
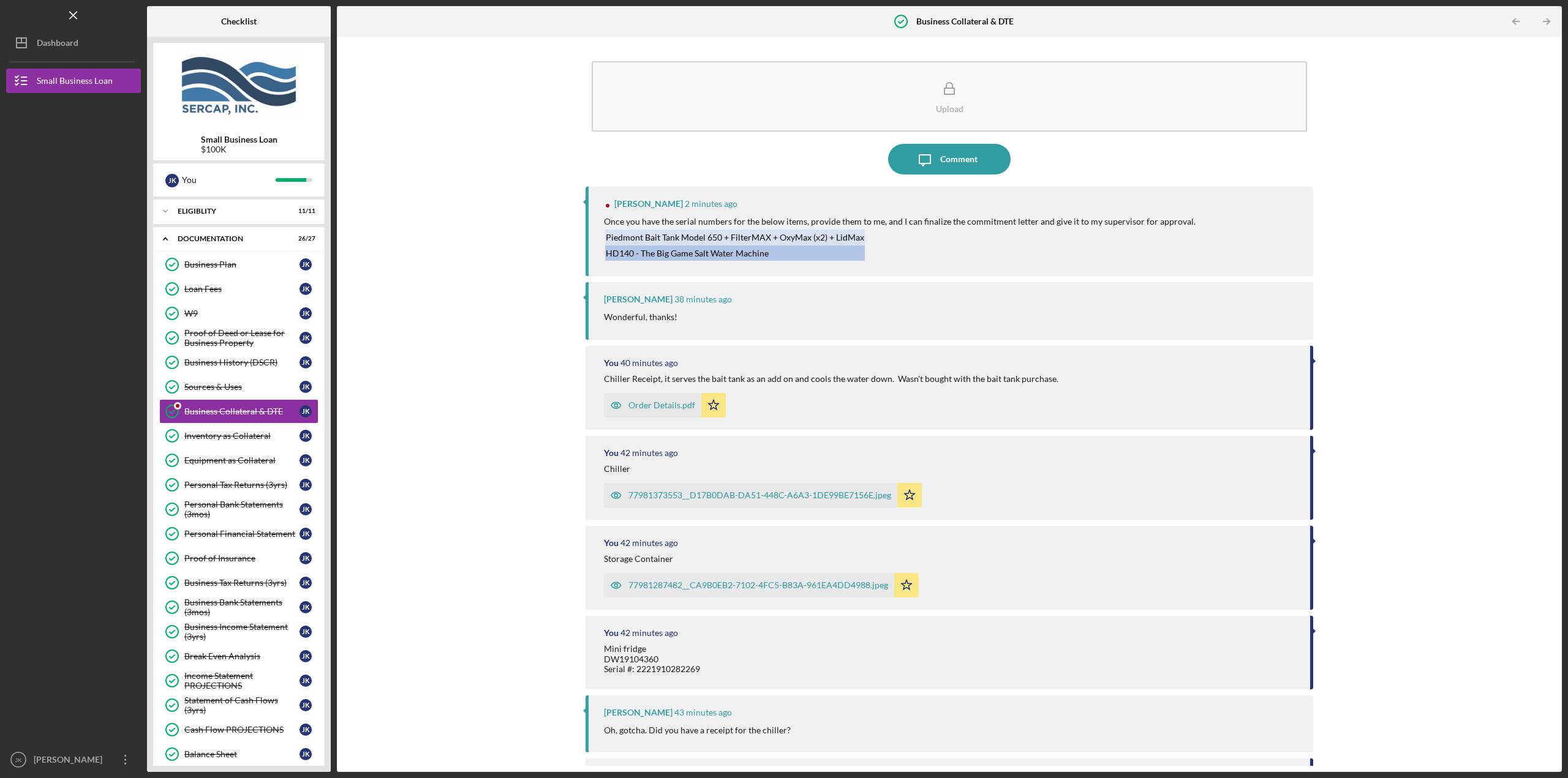
drag, startPoint x: 487, startPoint y: 304, endPoint x: 786, endPoint y: 209, distance: 313.7
click at [501, 300] on div "Upload Icon/Message Comment Lois Miller 2 minutes ago Once you have the serial …" at bounding box center [949, 404] width 1212 height 723
click at [934, 162] on icon "Icon/Message" at bounding box center [924, 159] width 30 height 30
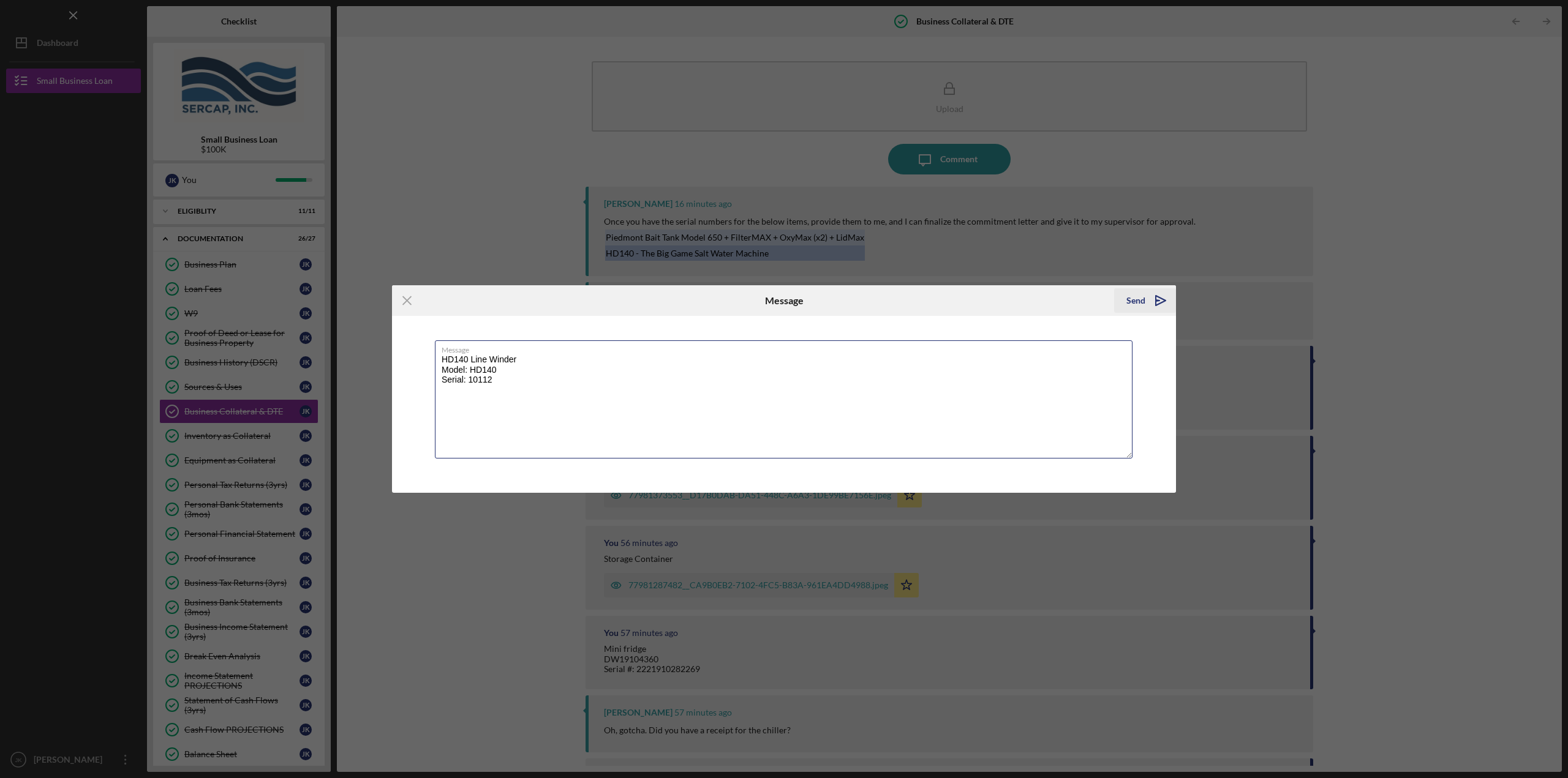
type textarea "HD140 Line Winder Model: HD140 Serial: 10112"
click at [1141, 298] on div "Send" at bounding box center [1136, 301] width 19 height 25
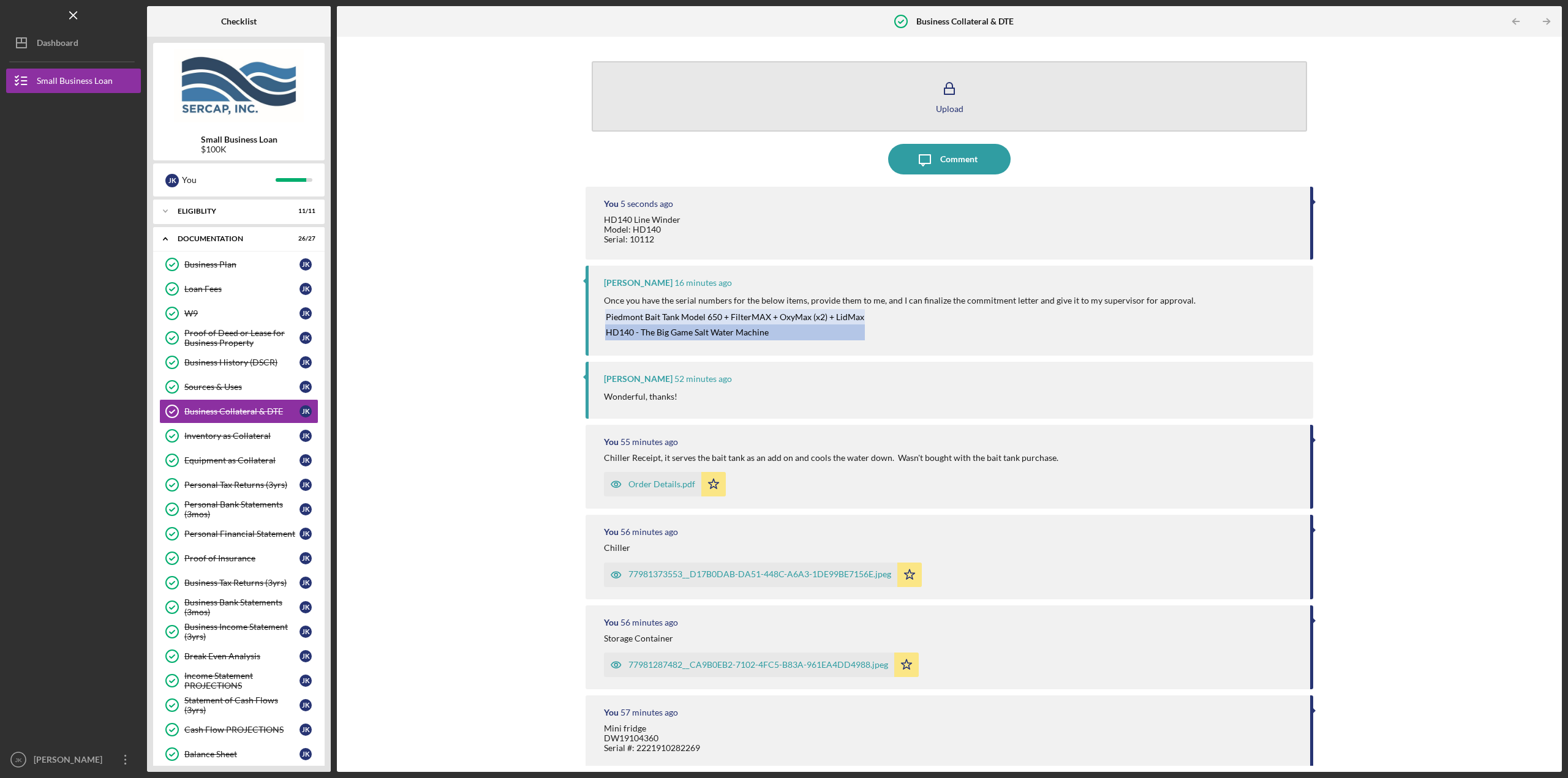
click at [926, 95] on button "Upload" at bounding box center [949, 97] width 716 height 71
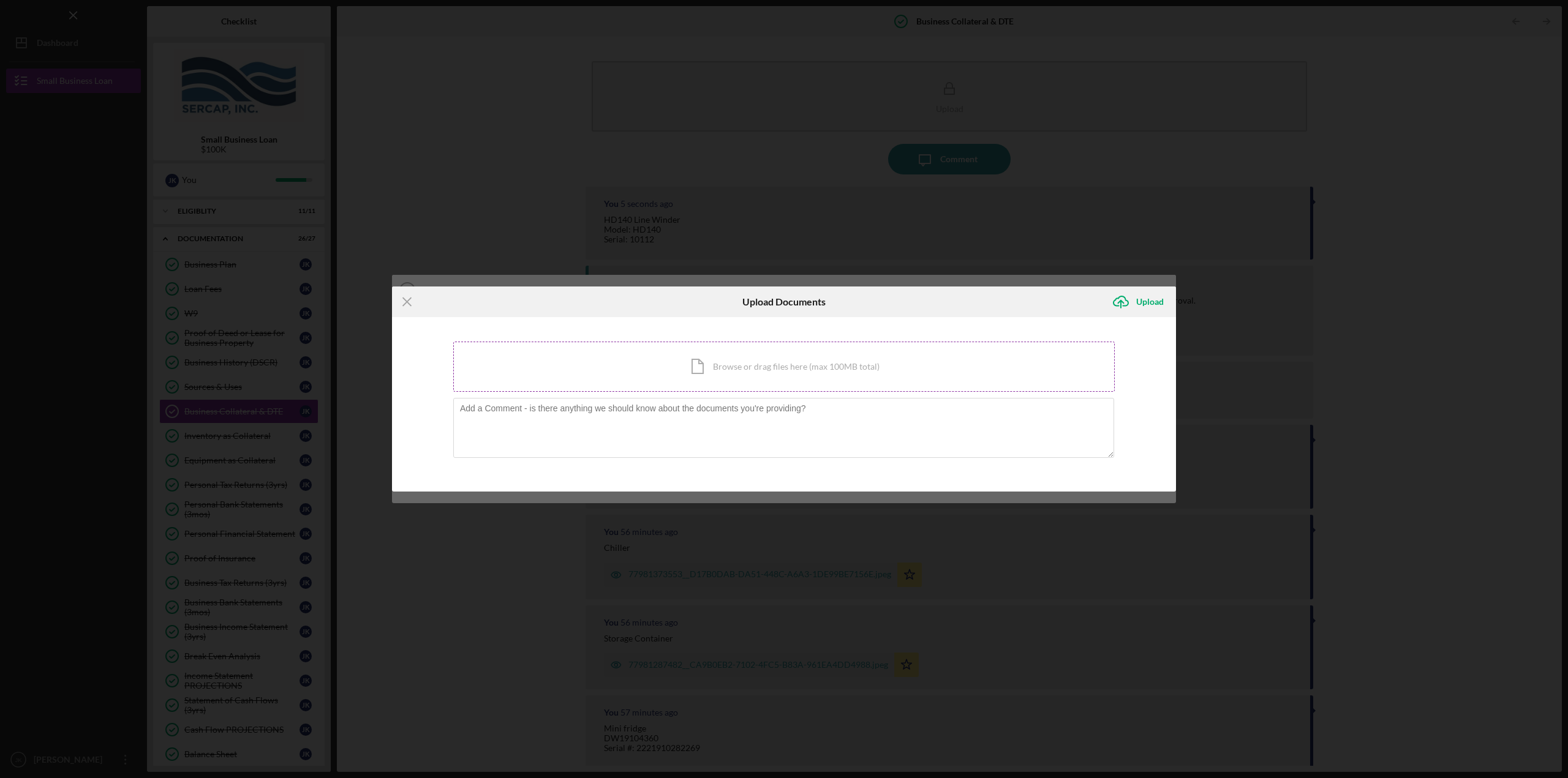
click at [717, 345] on div "Icon/Document Browse or drag files here (max 100MB total) Tap to choose files o…" at bounding box center [784, 367] width 662 height 50
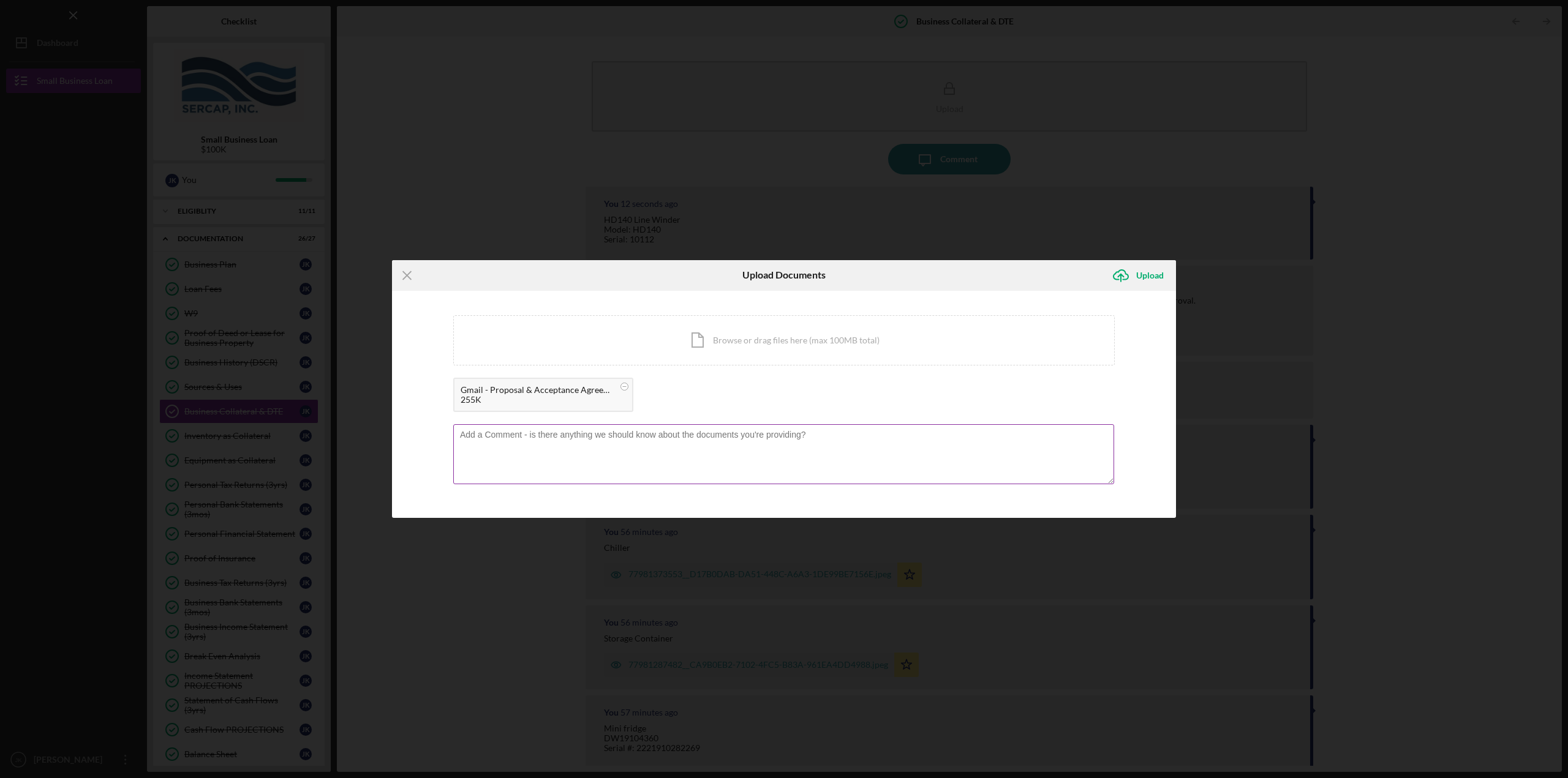
click at [572, 440] on textarea at bounding box center [784, 454] width 661 height 60
type textarea "Also, for the bait tank I reached out to them and this is their email back to m…"
click at [1135, 269] on icon "Icon/Upload" at bounding box center [1120, 275] width 30 height 30
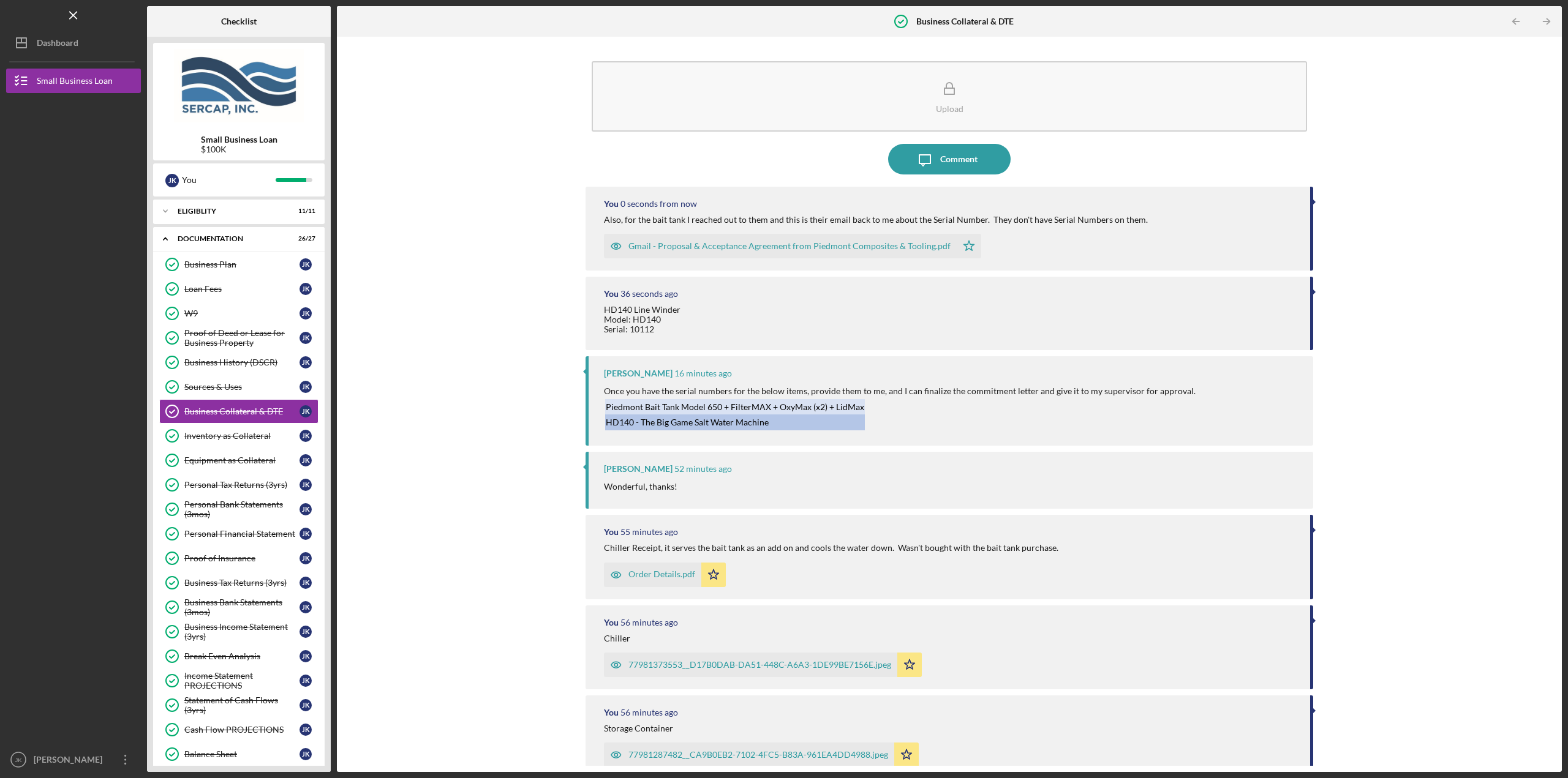
click at [494, 160] on div "Upload Icon/Message Comment You 0 seconds from now Also, for the bait tank I re…" at bounding box center [949, 404] width 1212 height 723
